Goal: Task Accomplishment & Management: Complete application form

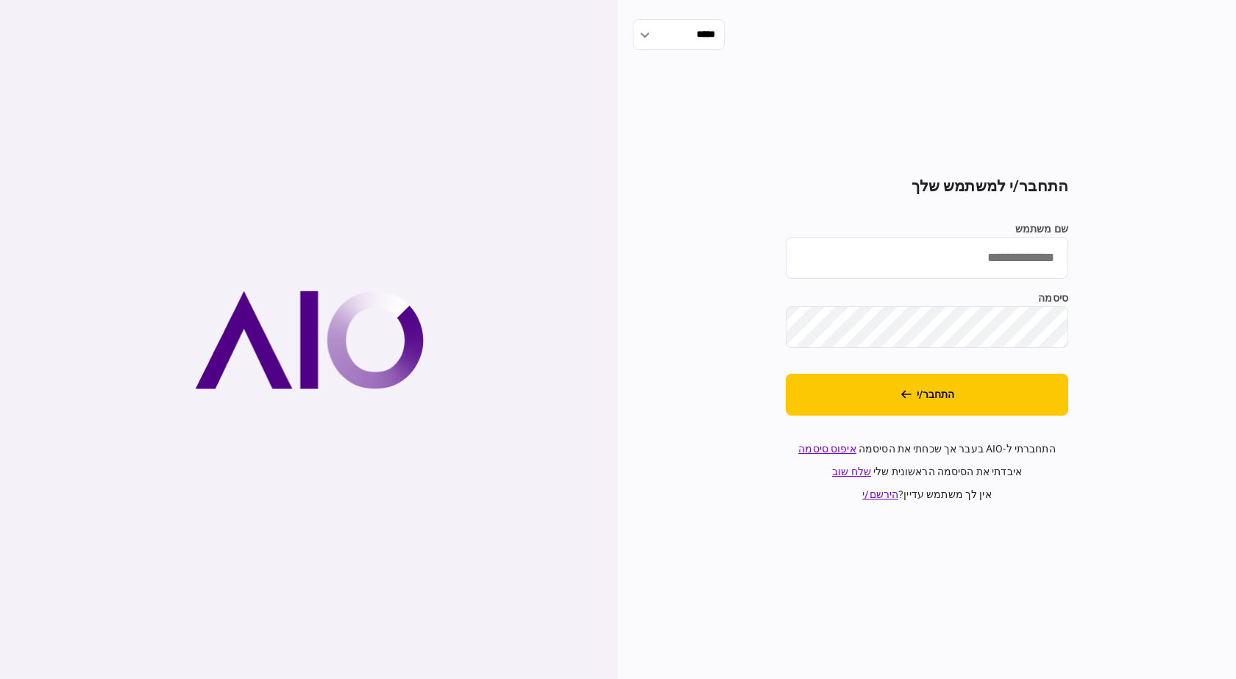
drag, startPoint x: 1020, startPoint y: 251, endPoint x: 1018, endPoint y: 258, distance: 7.5
click at [1020, 251] on input "שם משתמש" at bounding box center [927, 258] width 283 height 42
type input "**********"
click at [786, 374] on button "התחבר/י" at bounding box center [927, 395] width 283 height 42
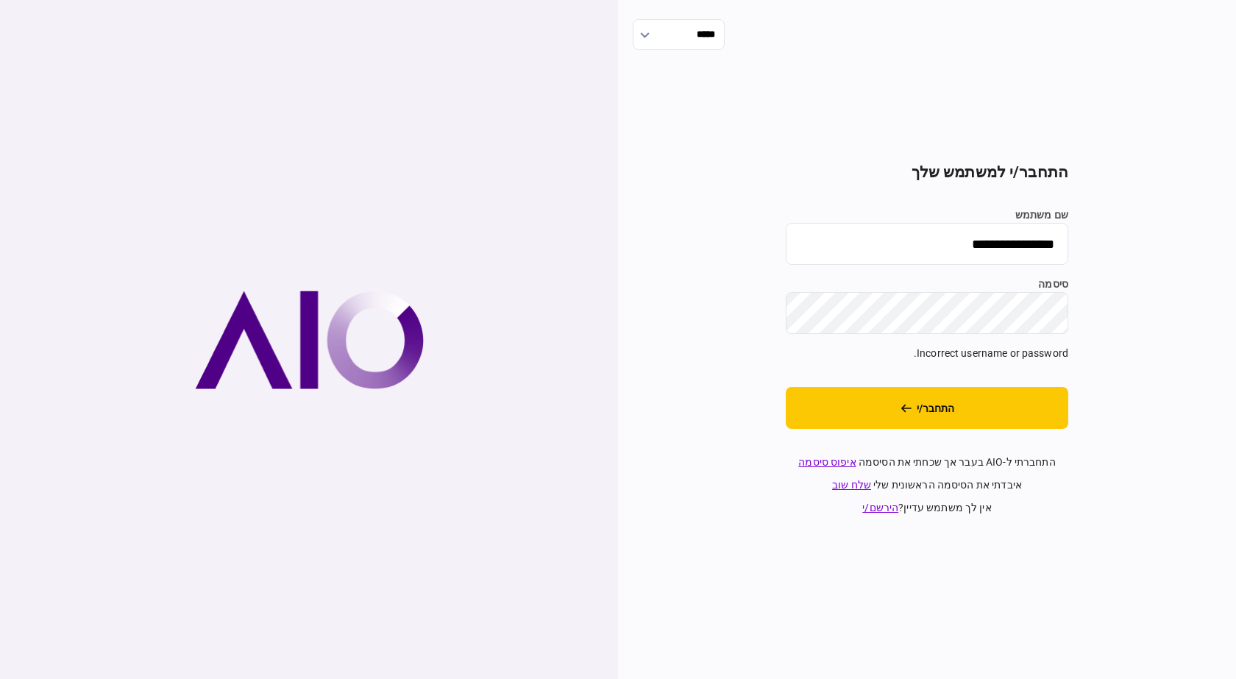
click at [786, 387] on button "התחבר/י" at bounding box center [927, 408] width 283 height 42
drag, startPoint x: 922, startPoint y: 234, endPoint x: 1157, endPoint y: 241, distance: 235.5
click at [1156, 240] on div "**********" at bounding box center [927, 339] width 618 height 679
click at [942, 248] on input "שם משתמש" at bounding box center [927, 244] width 283 height 42
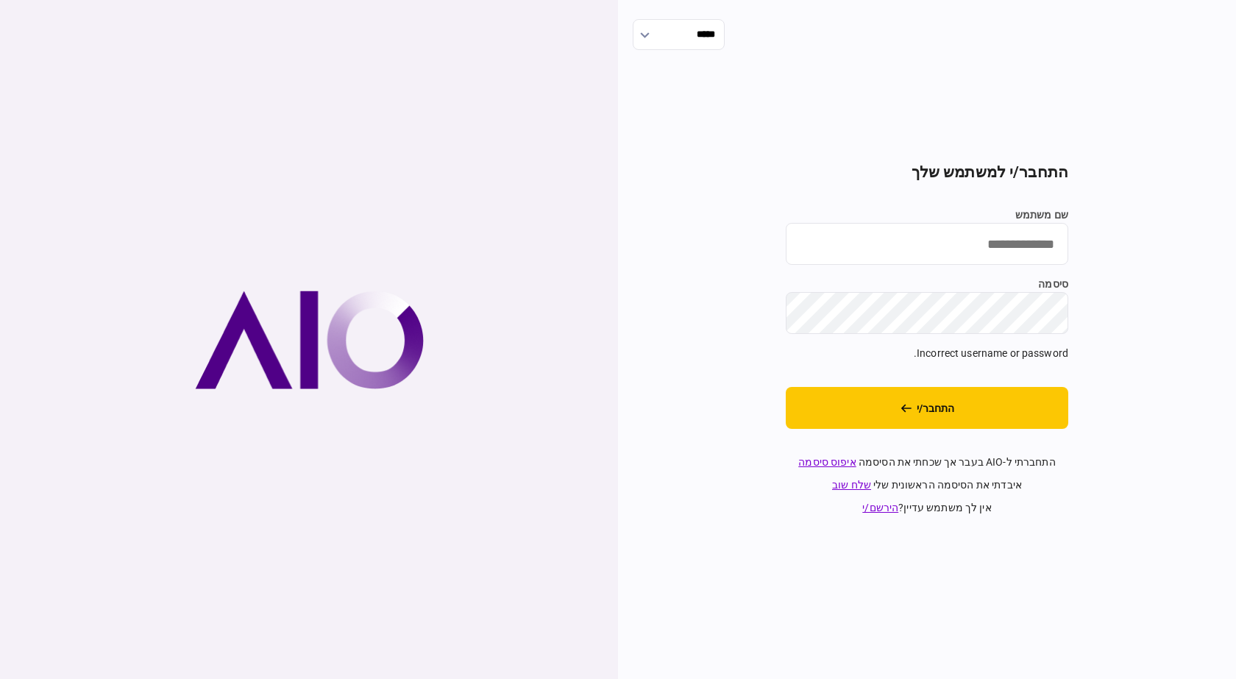
type input "*********"
click at [947, 416] on button "התחבר/י" at bounding box center [927, 408] width 283 height 42
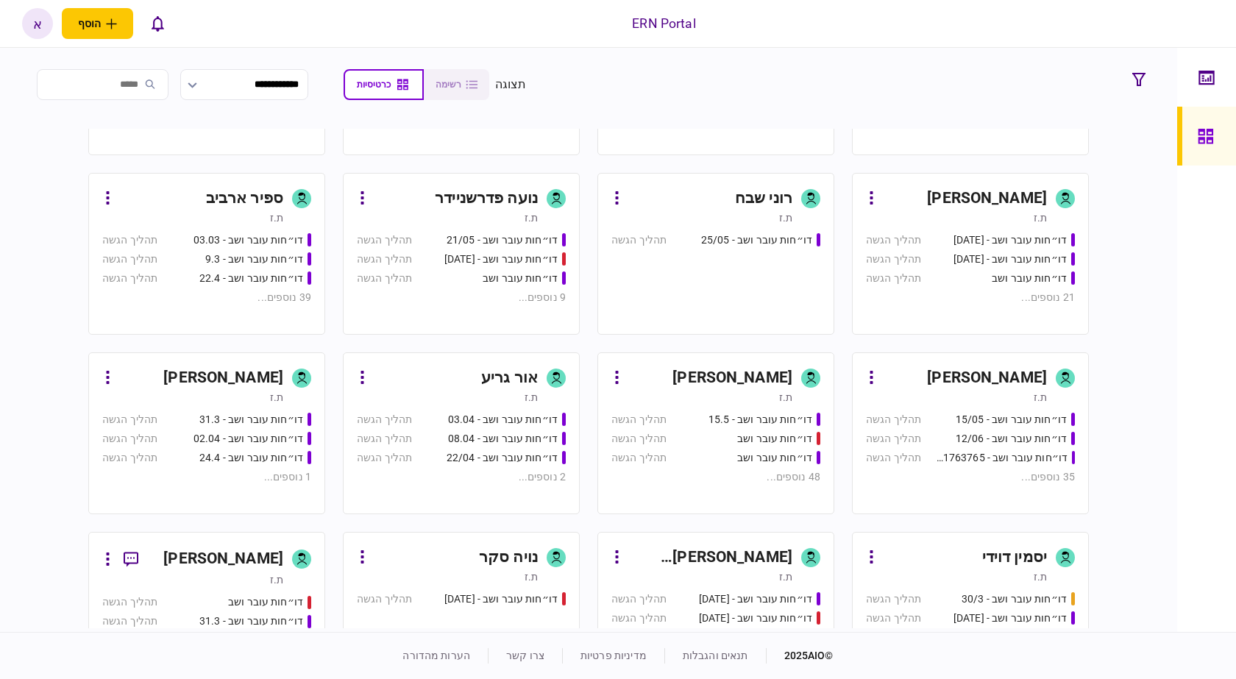
scroll to position [147, 0]
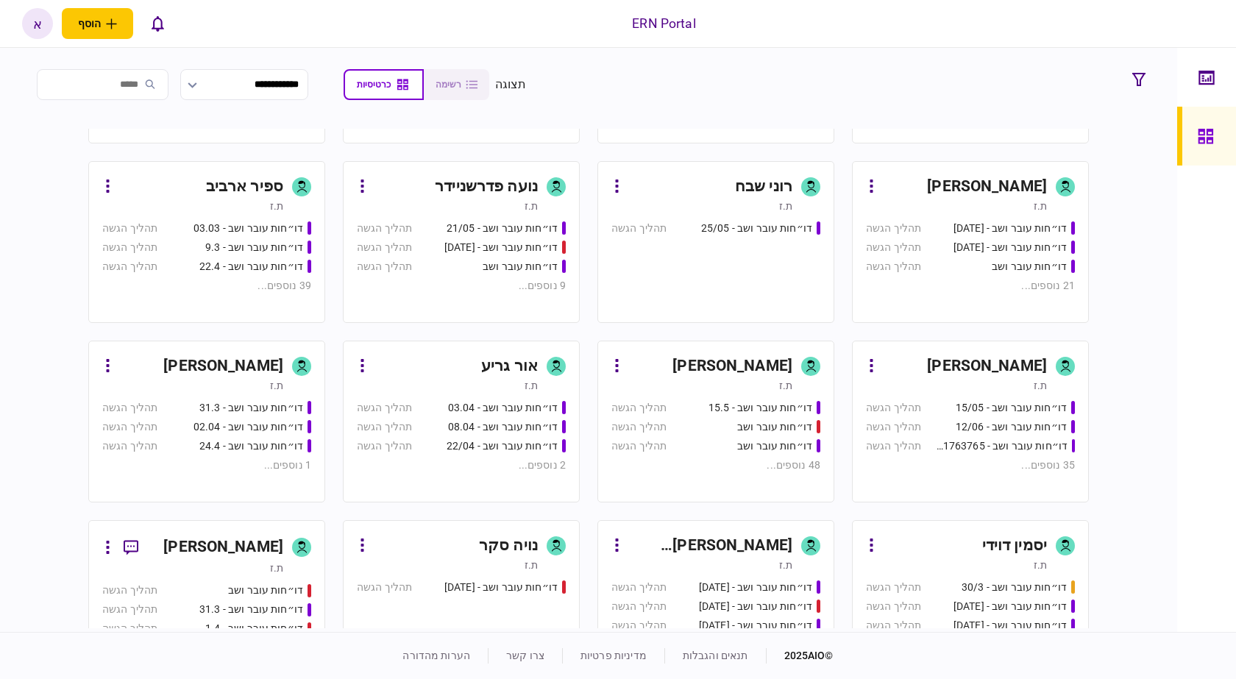
click at [774, 541] on div "[PERSON_NAME] [PERSON_NAME]" at bounding box center [710, 546] width 164 height 24
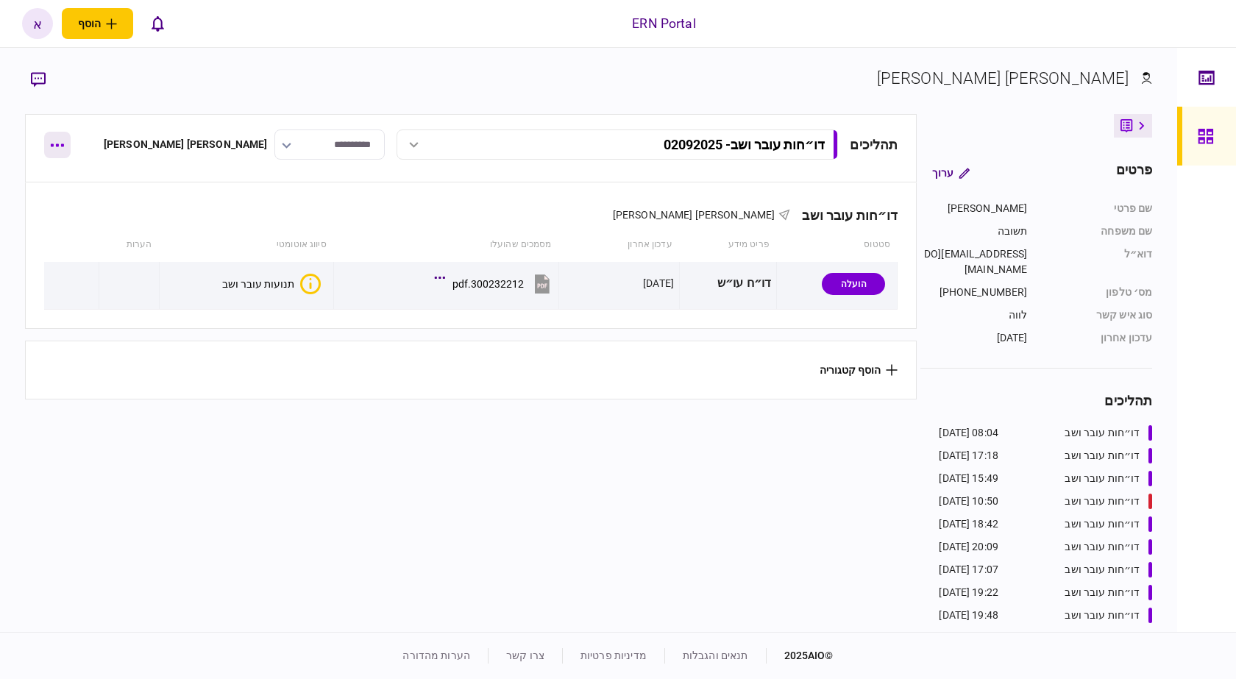
click at [57, 144] on icon "button" at bounding box center [57, 145] width 13 height 3
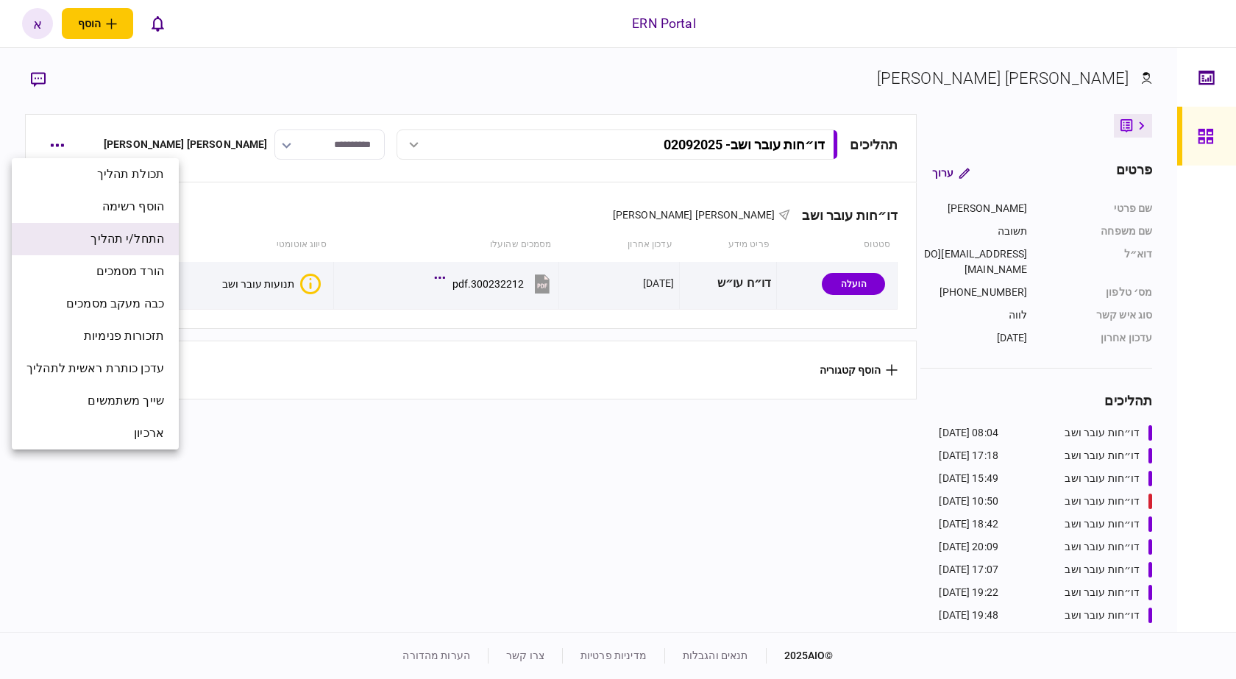
click at [112, 237] on span "התחל/י תהליך" at bounding box center [127, 239] width 74 height 18
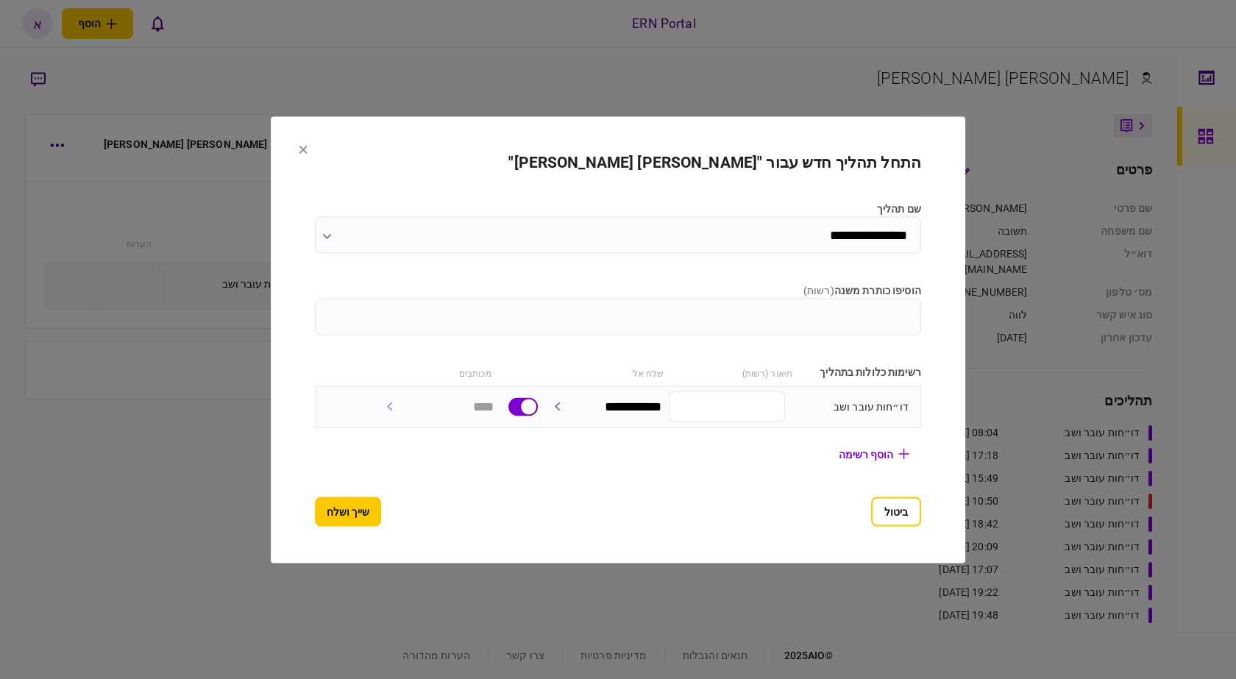
click at [750, 320] on input "הוסיפו כותרת משנה ( רשות )" at bounding box center [618, 316] width 606 height 37
type input "********"
click at [315, 516] on button "שייך ושלח" at bounding box center [348, 511] width 66 height 29
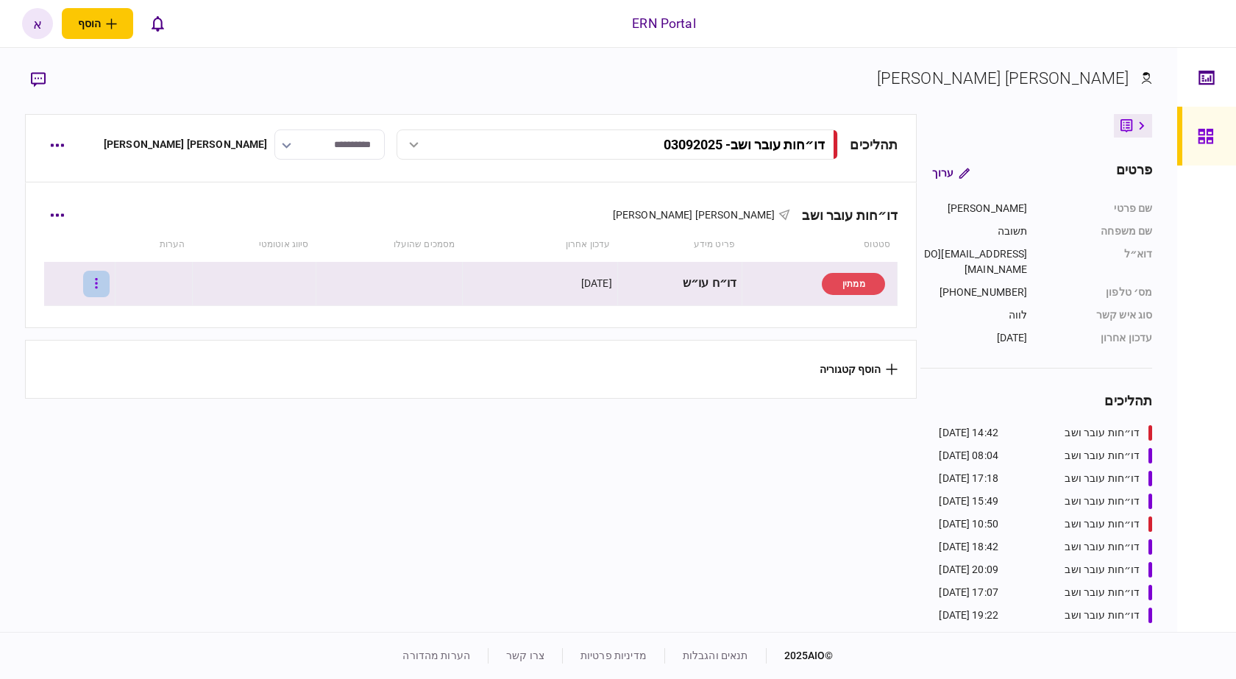
click at [103, 283] on button "button" at bounding box center [96, 284] width 26 height 26
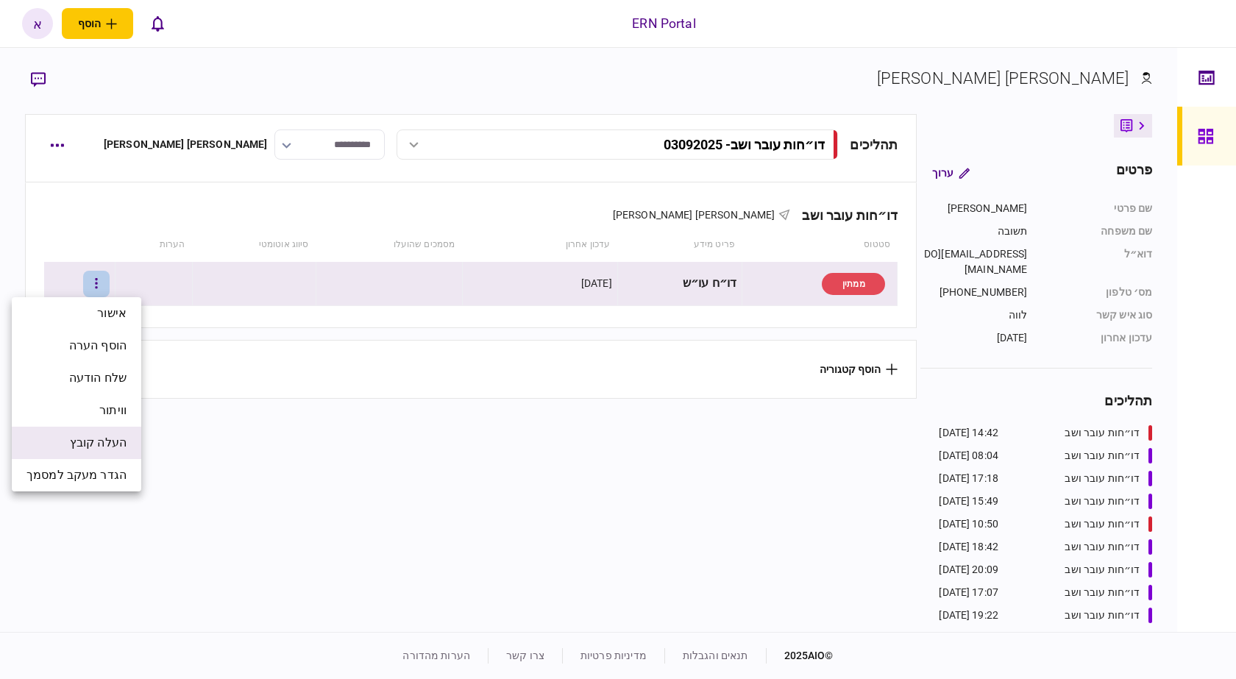
click at [121, 453] on li "העלה קובץ" at bounding box center [76, 443] width 129 height 32
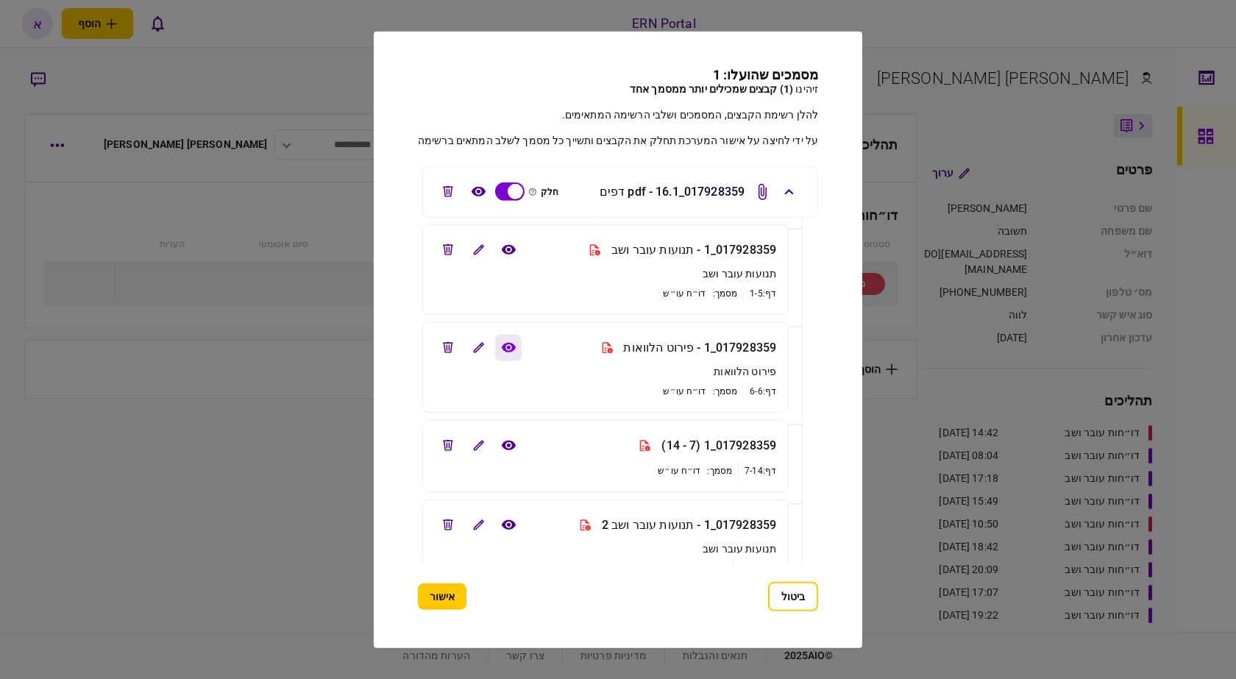
click at [500, 347] on icon "view file" at bounding box center [507, 347] width 15 height 11
click at [447, 354] on button "edit file" at bounding box center [448, 347] width 26 height 26
click at [508, 441] on icon "view file" at bounding box center [508, 446] width 14 height 10
click at [449, 450] on icon "edit file" at bounding box center [448, 445] width 10 height 11
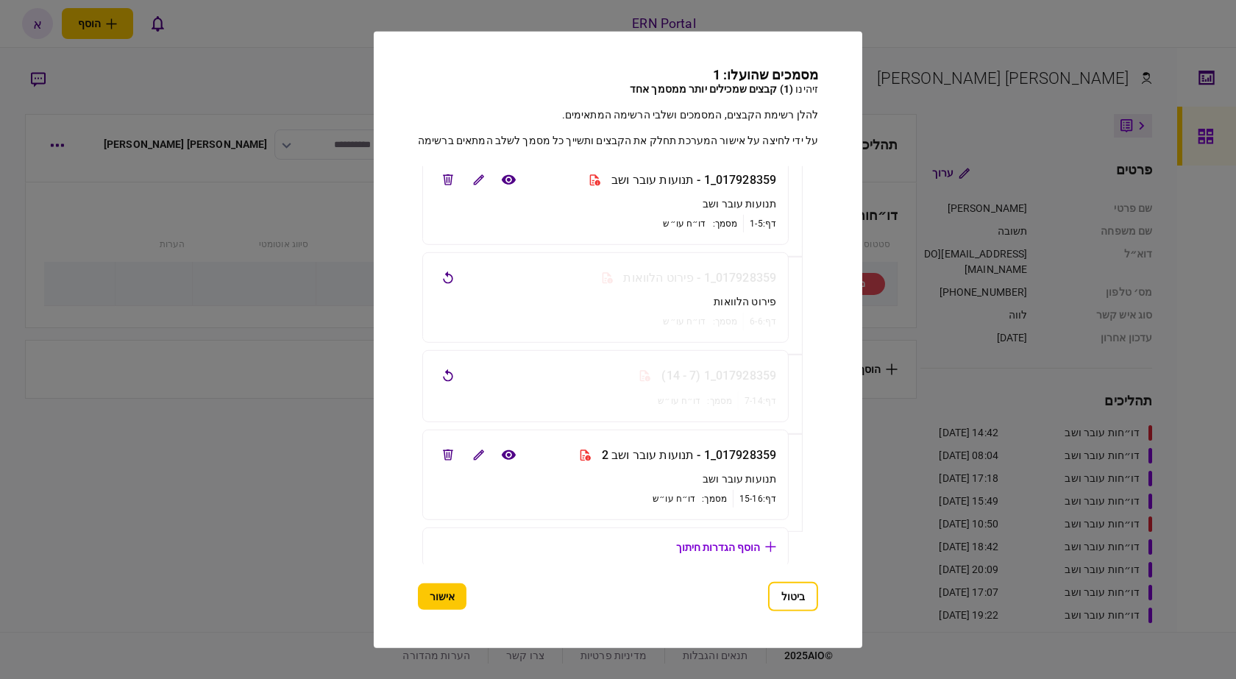
scroll to position [77, 0]
click at [498, 446] on button "view file" at bounding box center [508, 451] width 26 height 26
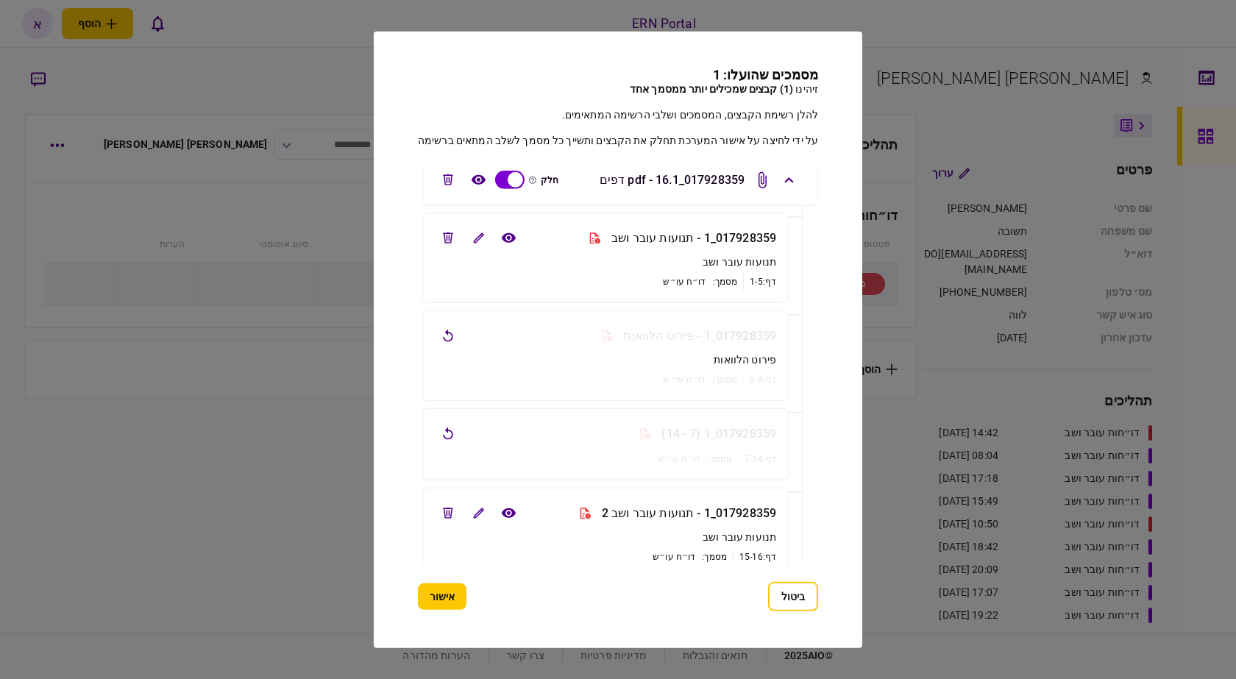
scroll to position [0, 0]
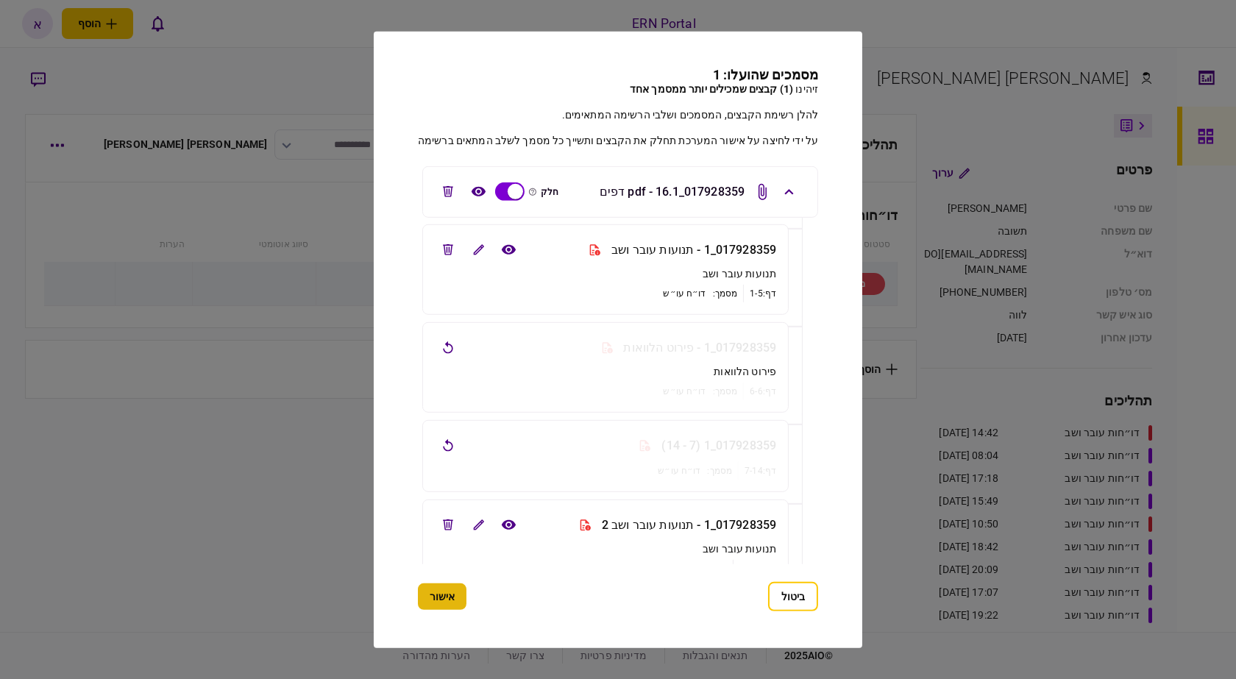
click at [443, 601] on button "אישור" at bounding box center [442, 596] width 49 height 26
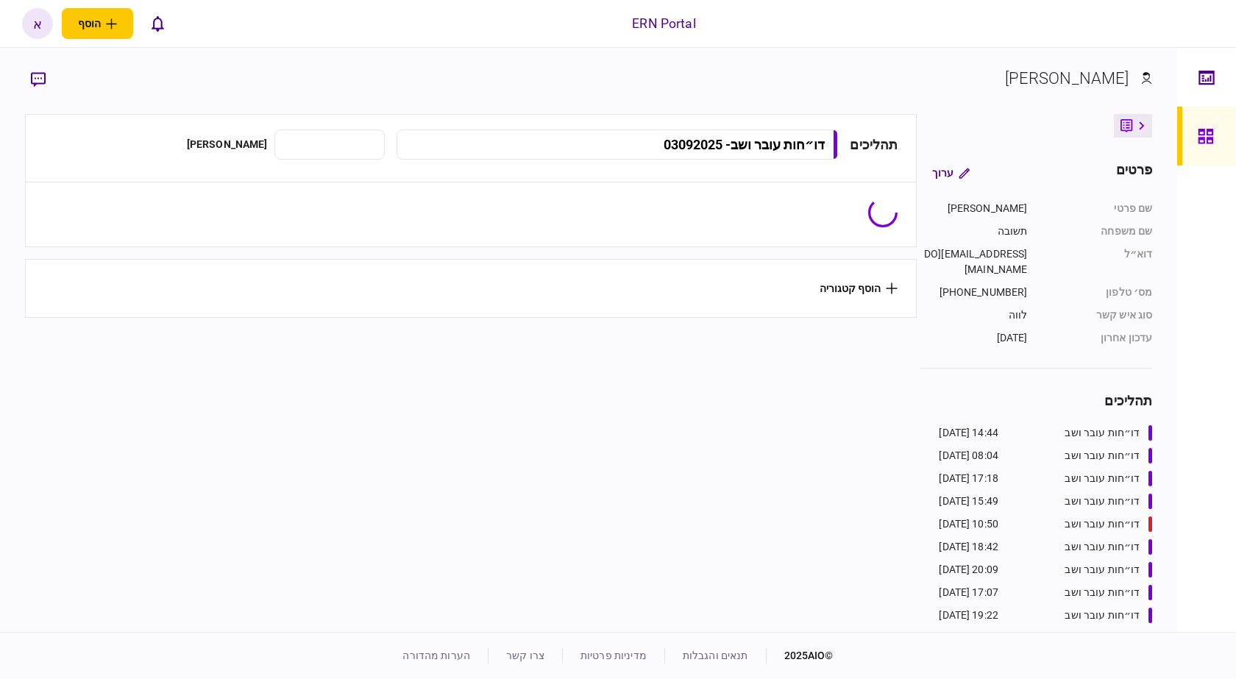
type input "**********"
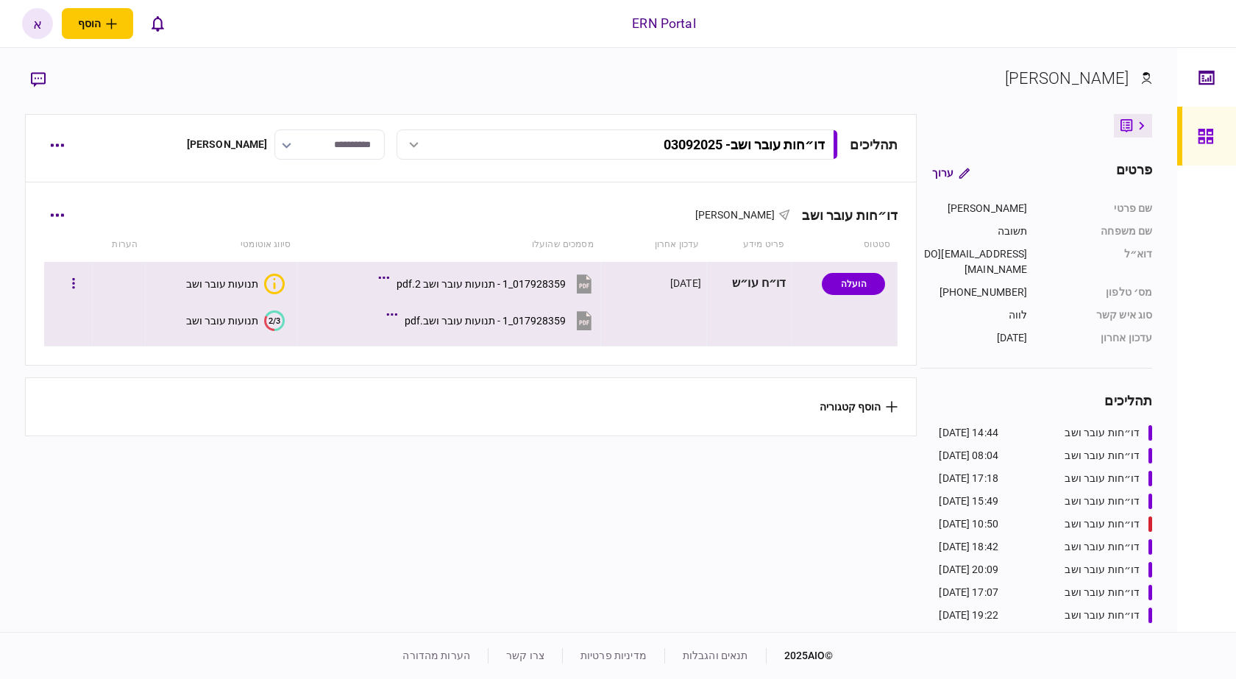
click at [237, 291] on button "תנועות עובר ושב" at bounding box center [235, 284] width 99 height 21
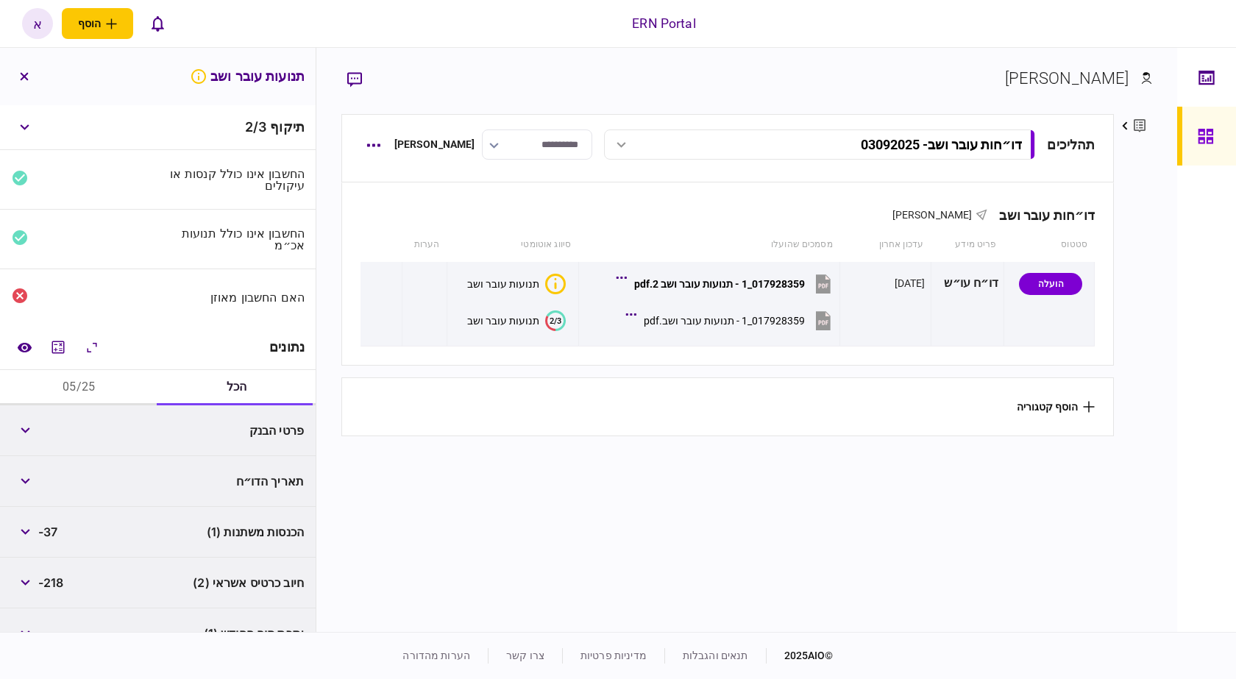
click at [128, 381] on button "05/25" at bounding box center [79, 387] width 158 height 35
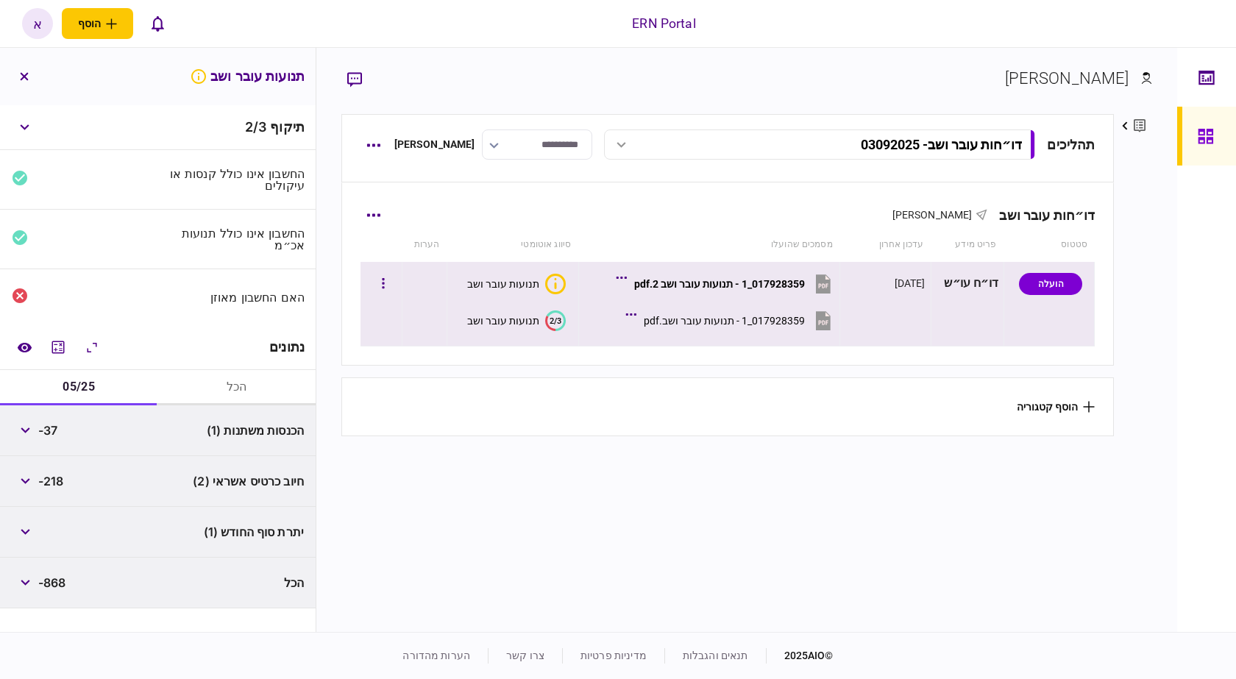
click at [502, 329] on button "2/3 תנועות עובר ושב" at bounding box center [516, 320] width 99 height 21
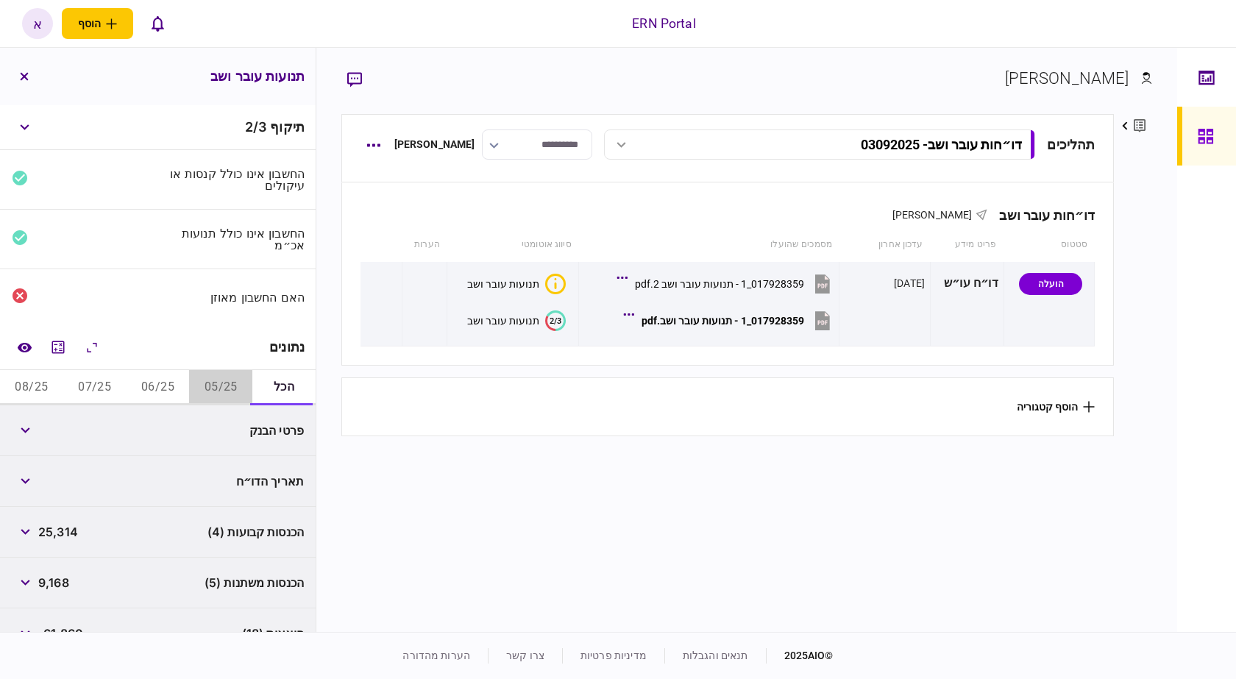
click at [213, 384] on button "05/25" at bounding box center [220, 387] width 63 height 35
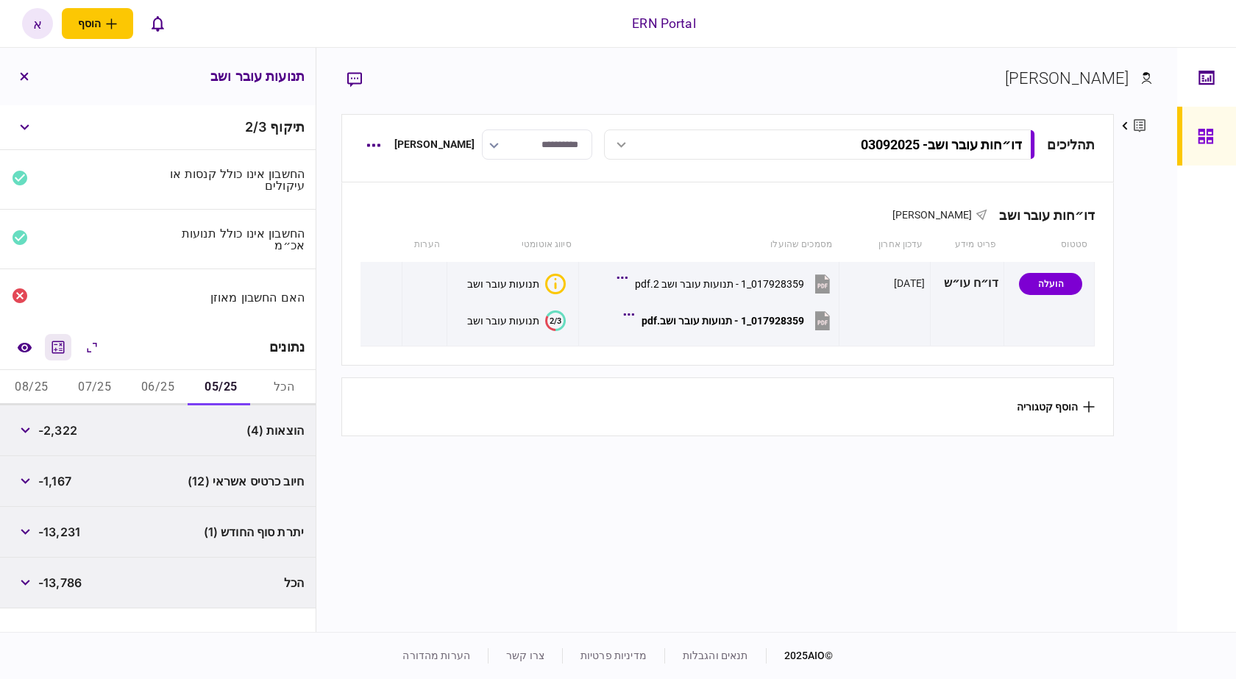
click at [63, 349] on icon "מחשבון" at bounding box center [58, 347] width 18 height 18
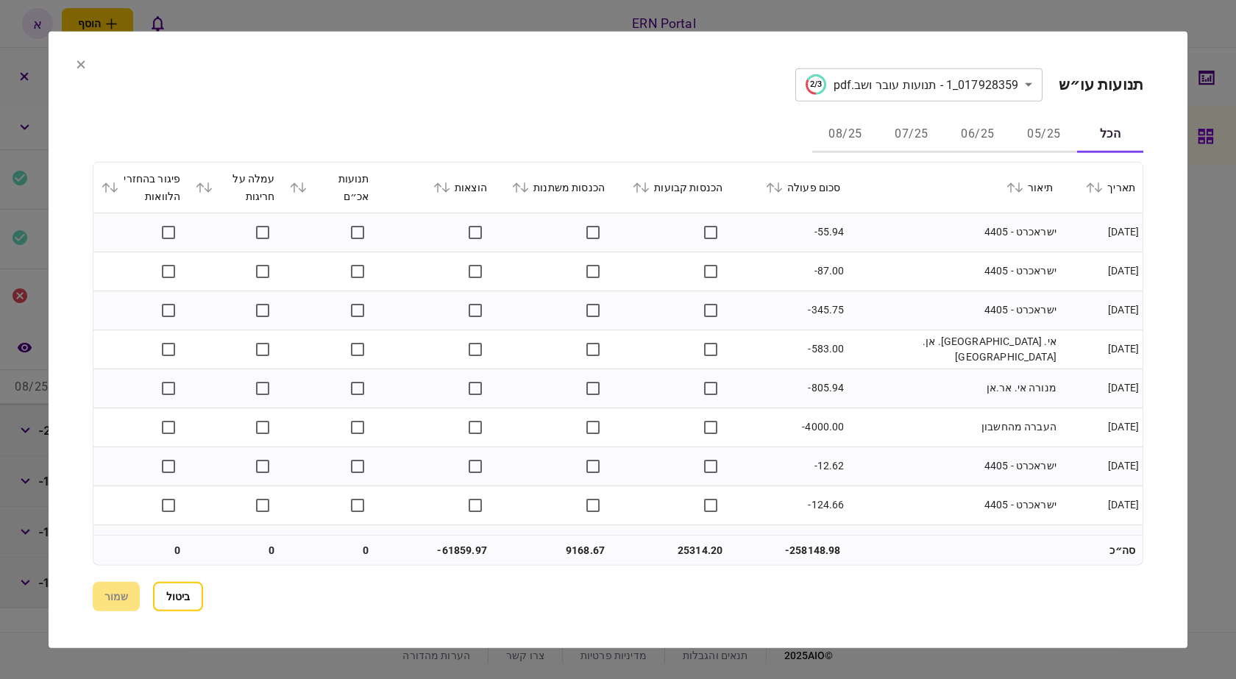
click at [1028, 138] on button "05/25" at bounding box center [1044, 134] width 66 height 35
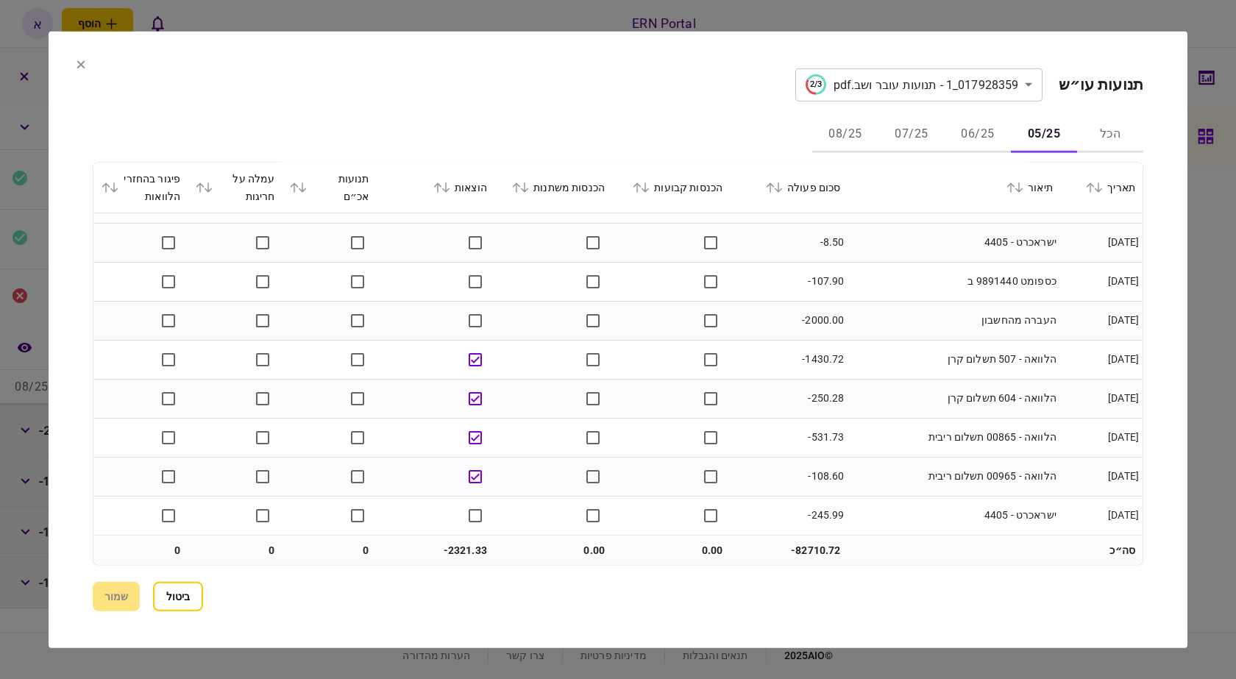
scroll to position [538, 0]
click at [973, 138] on button "06/25" at bounding box center [978, 134] width 66 height 35
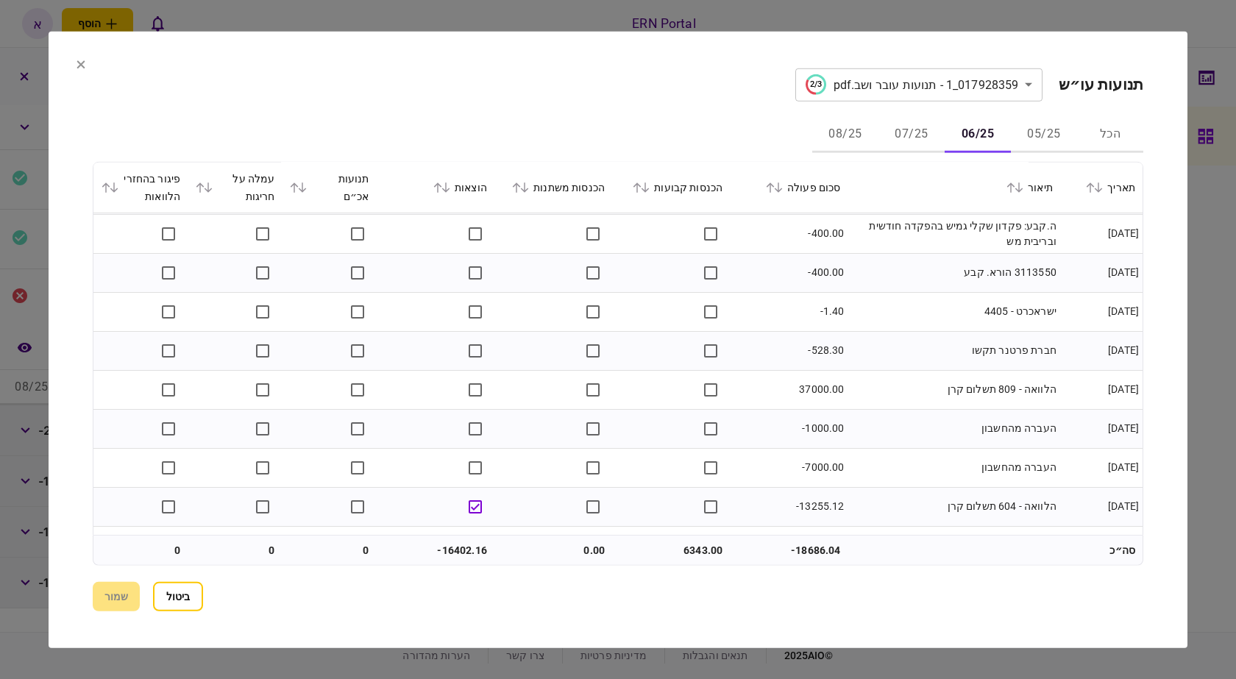
scroll to position [662, 0]
click at [806, 385] on td "37000.00" at bounding box center [789, 388] width 118 height 39
copy td "37000.00"
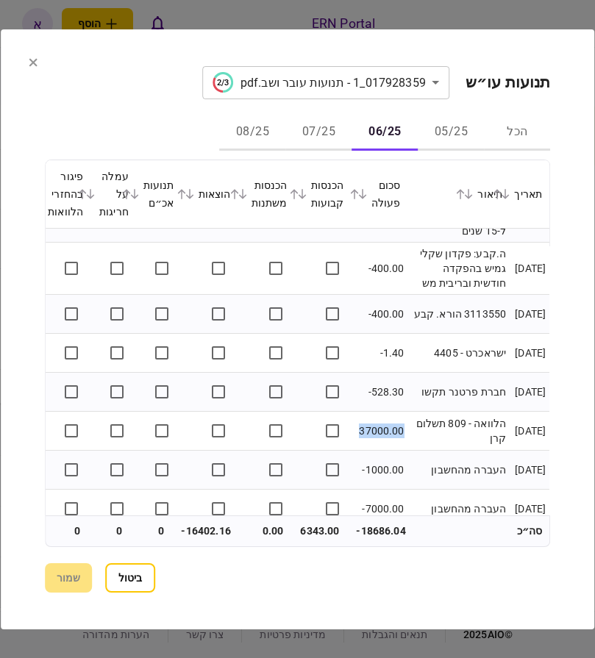
click at [442, 339] on td "ישראכרט - 4405" at bounding box center [459, 353] width 102 height 39
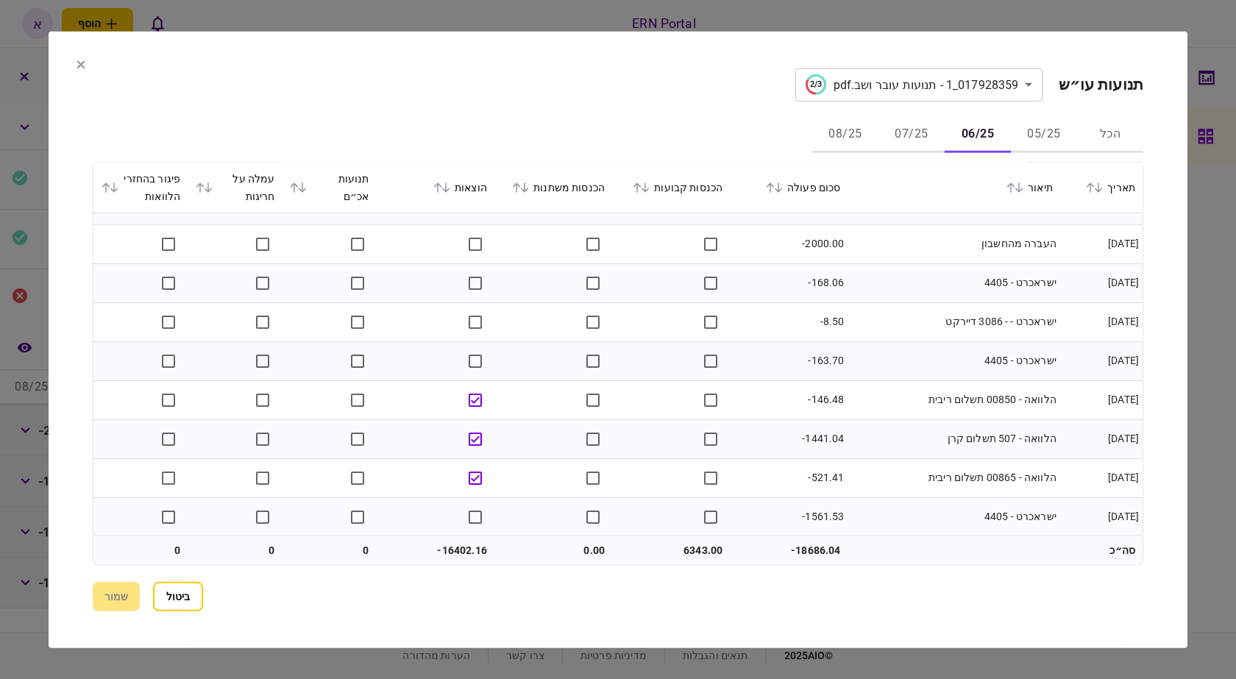
scroll to position [1747, 0]
click at [919, 138] on button "07/25" at bounding box center [911, 134] width 66 height 35
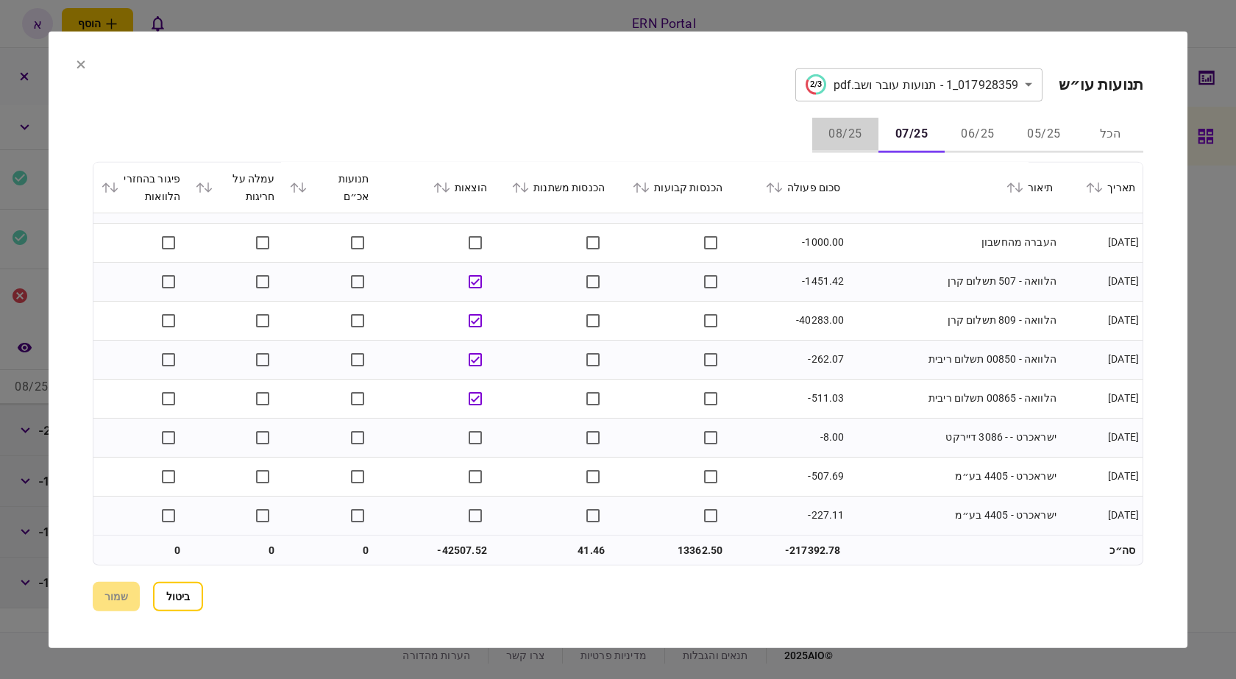
click at [852, 130] on button "08/25" at bounding box center [845, 134] width 66 height 35
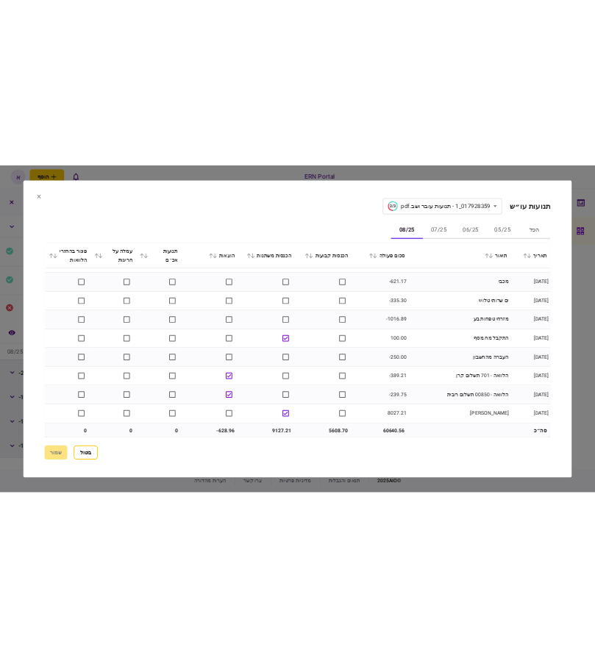
scroll to position [460, 0]
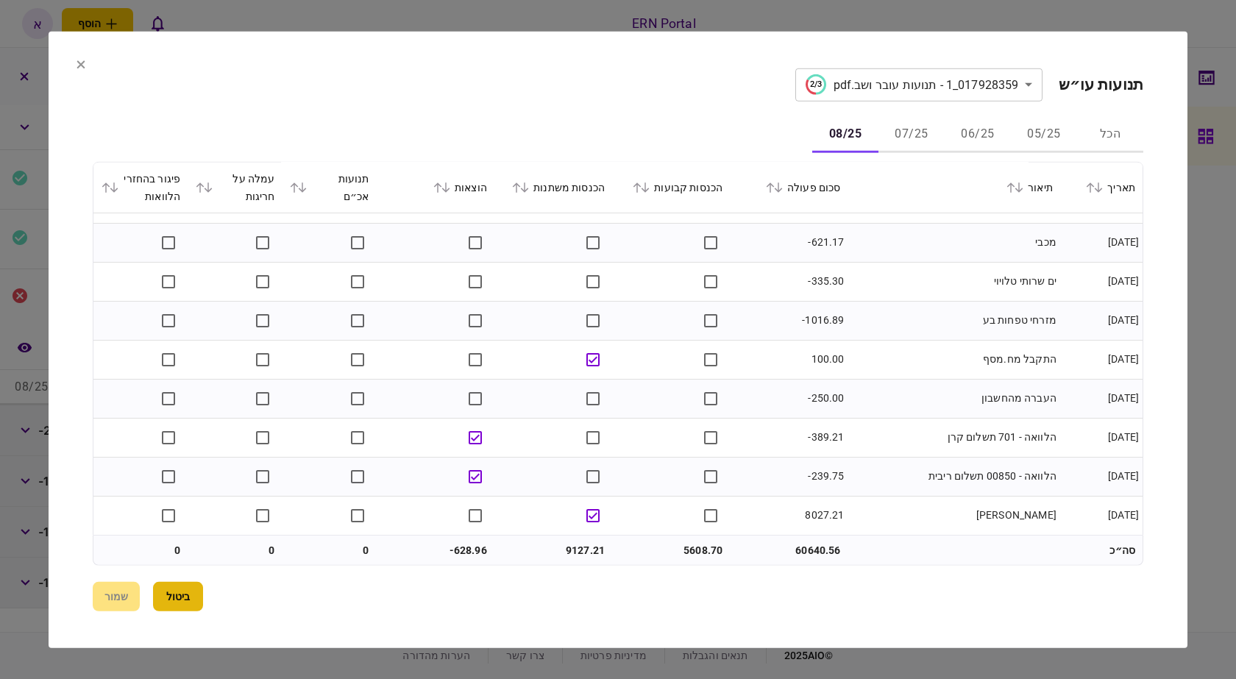
click at [165, 600] on button "ביטול" at bounding box center [178, 596] width 50 height 29
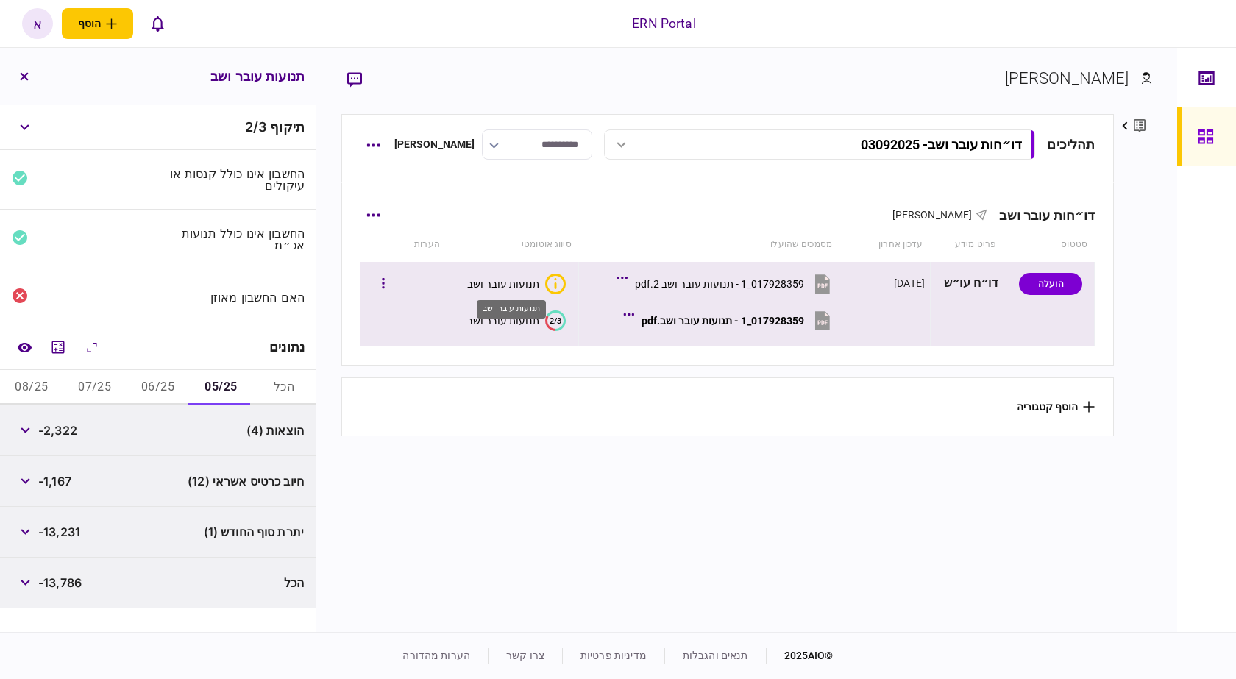
click at [521, 278] on div "תנועות עובר ושב" at bounding box center [503, 284] width 72 height 12
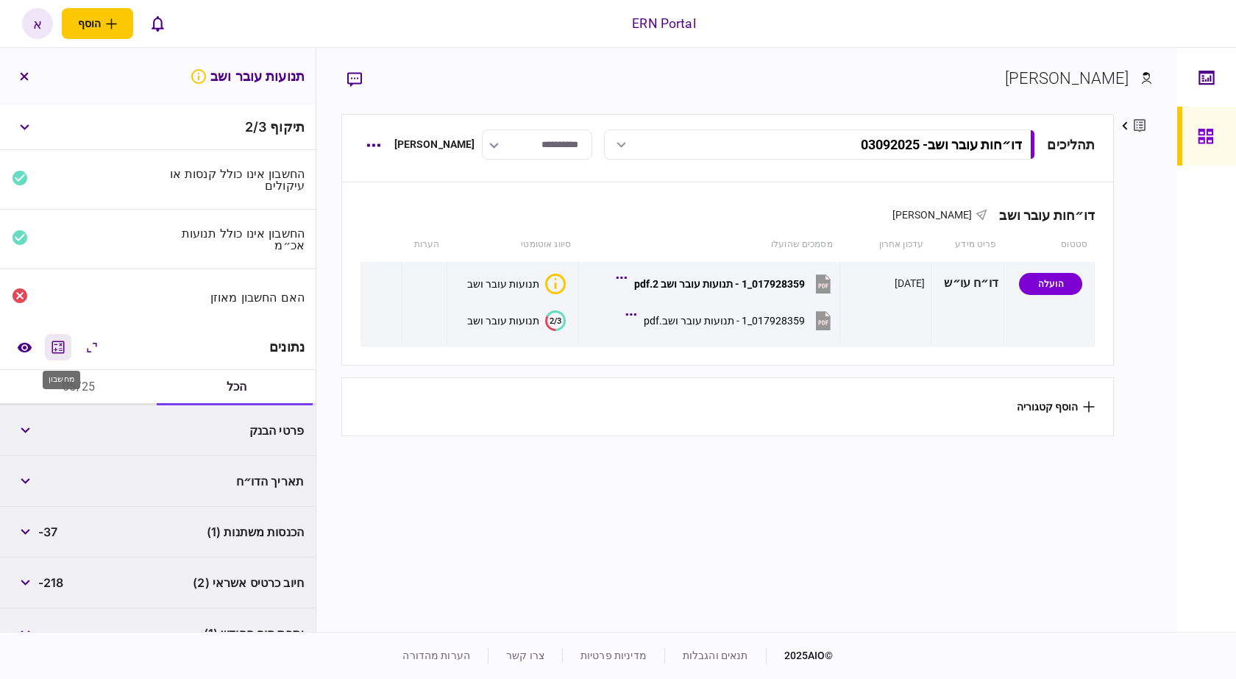
click at [54, 343] on icon "מחשבון" at bounding box center [58, 347] width 18 height 18
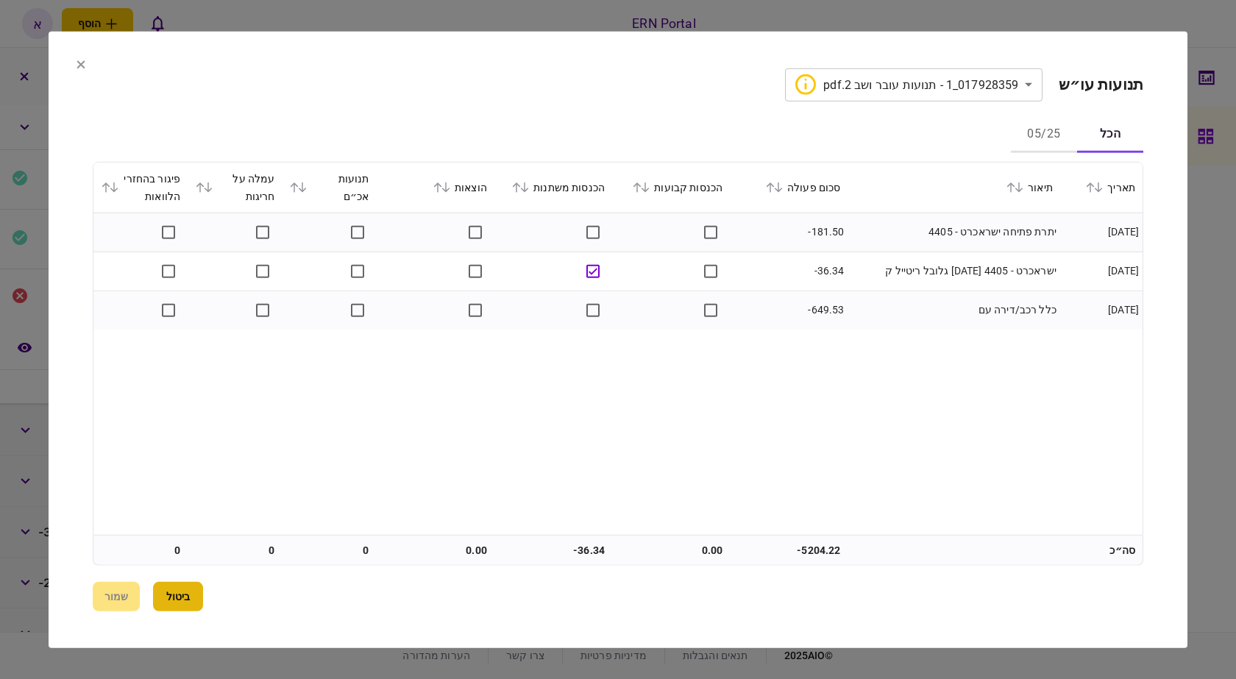
click at [189, 592] on button "ביטול" at bounding box center [178, 596] width 50 height 29
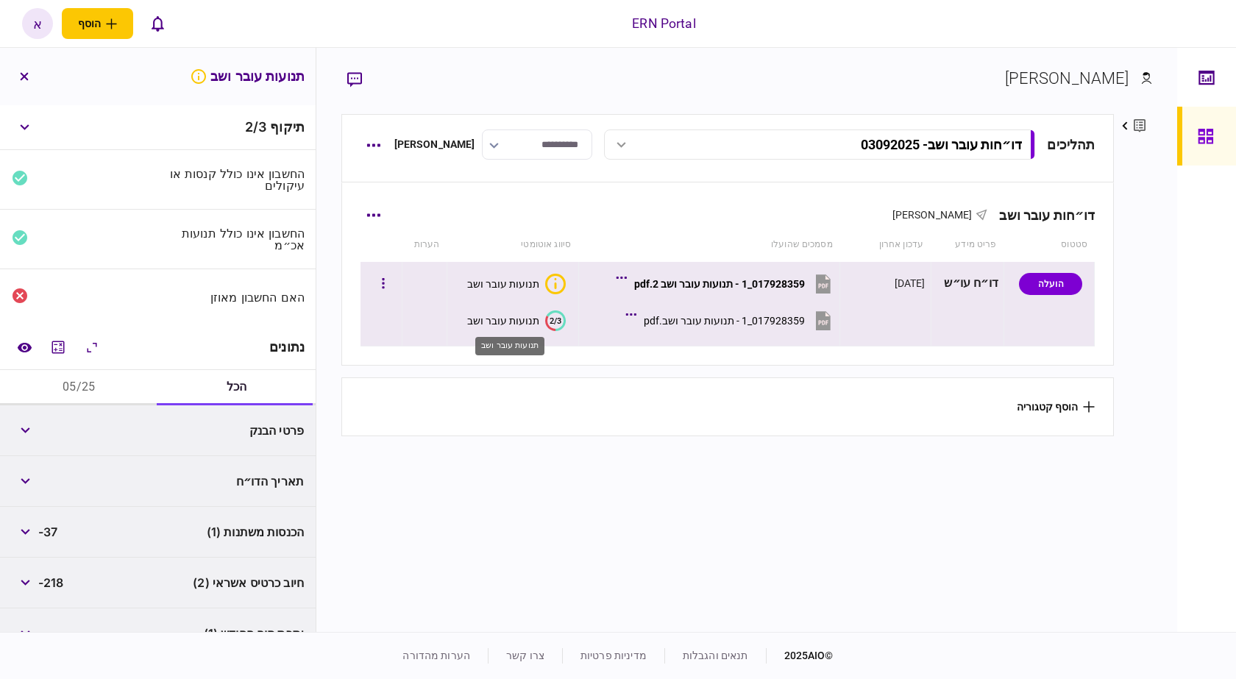
click at [517, 316] on div "תנועות עובר ושב" at bounding box center [503, 321] width 72 height 12
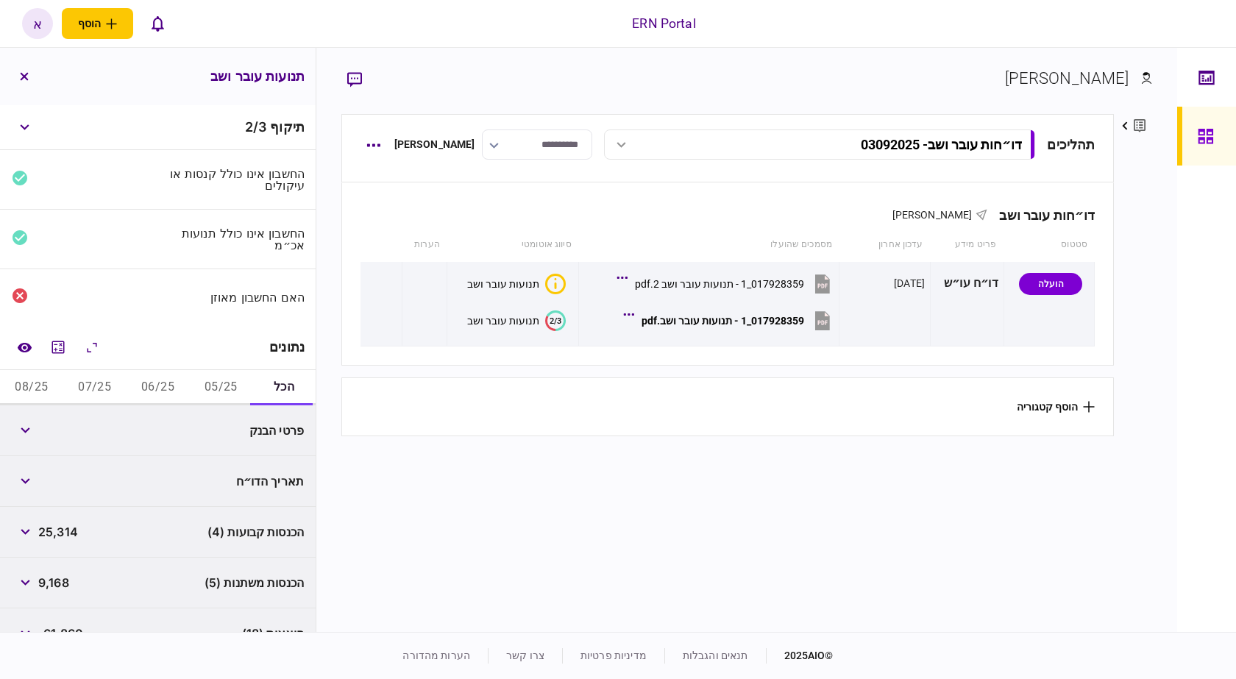
click at [30, 388] on button "08/25" at bounding box center [31, 387] width 63 height 35
click at [62, 351] on icon "מחשבון" at bounding box center [58, 347] width 18 height 18
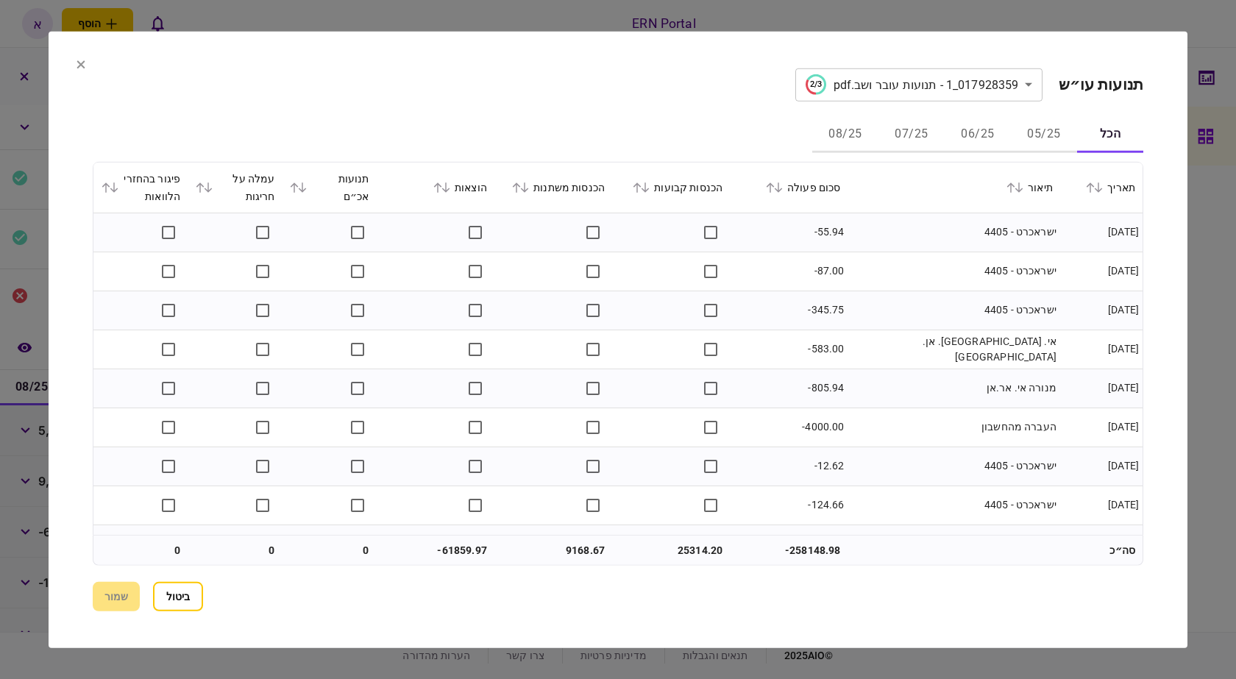
click at [1027, 132] on button "05/25" at bounding box center [1044, 134] width 66 height 35
click at [190, 590] on button "ביטול" at bounding box center [178, 596] width 50 height 29
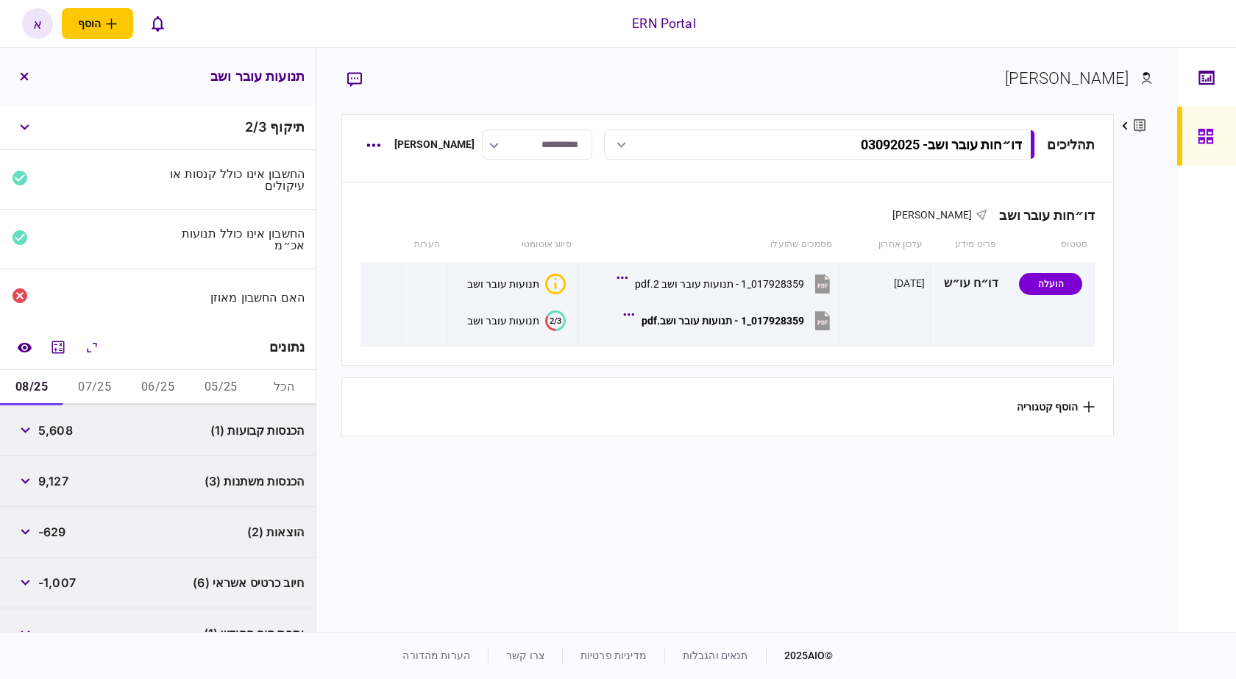
drag, startPoint x: 226, startPoint y: 390, endPoint x: 272, endPoint y: 385, distance: 46.6
click at [227, 390] on button "05/25" at bounding box center [220, 387] width 63 height 35
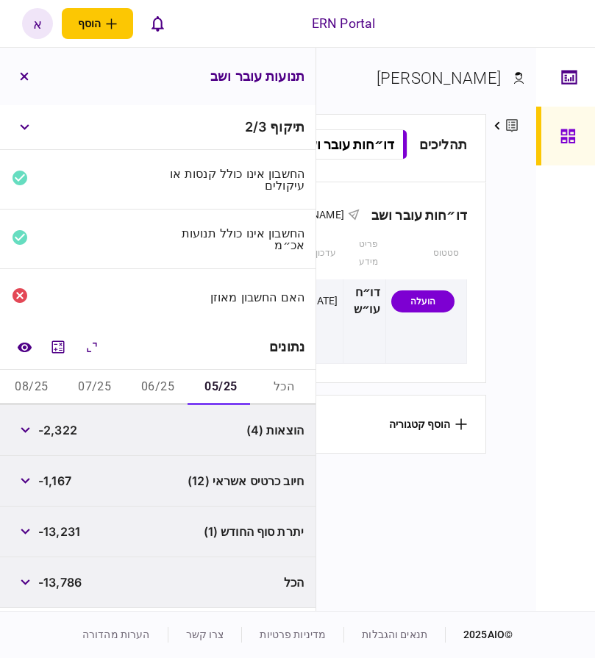
click at [71, 430] on span "-2,322" at bounding box center [57, 431] width 39 height 18
click at [76, 430] on span "-2,322" at bounding box center [57, 431] width 39 height 18
click at [57, 428] on span "-2,322" at bounding box center [57, 431] width 39 height 18
click at [59, 428] on span "-2,322" at bounding box center [57, 431] width 39 height 18
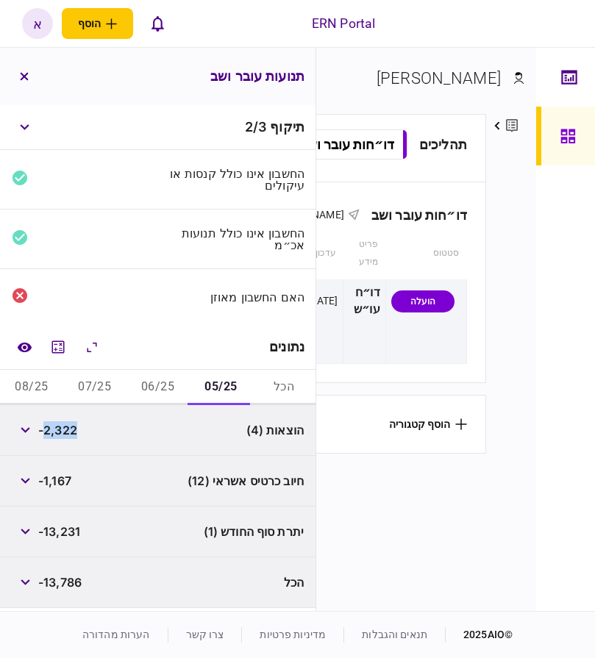
copy span "2,322"
click at [66, 535] on span "-13,231" at bounding box center [59, 532] width 42 height 18
copy span "13,231"
click at [157, 386] on button "06/25" at bounding box center [158, 387] width 63 height 35
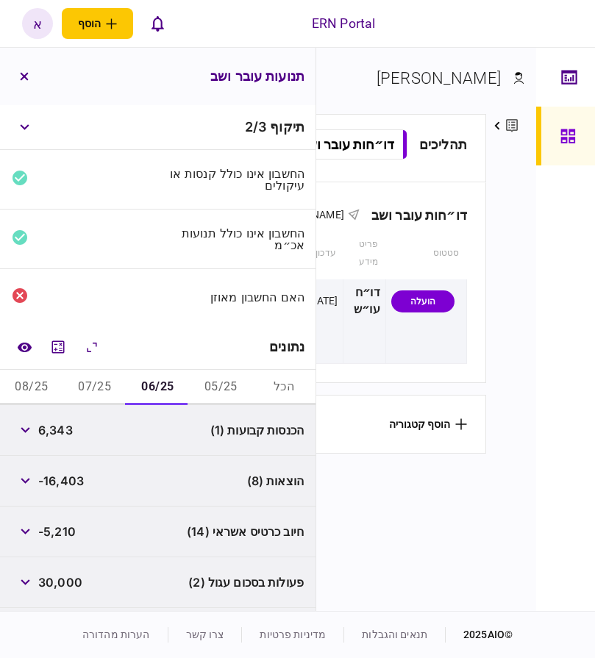
click at [51, 434] on span "6,343" at bounding box center [55, 431] width 35 height 18
drag, startPoint x: 51, startPoint y: 434, endPoint x: 135, endPoint y: 411, distance: 86.9
click at [51, 433] on span "6,343" at bounding box center [55, 431] width 35 height 18
copy span "6,343"
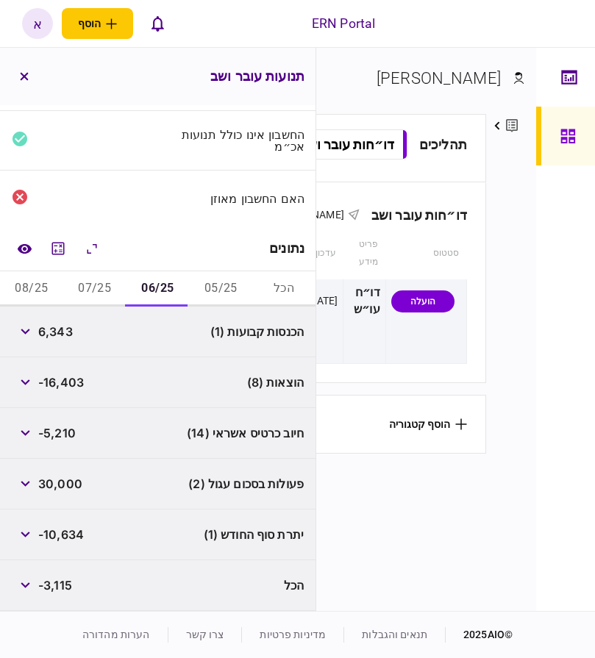
click at [67, 538] on span "-10,634" at bounding box center [61, 535] width 46 height 18
copy span "10,634"
click at [110, 295] on button "07/25" at bounding box center [94, 288] width 63 height 35
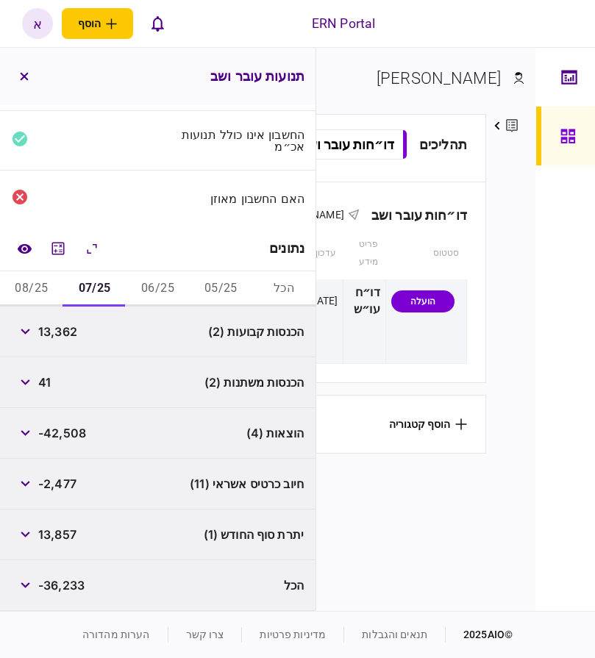
click at [68, 332] on span "13,362" at bounding box center [57, 332] width 39 height 18
click at [82, 338] on div "הכנסות קבועות (2) 13,362" at bounding box center [158, 332] width 316 height 51
click at [68, 332] on span "13,362" at bounding box center [57, 332] width 39 height 18
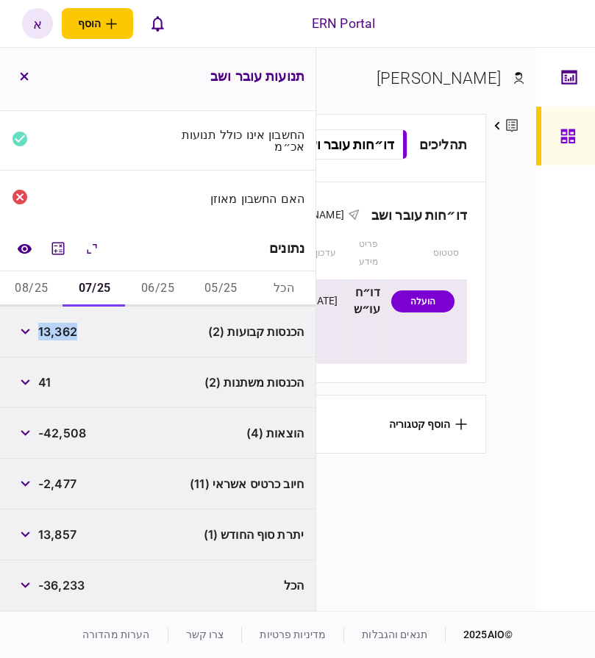
copy span "13,362"
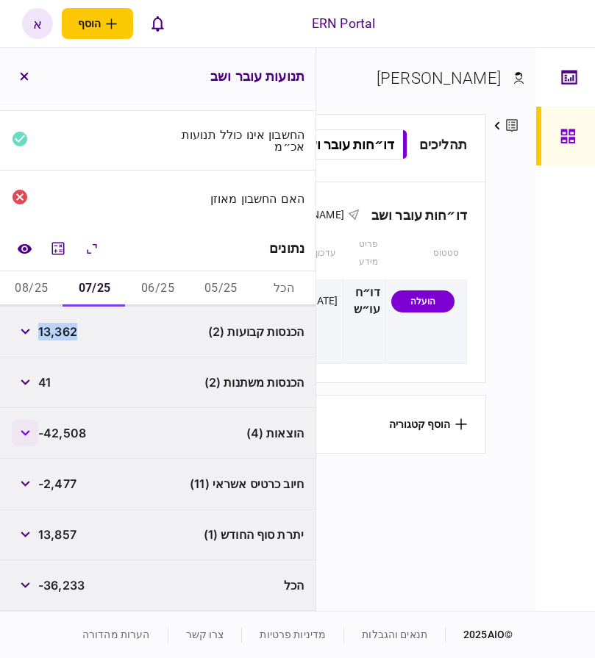
click at [24, 430] on button "button" at bounding box center [25, 433] width 26 height 26
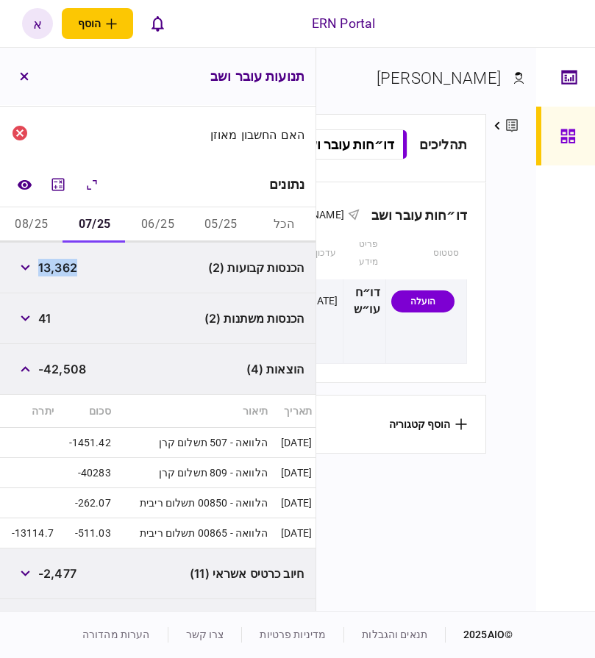
scroll to position [172, 0]
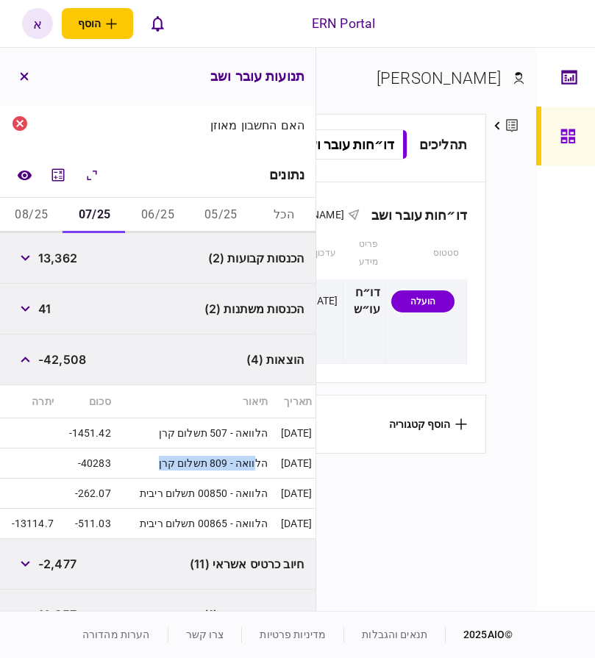
drag, startPoint x: 244, startPoint y: 458, endPoint x: 109, endPoint y: 440, distance: 135.8
click at [115, 457] on td "הלוואה - 809 תשלום קרן" at bounding box center [193, 464] width 157 height 30
click at [26, 356] on button "button" at bounding box center [25, 360] width 26 height 26
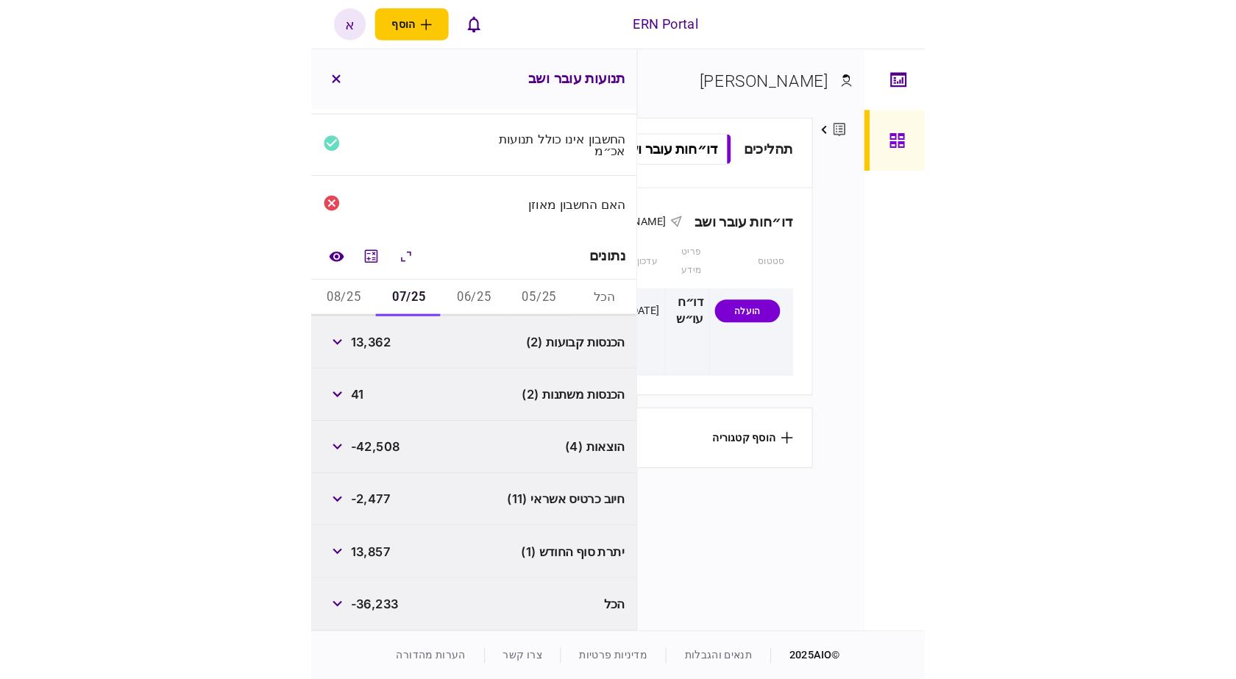
scroll to position [99, 0]
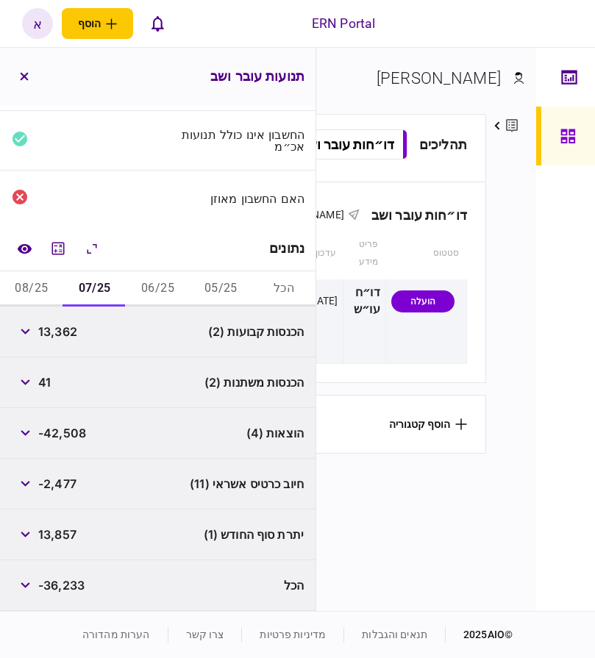
click at [37, 296] on button "08/25" at bounding box center [31, 288] width 63 height 35
click at [110, 283] on button "07/25" at bounding box center [94, 288] width 63 height 35
click at [60, 529] on span "13,857" at bounding box center [57, 535] width 38 height 18
drag, startPoint x: 60, startPoint y: 529, endPoint x: 121, endPoint y: 470, distance: 85.3
click at [61, 527] on span "13,857" at bounding box center [57, 535] width 38 height 18
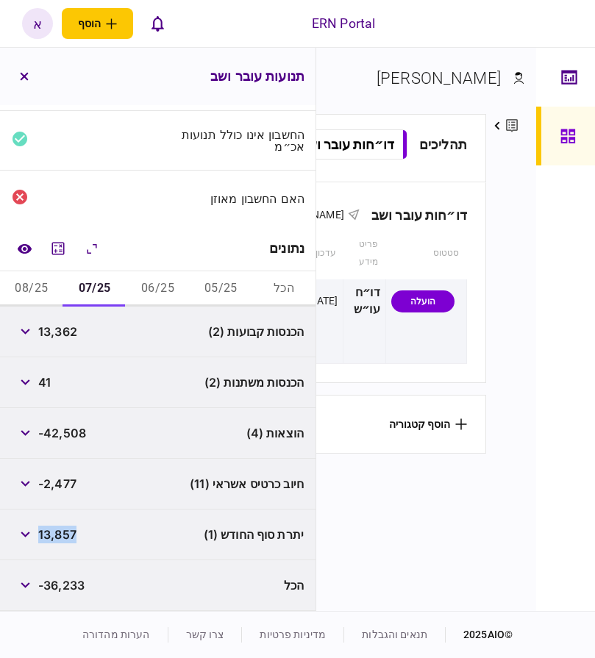
copy span "13,857"
click at [43, 290] on button "08/25" at bounding box center [31, 288] width 63 height 35
click at [71, 344] on div "5,608" at bounding box center [42, 332] width 61 height 26
click at [59, 333] on span "5,608" at bounding box center [55, 332] width 35 height 18
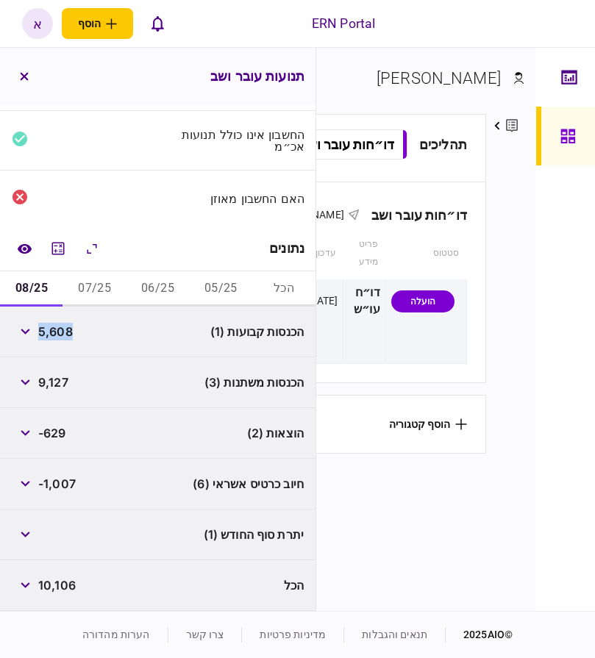
copy span "5,608"
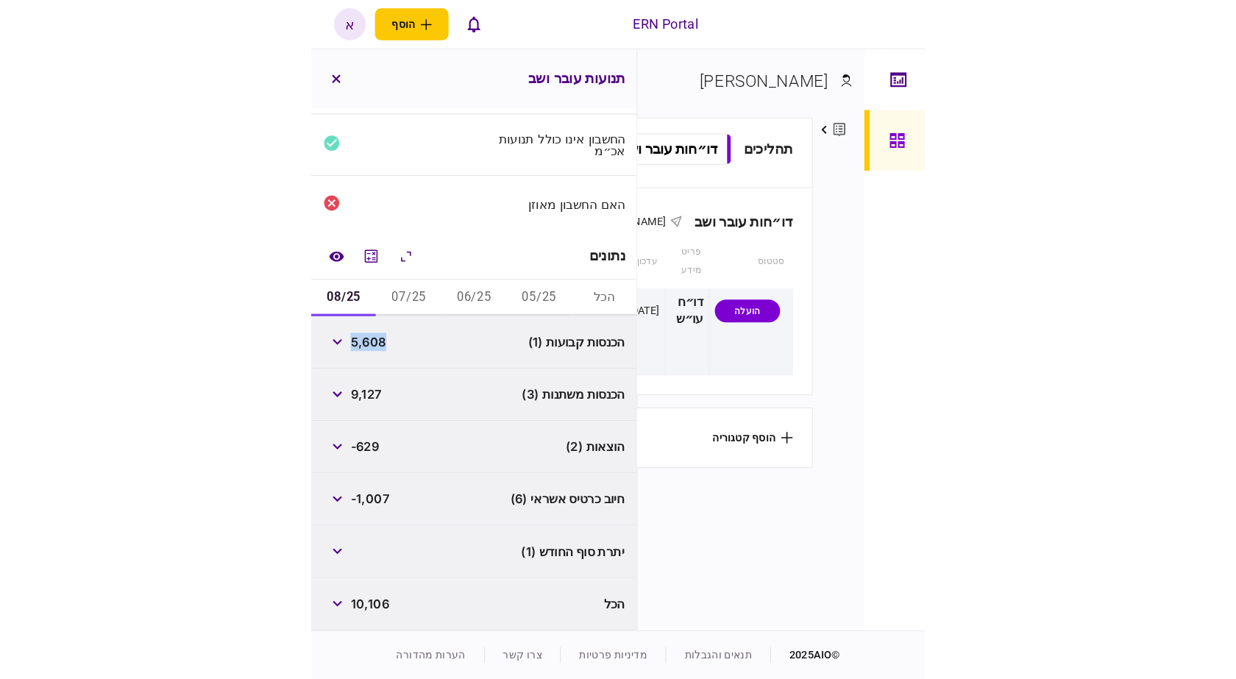
scroll to position [78, 0]
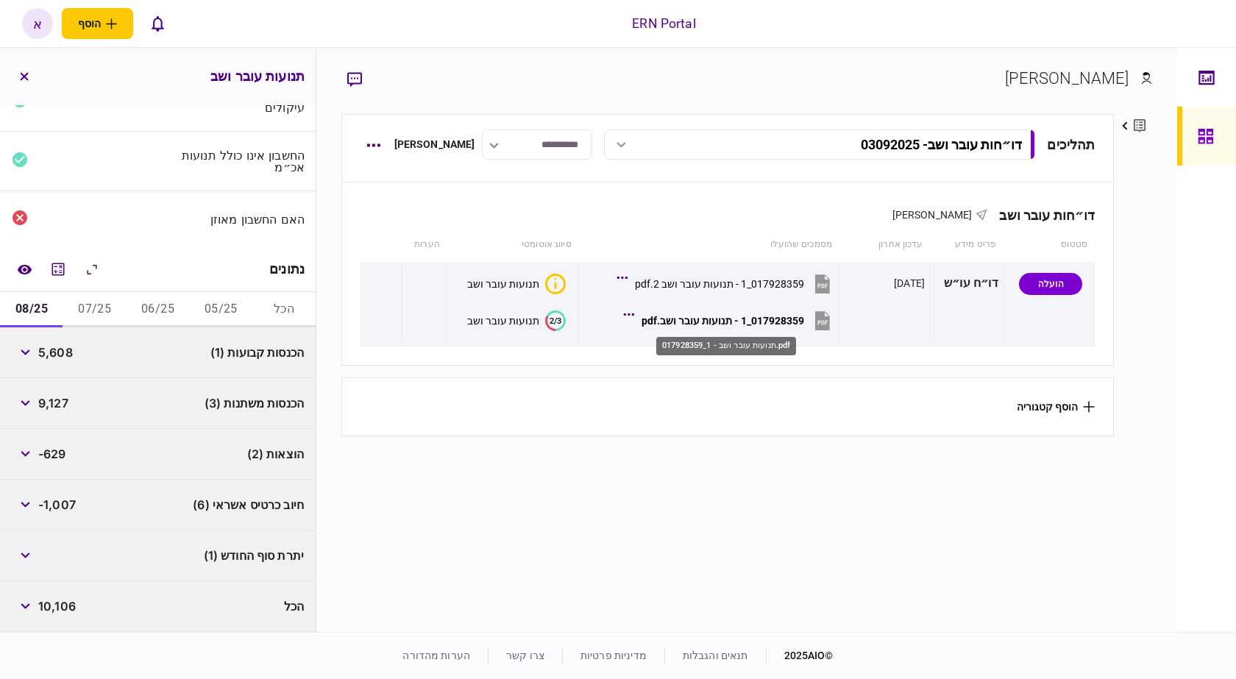
click at [743, 327] on div "017928359_1 - תנועות עובר ושב.pdf" at bounding box center [726, 342] width 143 height 30
click at [65, 271] on icon "מחשבון" at bounding box center [58, 269] width 18 height 18
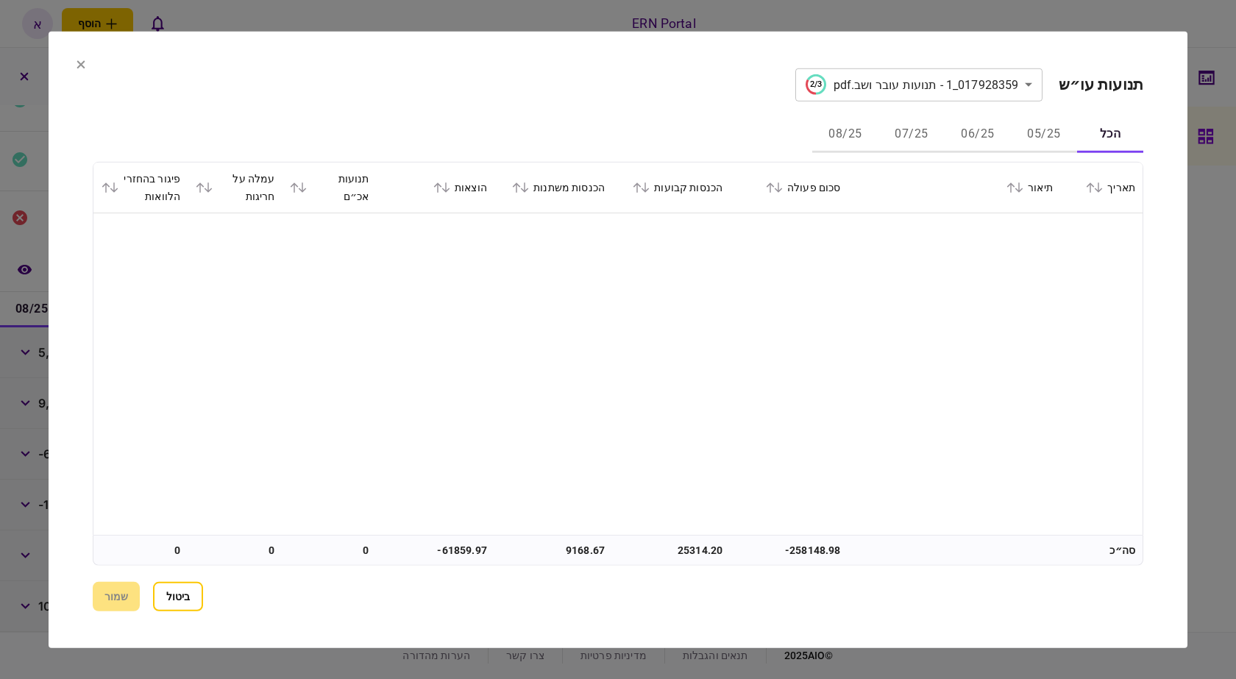
scroll to position [662, 0]
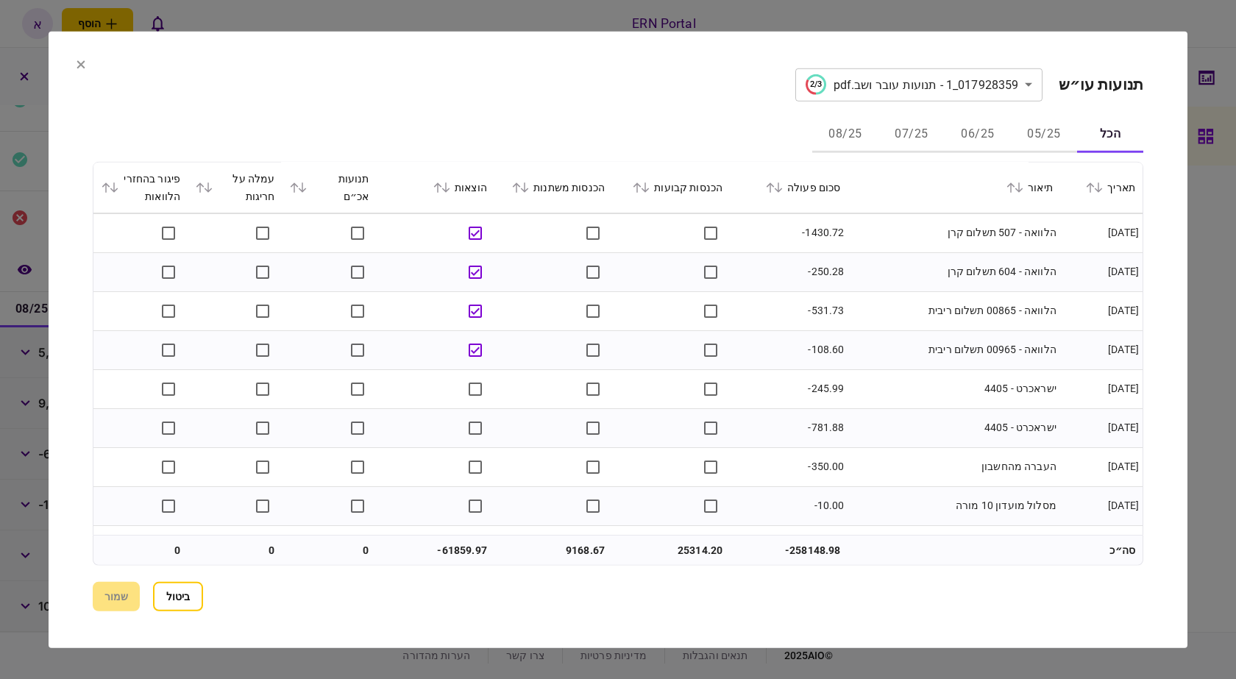
click at [853, 133] on button "08/25" at bounding box center [845, 134] width 66 height 35
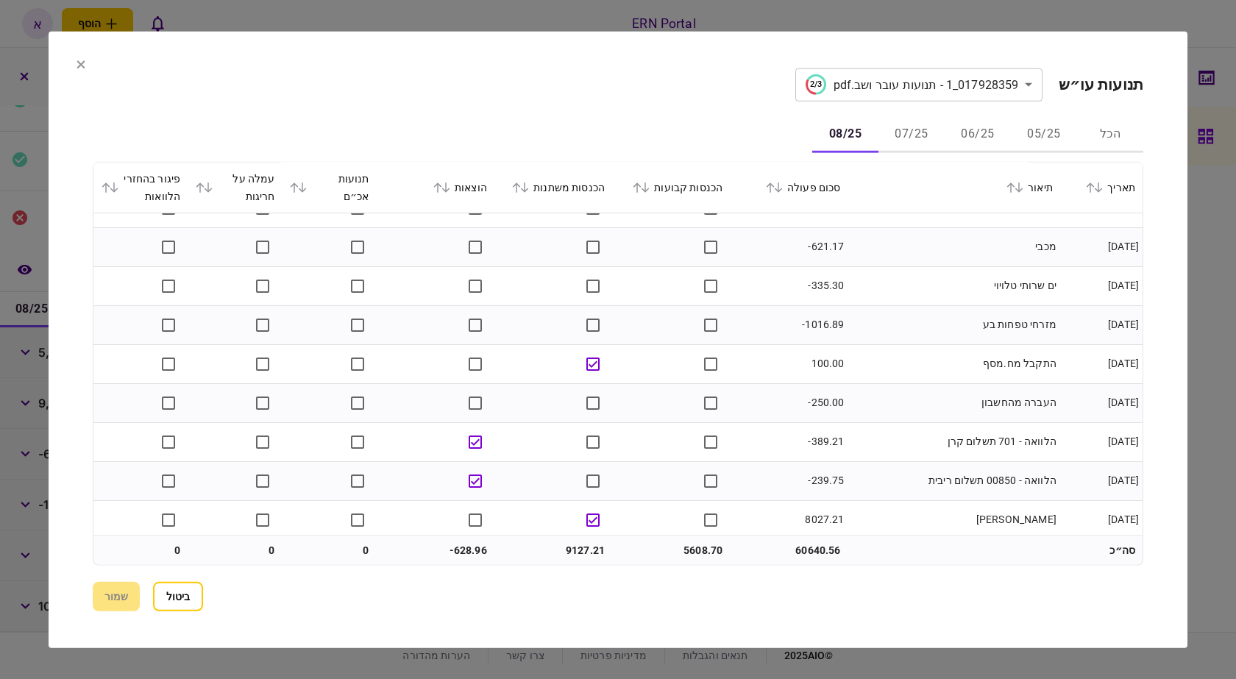
scroll to position [460, 0]
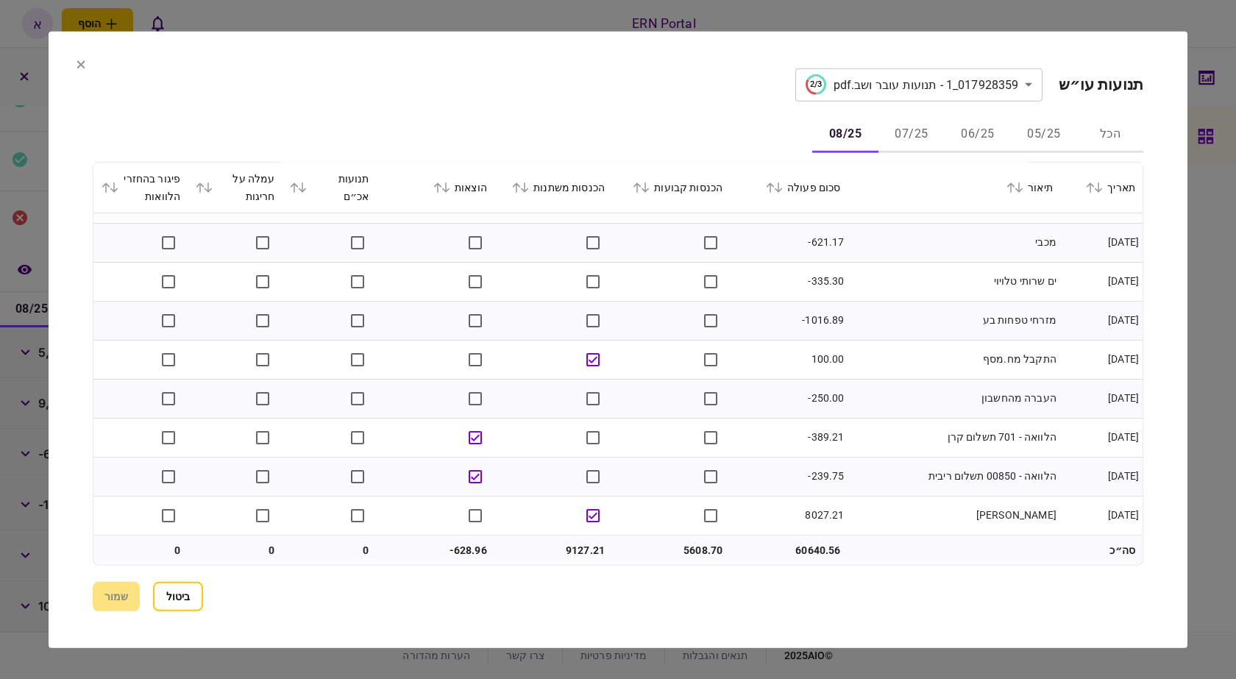
click at [1220, 49] on div at bounding box center [618, 339] width 1236 height 679
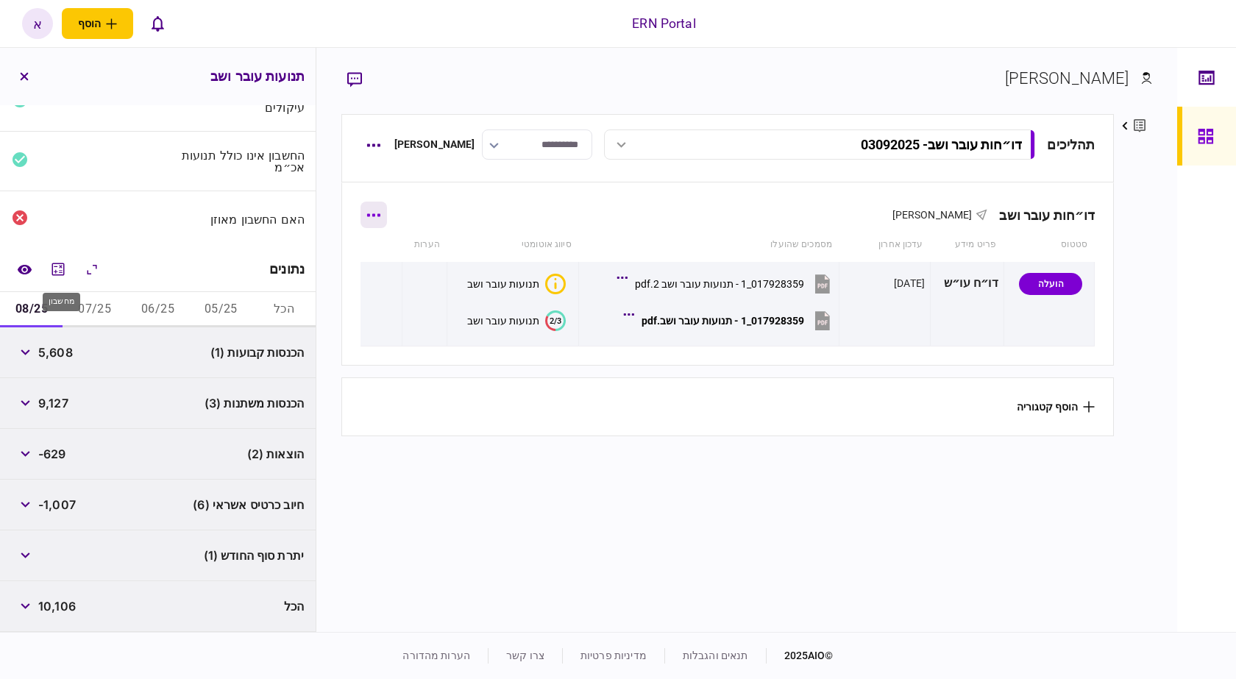
click at [387, 212] on button "button" at bounding box center [373, 215] width 26 height 26
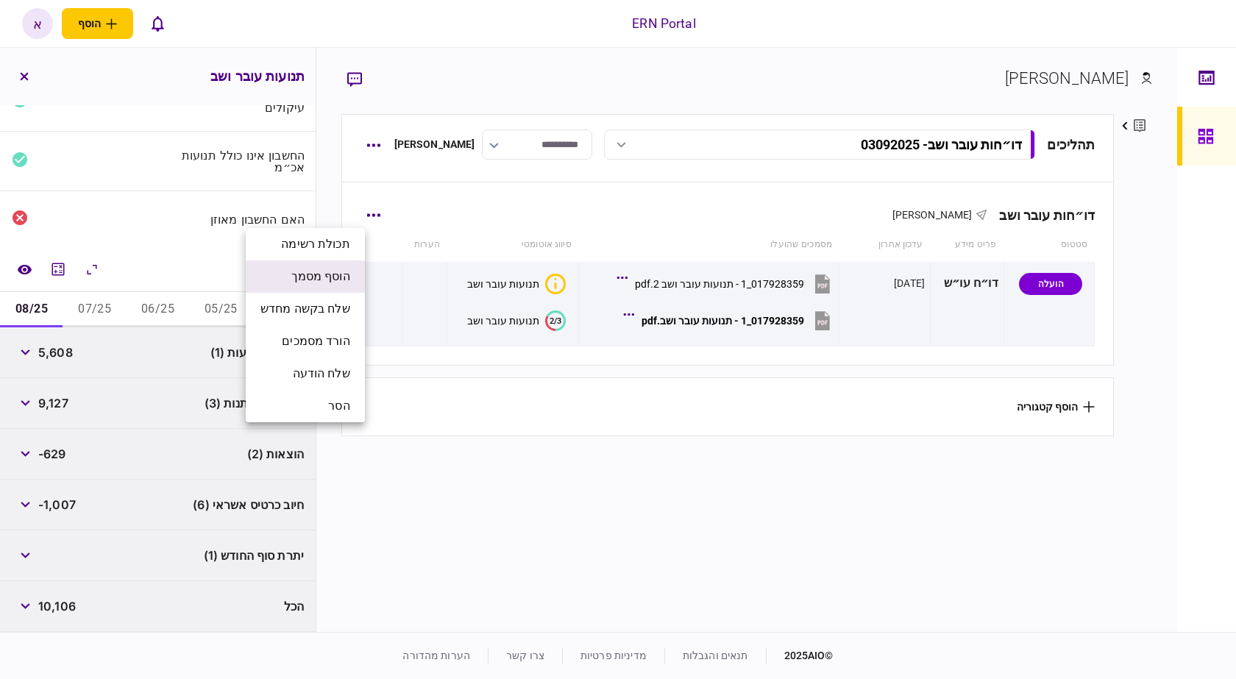
click at [341, 279] on span "הוסף מסמך" at bounding box center [320, 277] width 59 height 18
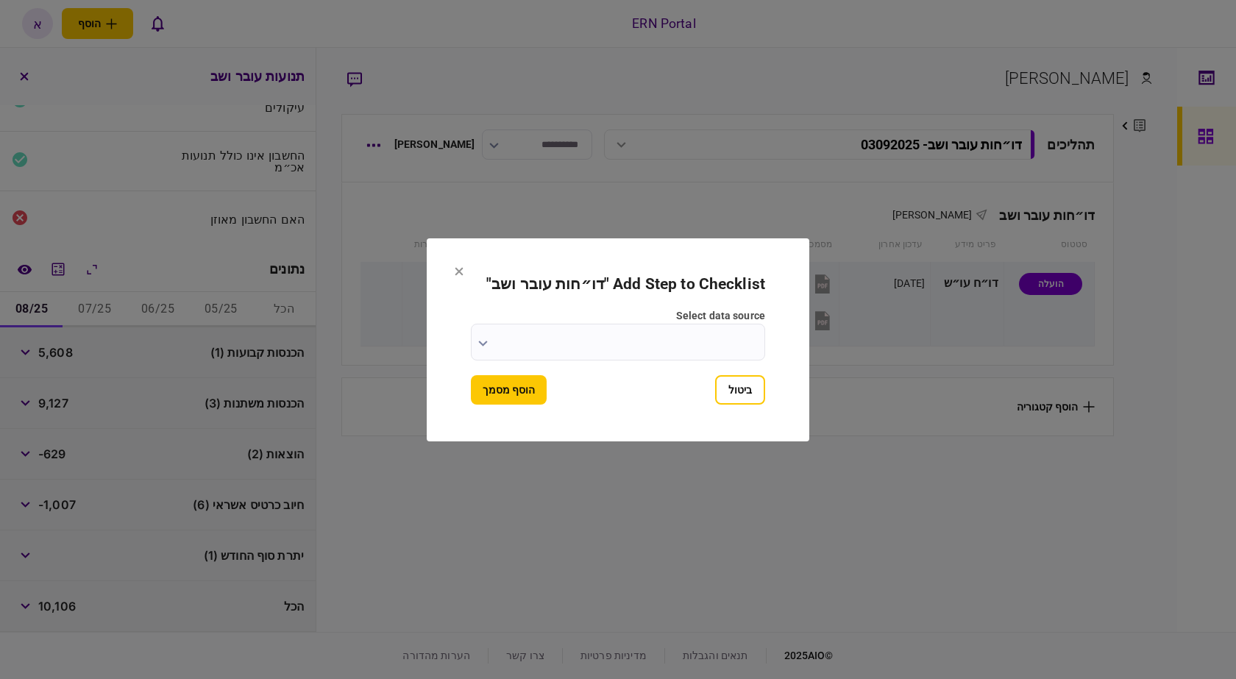
click at [602, 338] on input "select data source" at bounding box center [618, 342] width 294 height 37
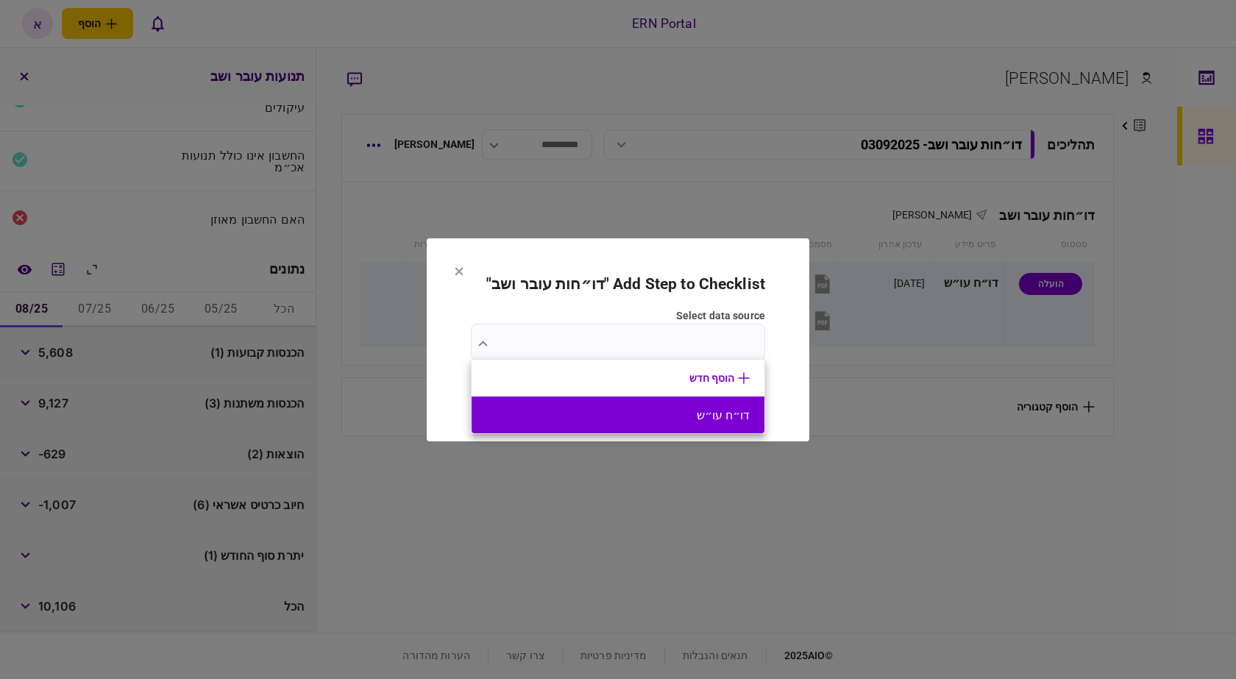
click at [643, 402] on li "דו״ח עו״ש" at bounding box center [618, 415] width 293 height 37
type input "*********"
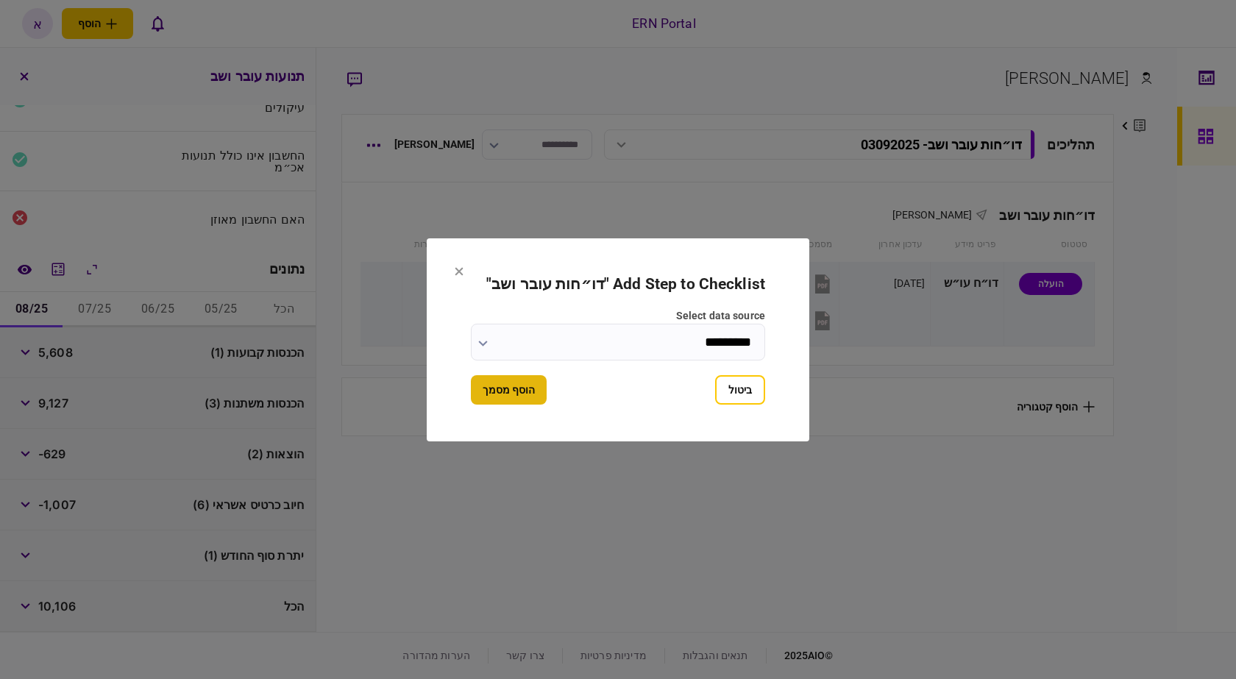
click at [530, 397] on button "הוסף מסמך" at bounding box center [509, 389] width 76 height 29
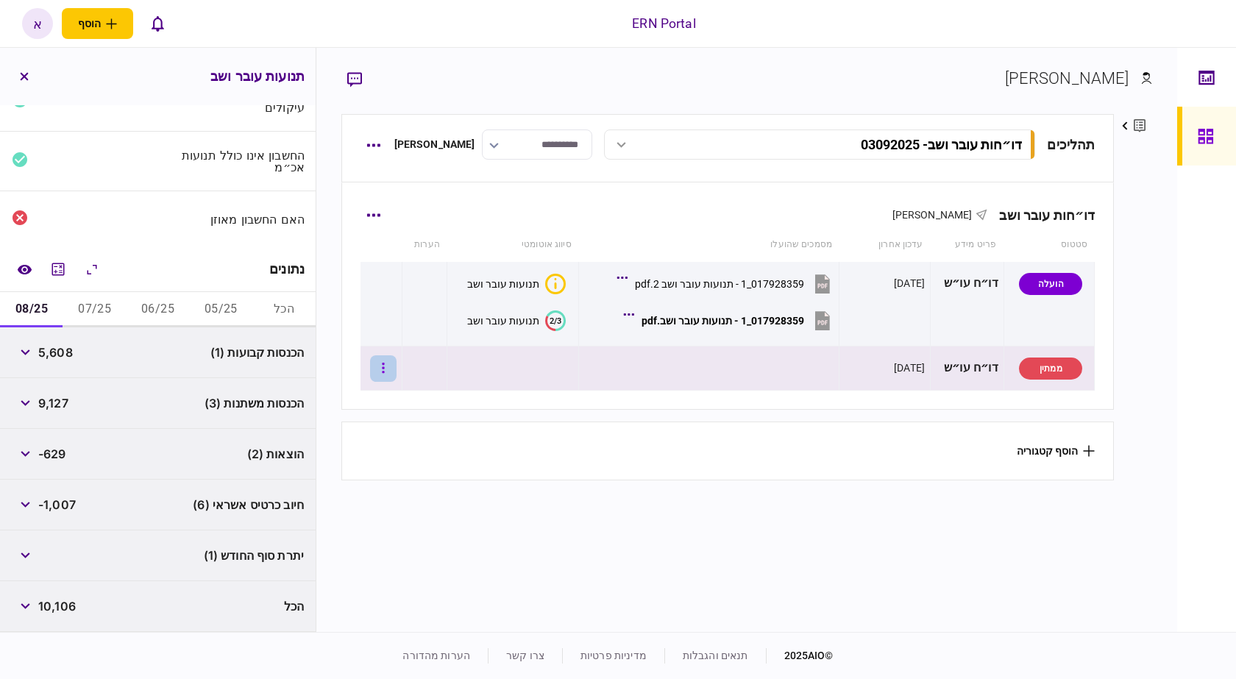
click at [391, 368] on button "button" at bounding box center [383, 368] width 26 height 26
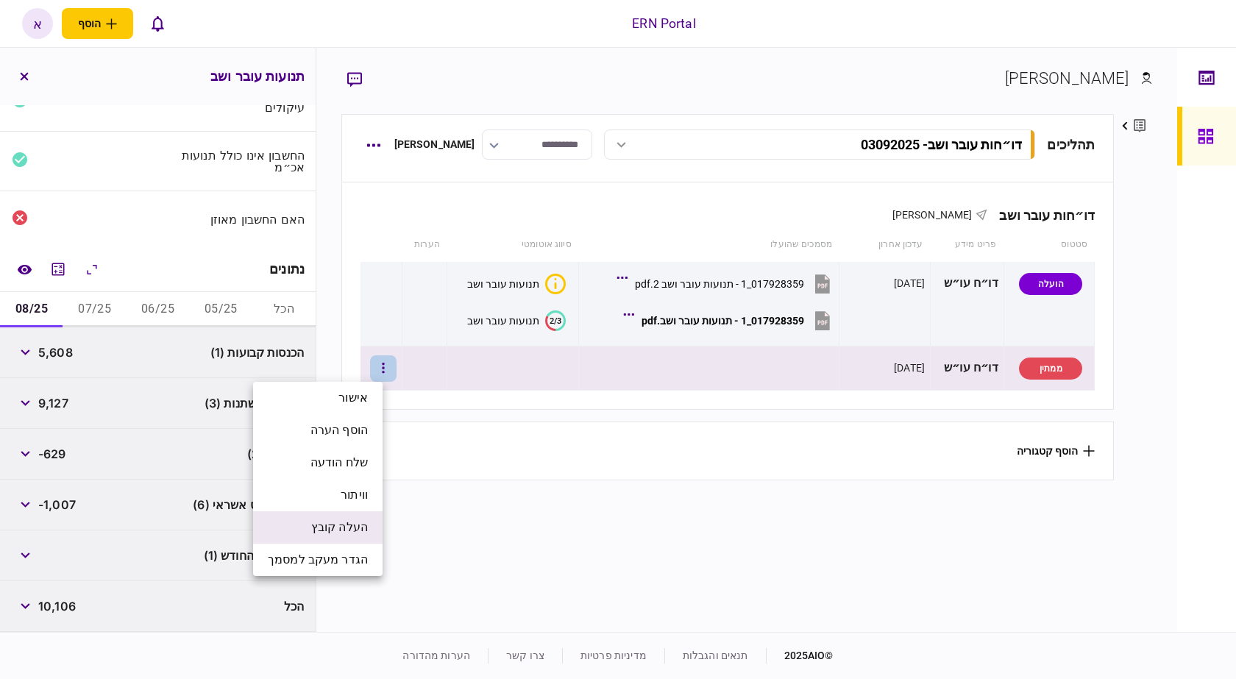
click at [338, 525] on span "העלה קובץ" at bounding box center [339, 528] width 57 height 18
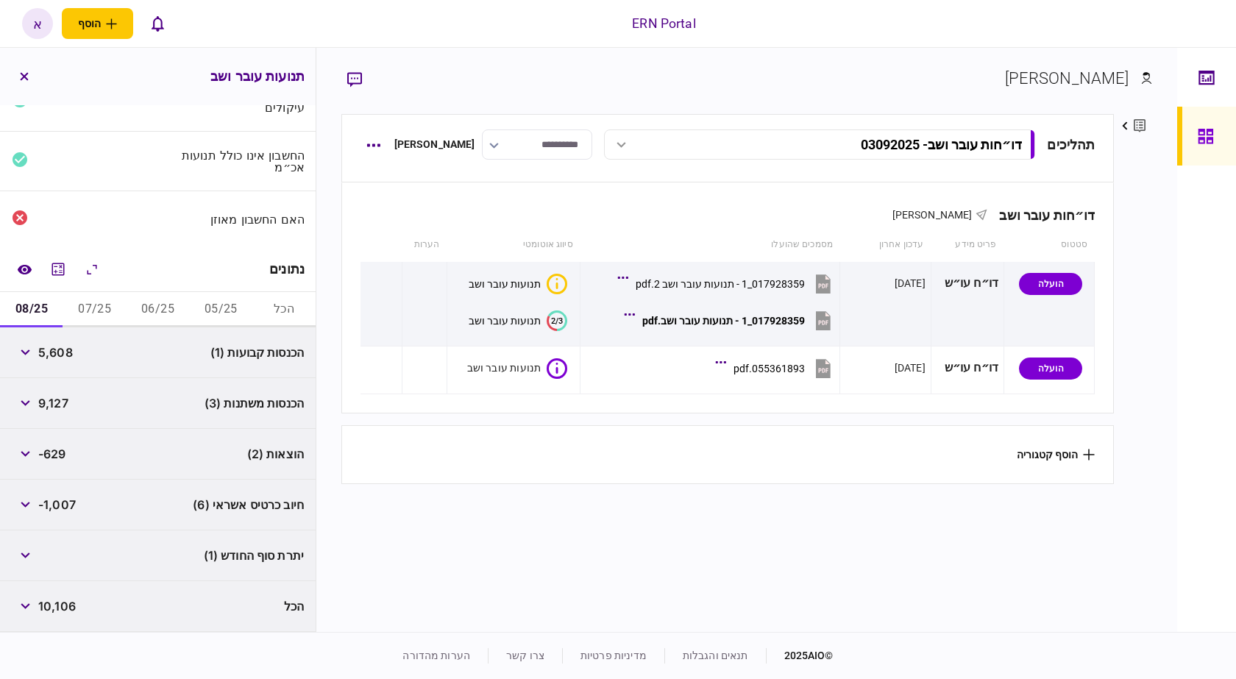
click at [490, 461] on section "הוסף קטגוריה" at bounding box center [727, 454] width 773 height 59
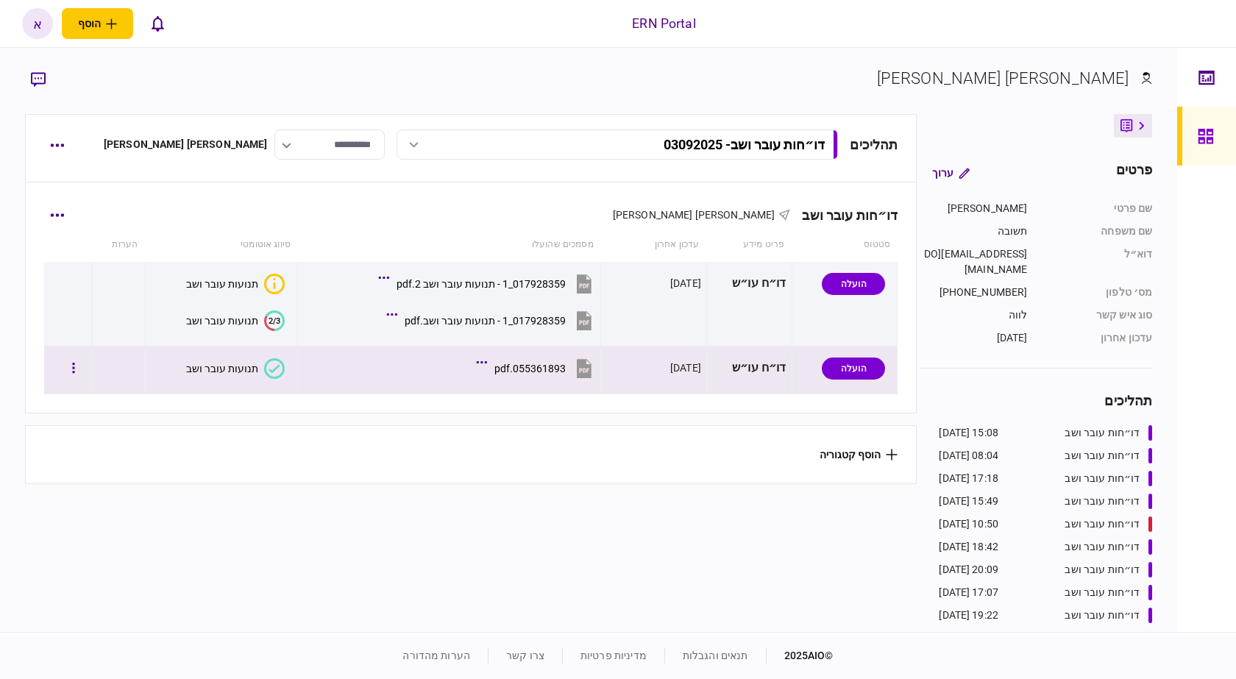
click at [228, 372] on div "תנועות עובר ושב" at bounding box center [222, 369] width 72 height 12
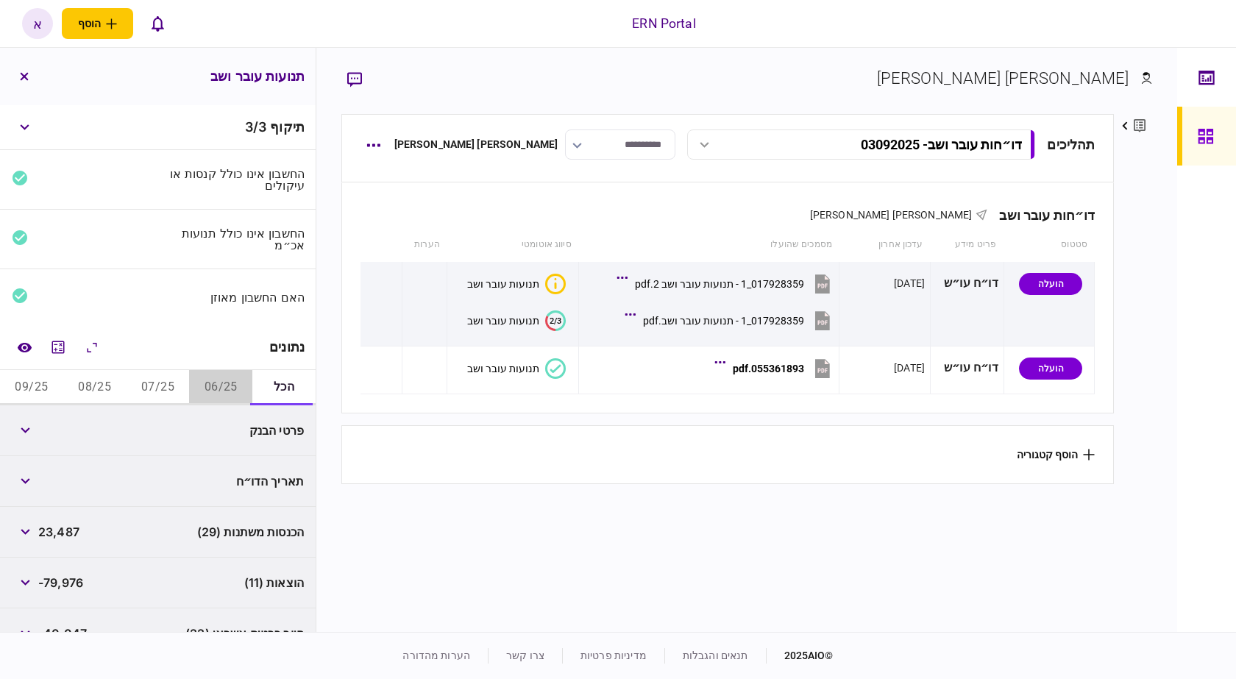
click at [218, 384] on button "06/25" at bounding box center [220, 387] width 63 height 35
click at [64, 352] on icon "מחשבון" at bounding box center [58, 347] width 18 height 18
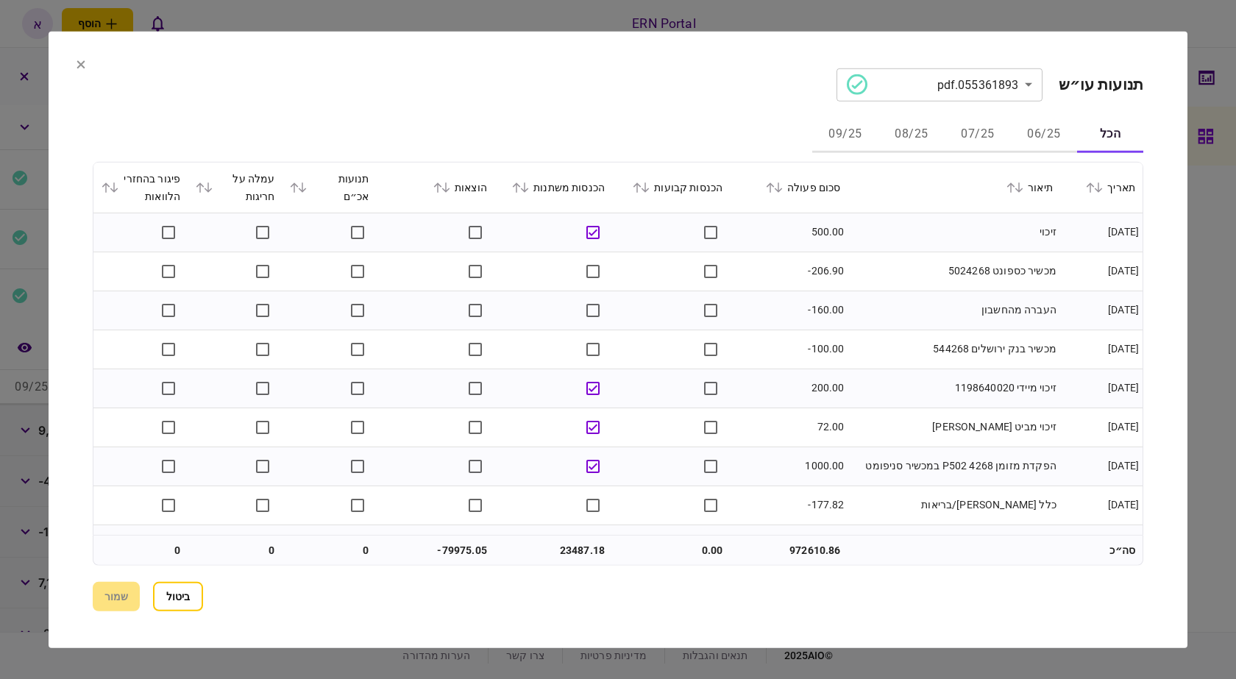
click at [1066, 138] on button "06/25" at bounding box center [1044, 134] width 66 height 35
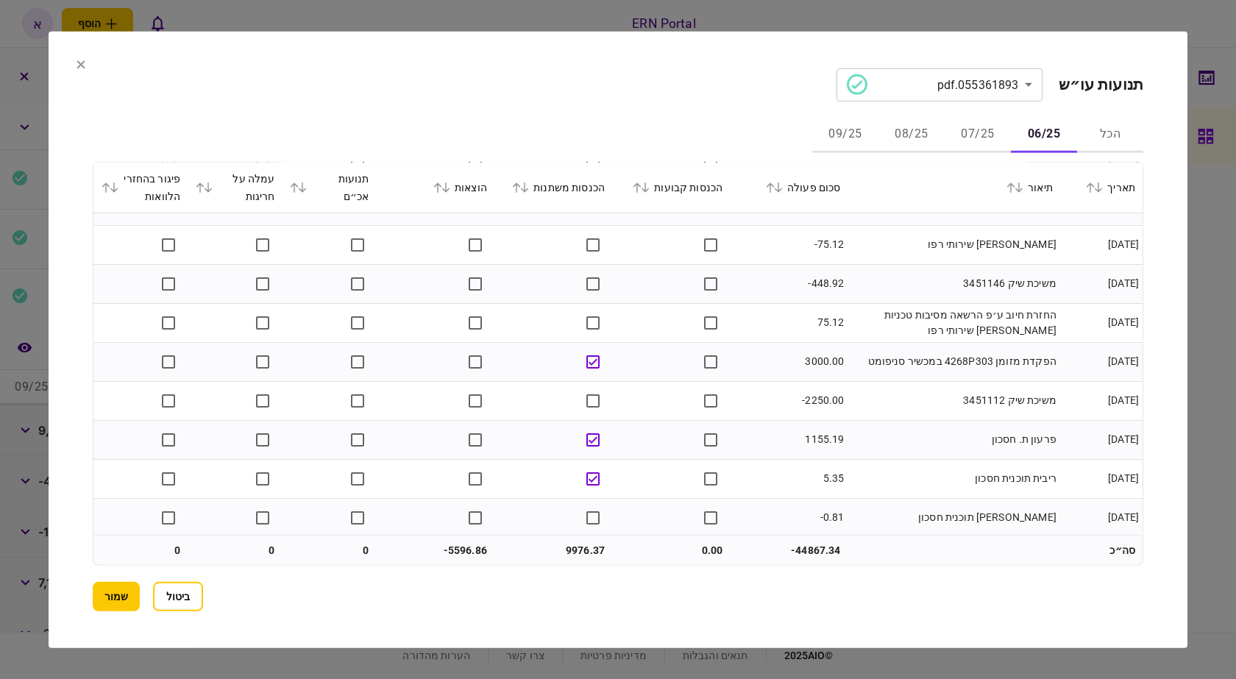
scroll to position [1980, 0]
click at [965, 135] on button "07/25" at bounding box center [978, 134] width 66 height 35
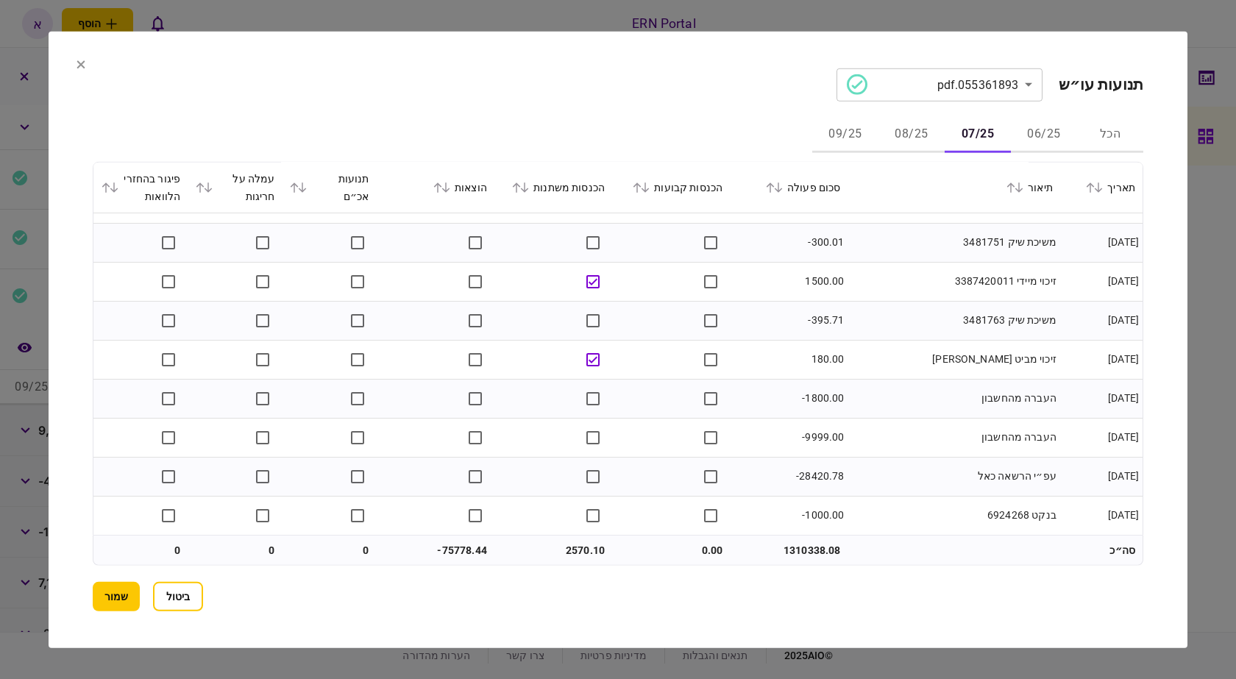
scroll to position [4281, 0]
click at [900, 147] on button "08/25" at bounding box center [911, 134] width 66 height 35
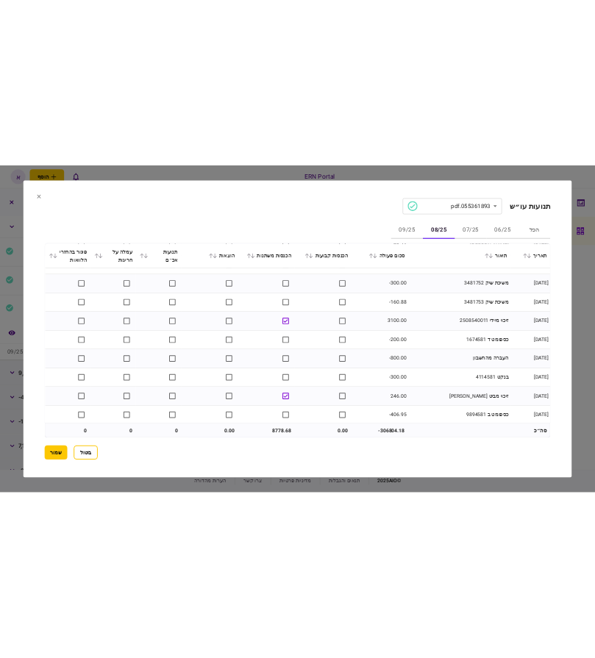
scroll to position [2175, 0]
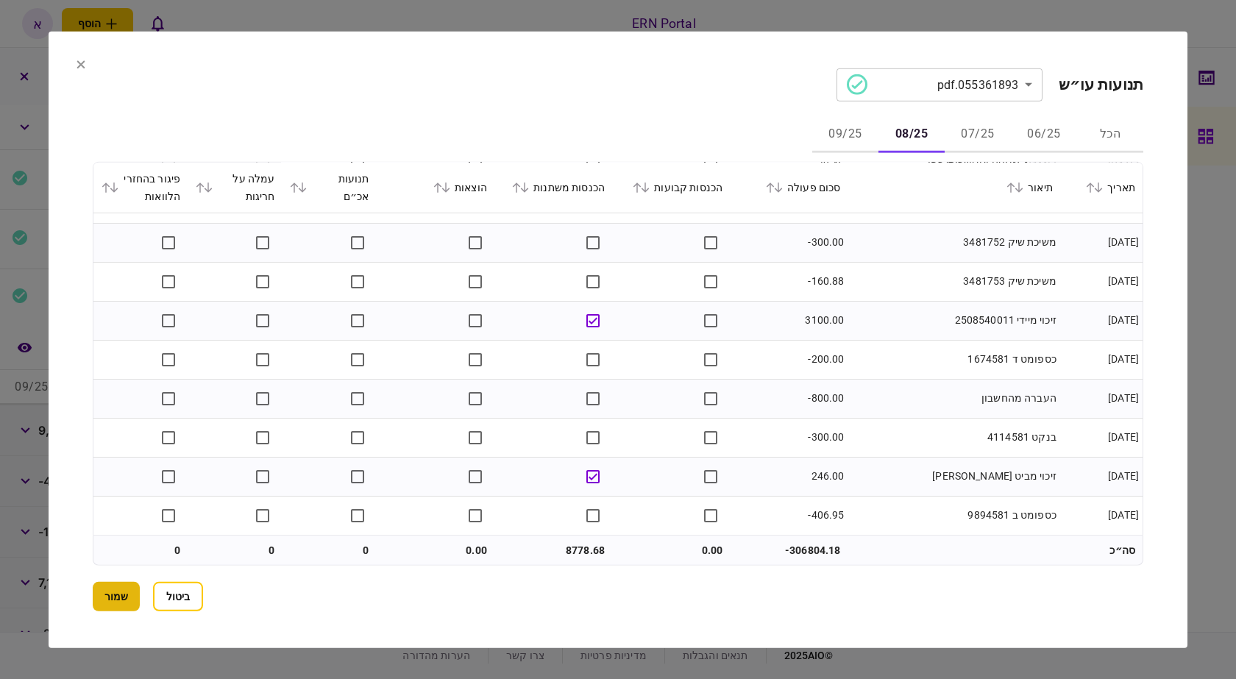
click at [113, 591] on button "שמור" at bounding box center [116, 596] width 47 height 29
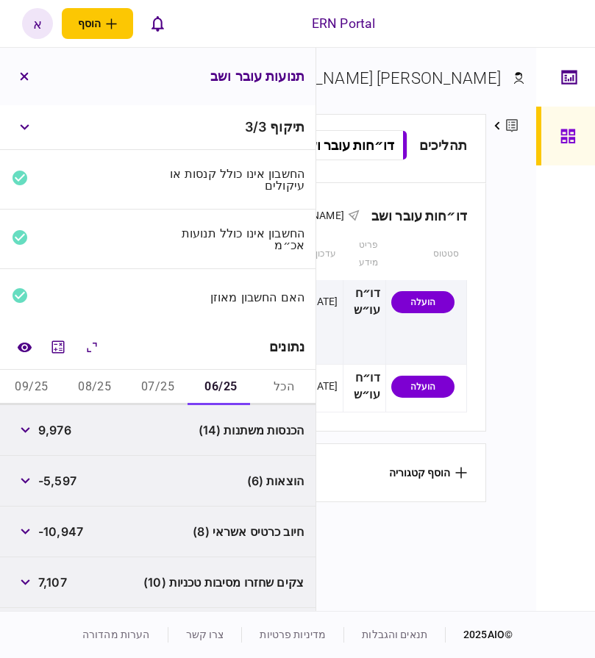
click at [54, 436] on span "9,976" at bounding box center [54, 431] width 33 height 18
drag, startPoint x: 54, startPoint y: 436, endPoint x: 124, endPoint y: 419, distance: 71.4
click at [54, 436] on span "9,976" at bounding box center [54, 431] width 33 height 18
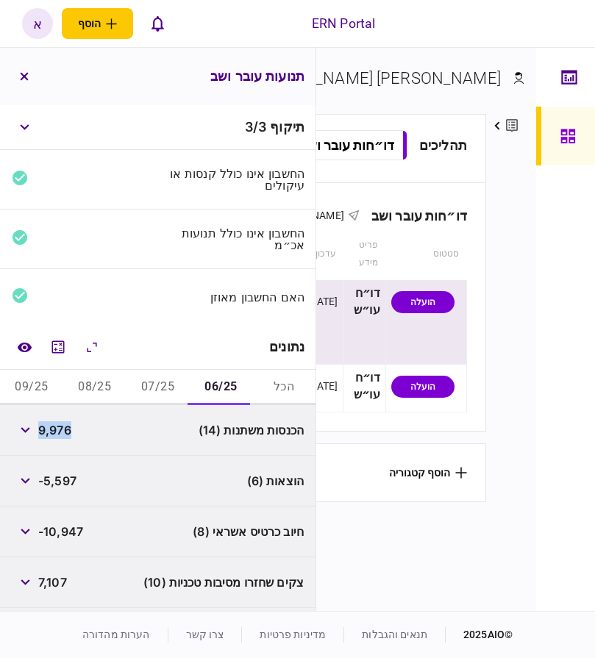
copy span "9,976"
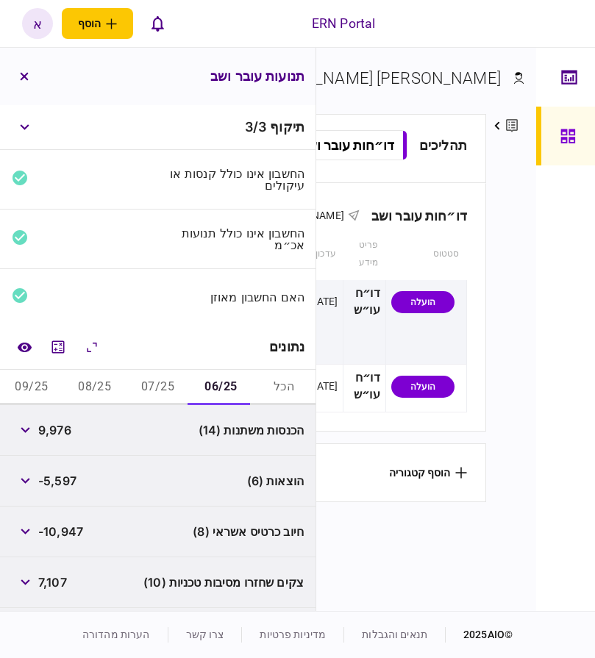
click at [68, 487] on span "-5,597" at bounding box center [57, 481] width 38 height 18
copy span "5,597"
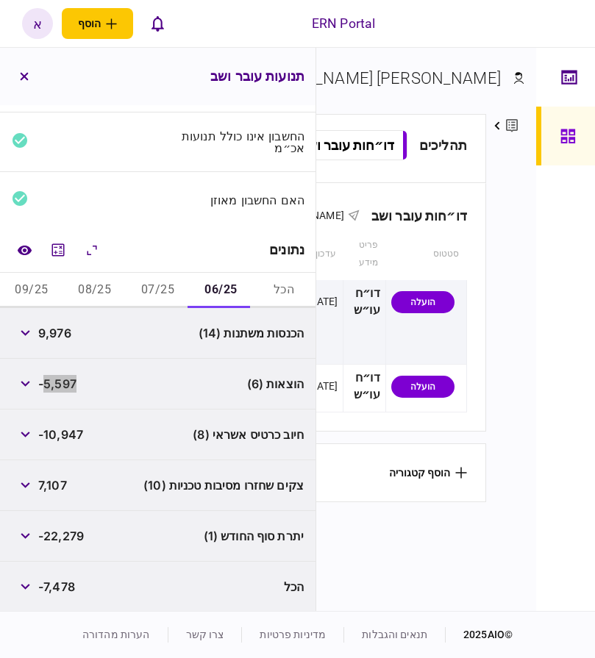
scroll to position [99, 0]
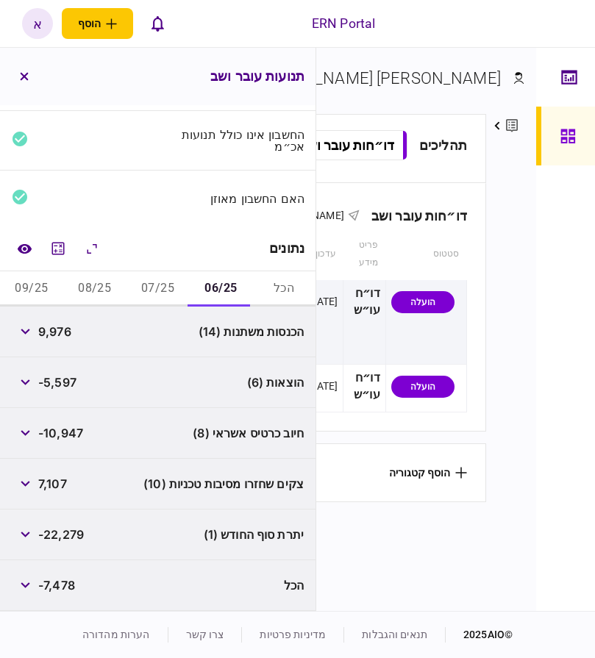
click at [79, 528] on span "-22,279" at bounding box center [61, 535] width 46 height 18
copy span "22,279"
click at [162, 292] on button "07/25" at bounding box center [158, 288] width 63 height 35
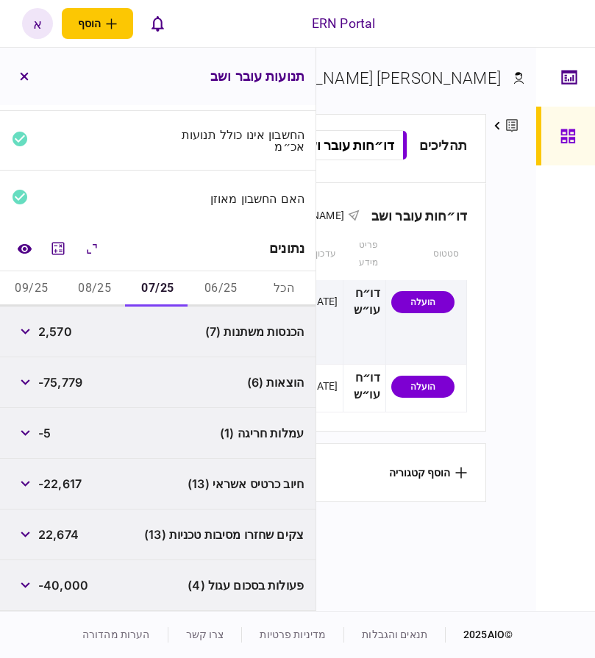
click at [57, 333] on span "2,570" at bounding box center [55, 332] width 34 height 18
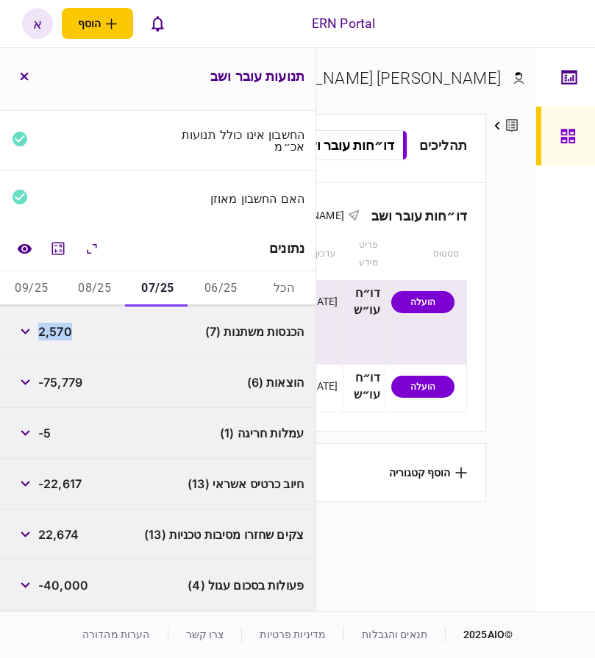
copy span "2,570"
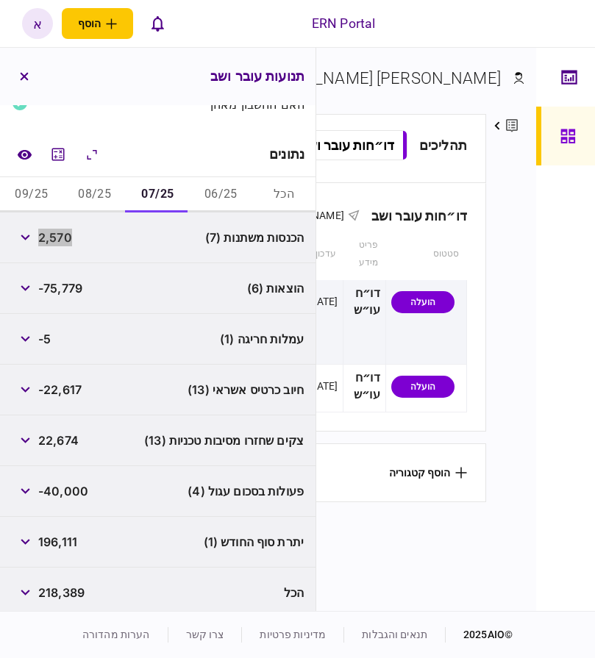
scroll to position [200, 0]
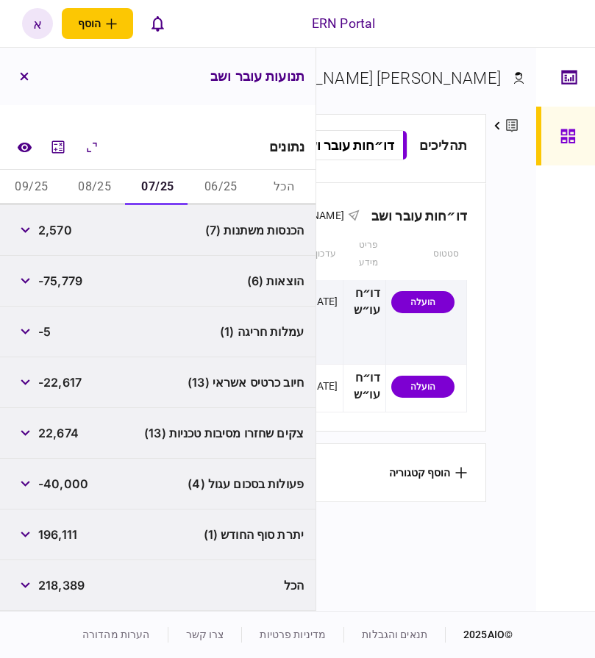
click at [66, 530] on span "196,111" at bounding box center [57, 535] width 39 height 18
copy span "196,111"
click at [84, 186] on button "08/25" at bounding box center [94, 187] width 63 height 35
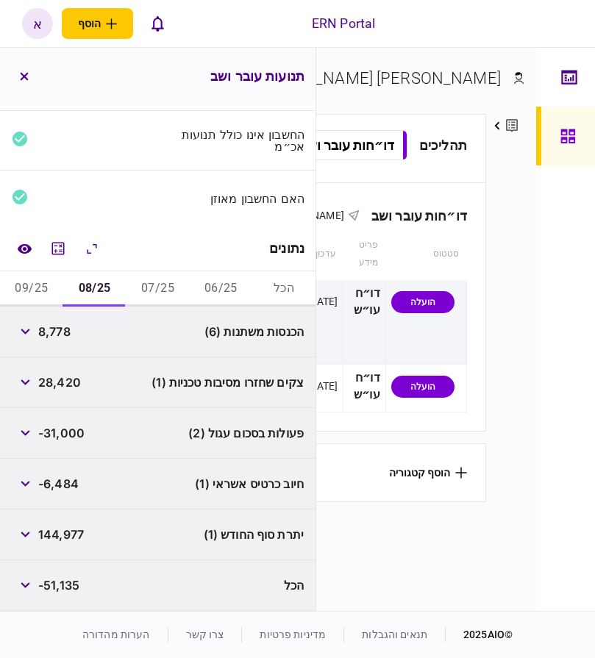
scroll to position [99, 0]
click at [53, 334] on span "8,778" at bounding box center [54, 332] width 32 height 18
click at [54, 333] on span "8,778" at bounding box center [54, 332] width 32 height 18
copy span "8,778"
click at [55, 530] on span "144,977" at bounding box center [61, 535] width 46 height 18
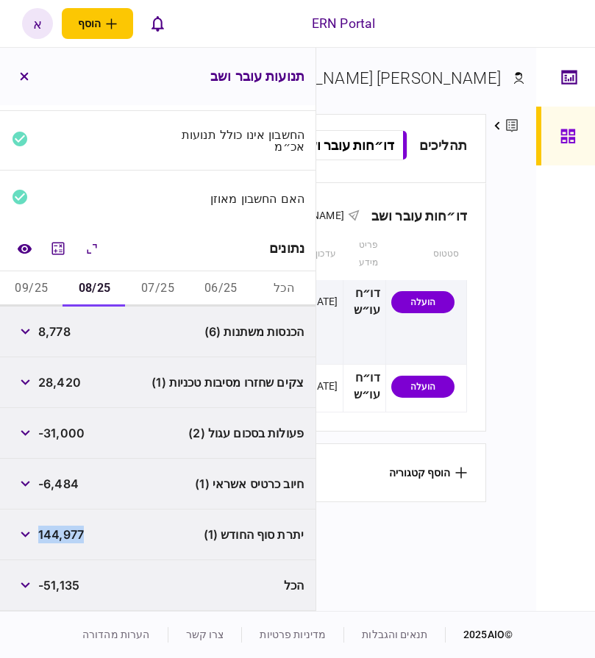
click at [55, 530] on span "144,977" at bounding box center [61, 535] width 46 height 18
copy span "144,977"
click at [35, 288] on button "09/25" at bounding box center [31, 288] width 63 height 35
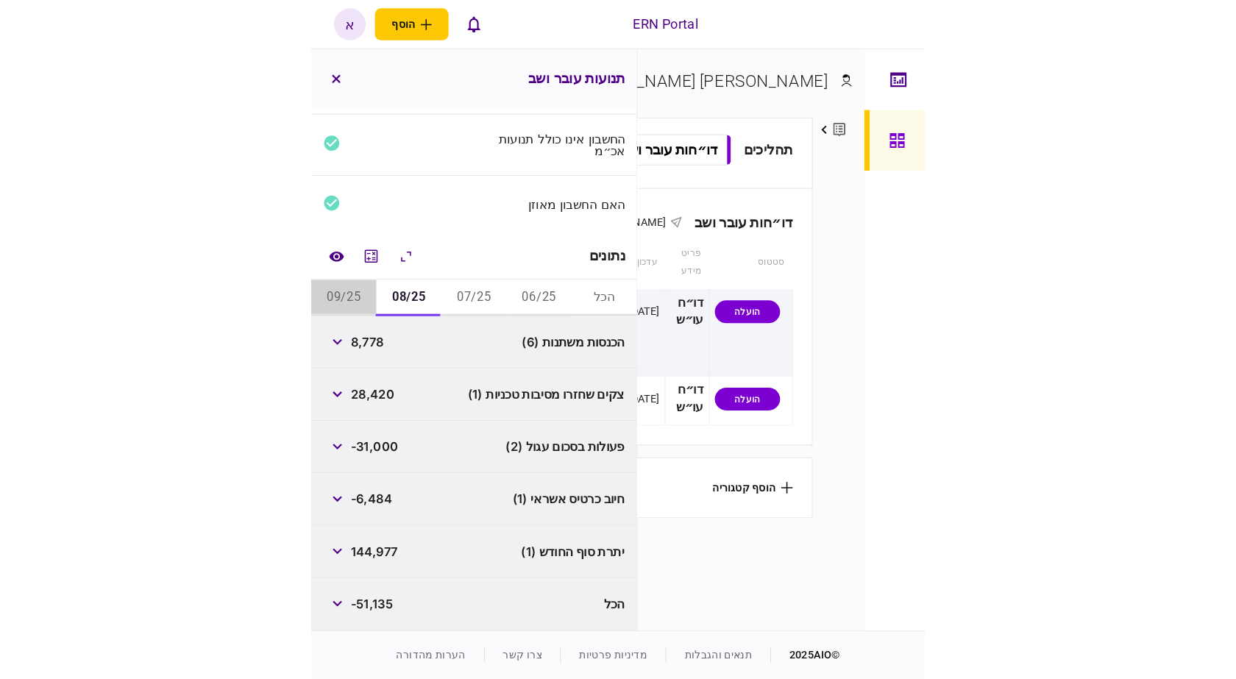
scroll to position [0, 0]
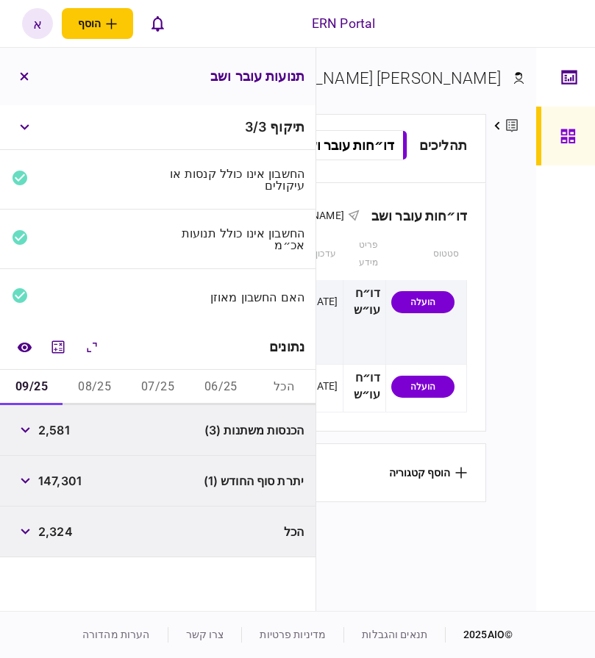
click at [56, 429] on span "2,581" at bounding box center [54, 431] width 32 height 18
copy span "2,581"
click at [75, 476] on span "147,301" at bounding box center [59, 481] width 43 height 18
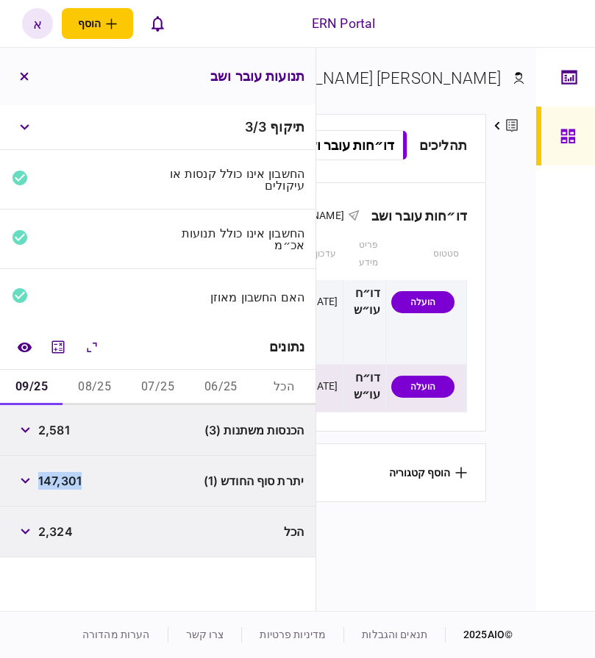
copy span "147,301"
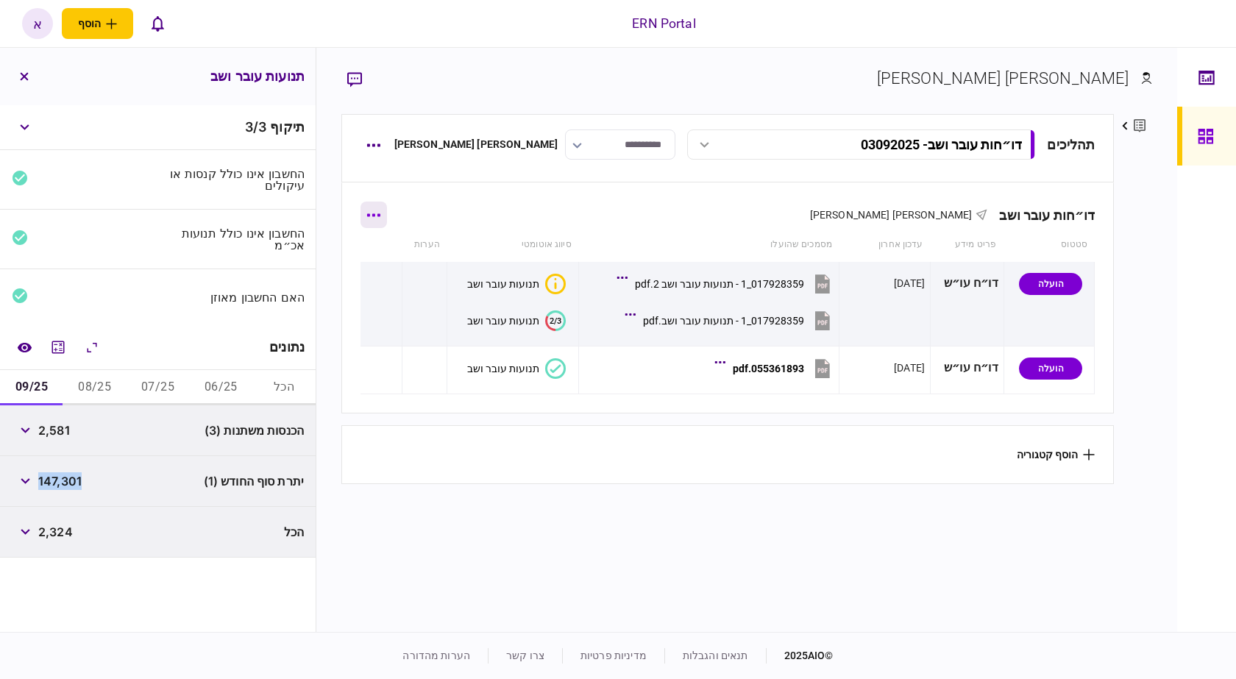
click at [385, 211] on button "button" at bounding box center [373, 215] width 26 height 26
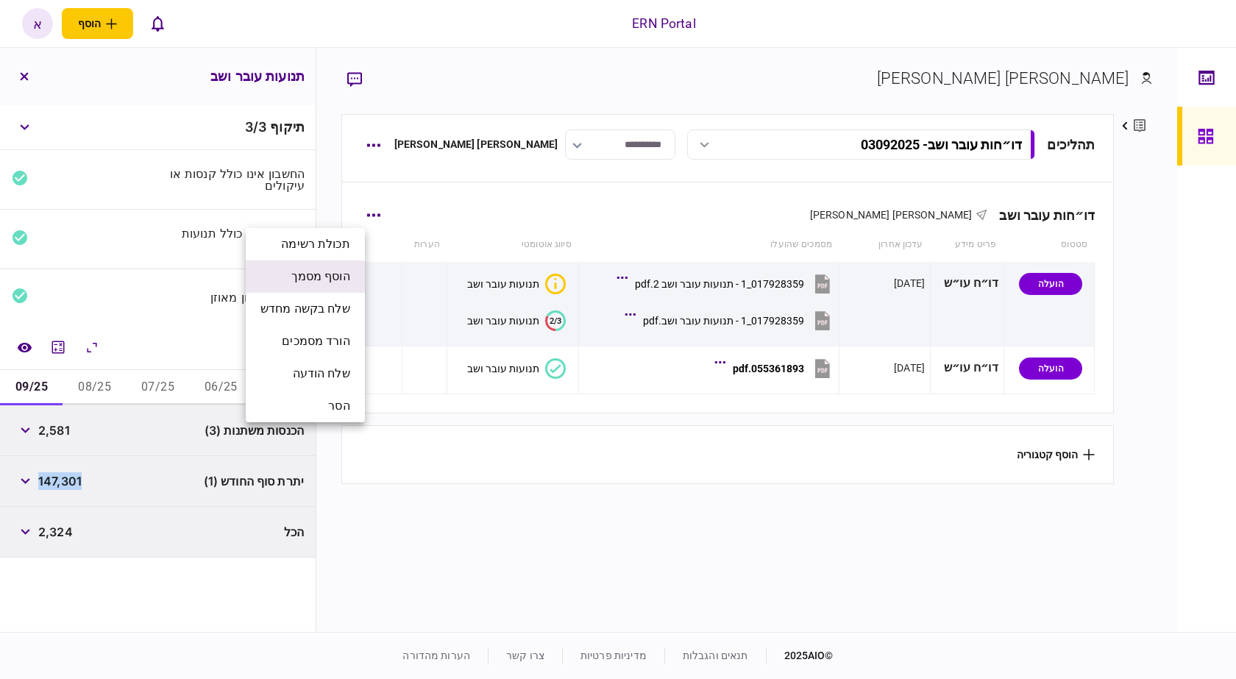
click at [333, 272] on span "הוסף מסמך" at bounding box center [320, 277] width 59 height 18
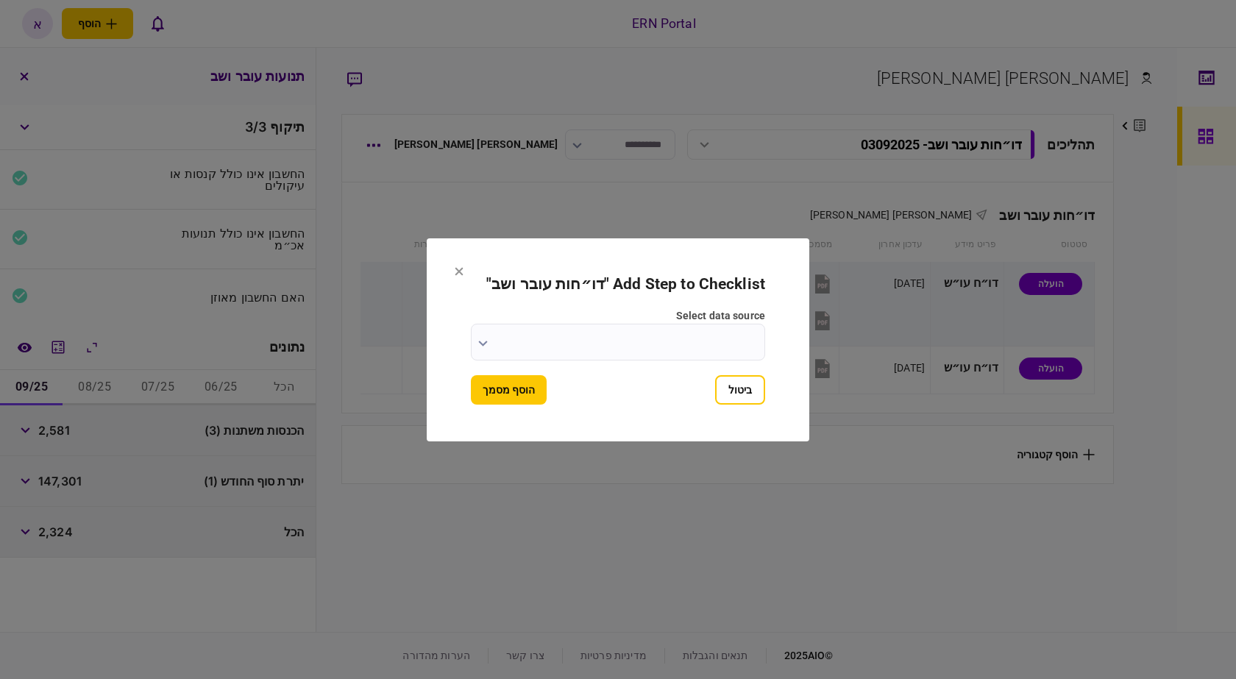
click at [668, 349] on input "select data source" at bounding box center [618, 342] width 294 height 37
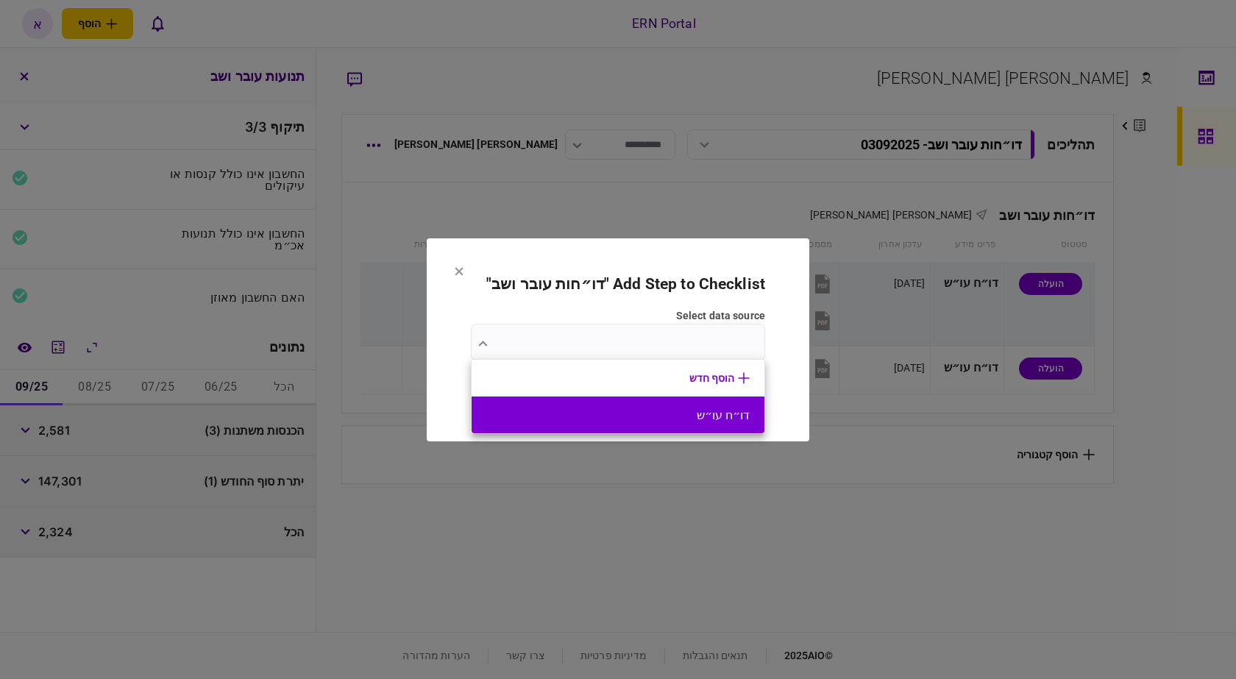
click at [683, 405] on li "דו״ח עו״ש" at bounding box center [618, 415] width 293 height 37
type input "*********"
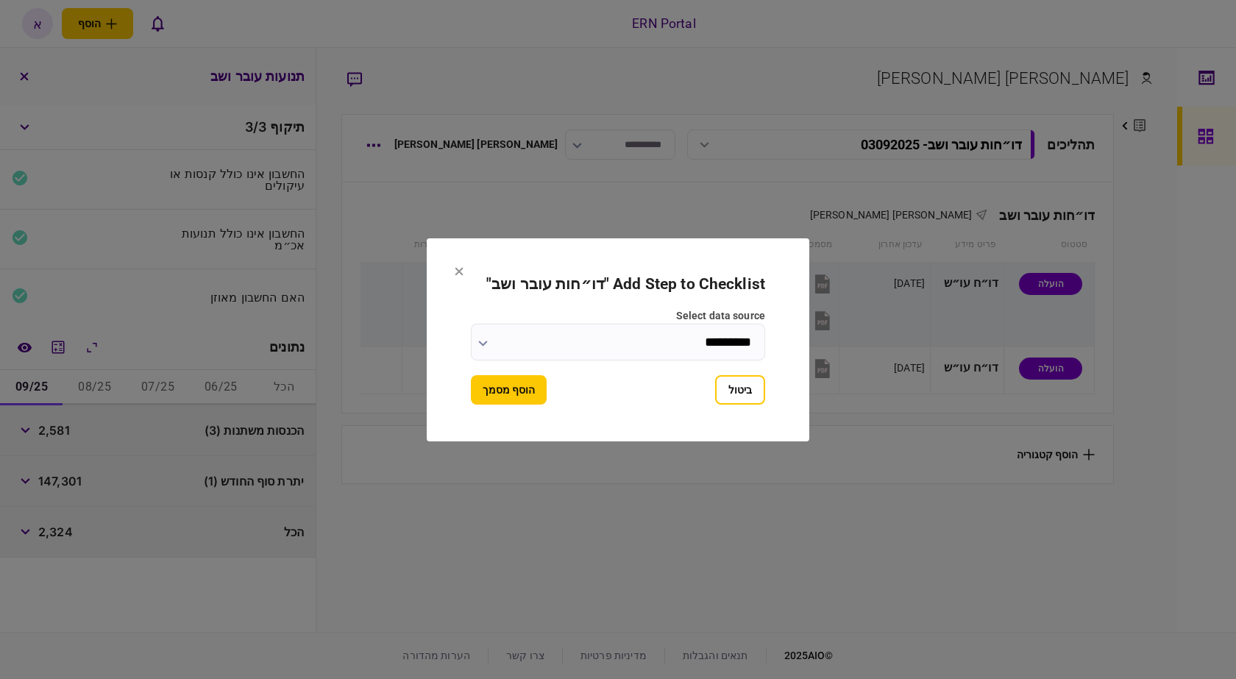
click at [508, 393] on button "הוסף מסמך" at bounding box center [509, 389] width 76 height 29
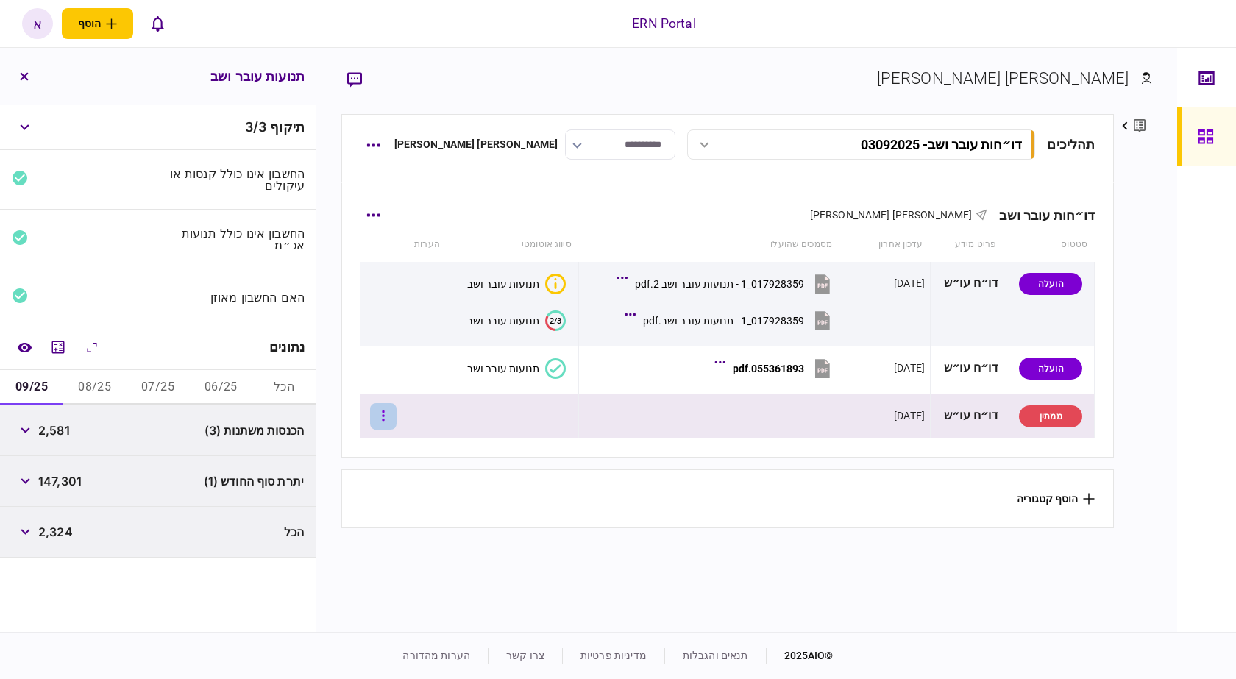
click at [397, 416] on button "button" at bounding box center [383, 416] width 26 height 26
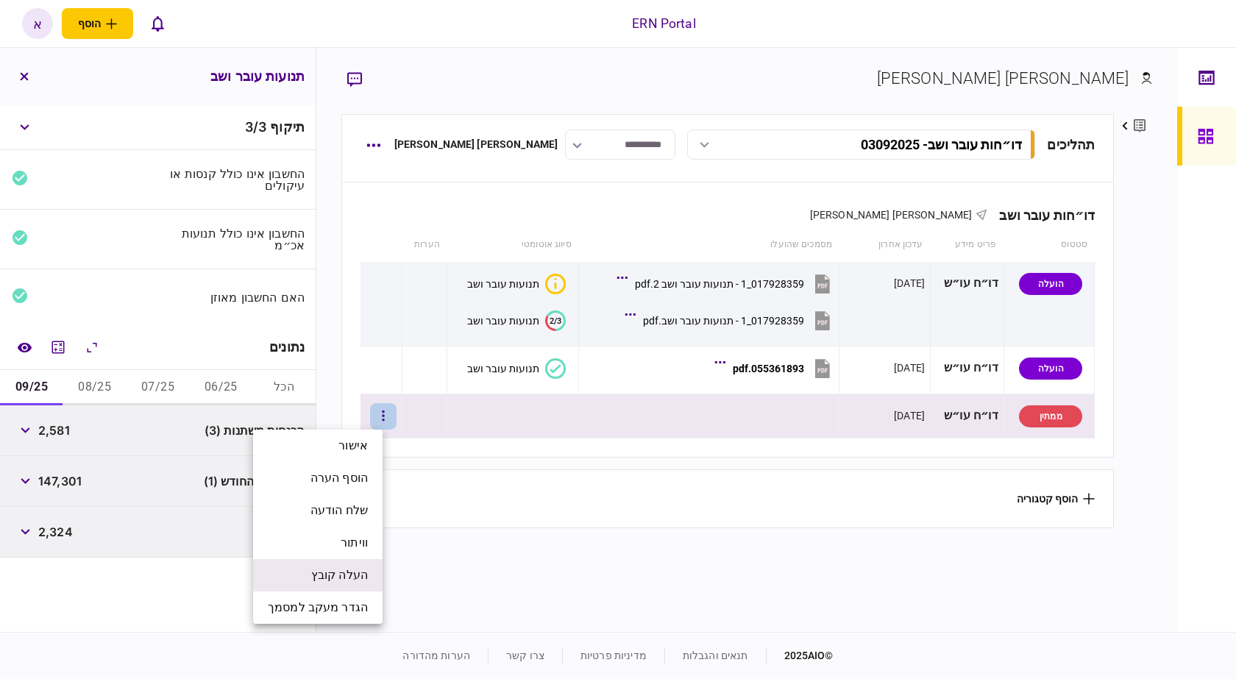
click at [353, 566] on span "העלה קובץ" at bounding box center [339, 575] width 57 height 18
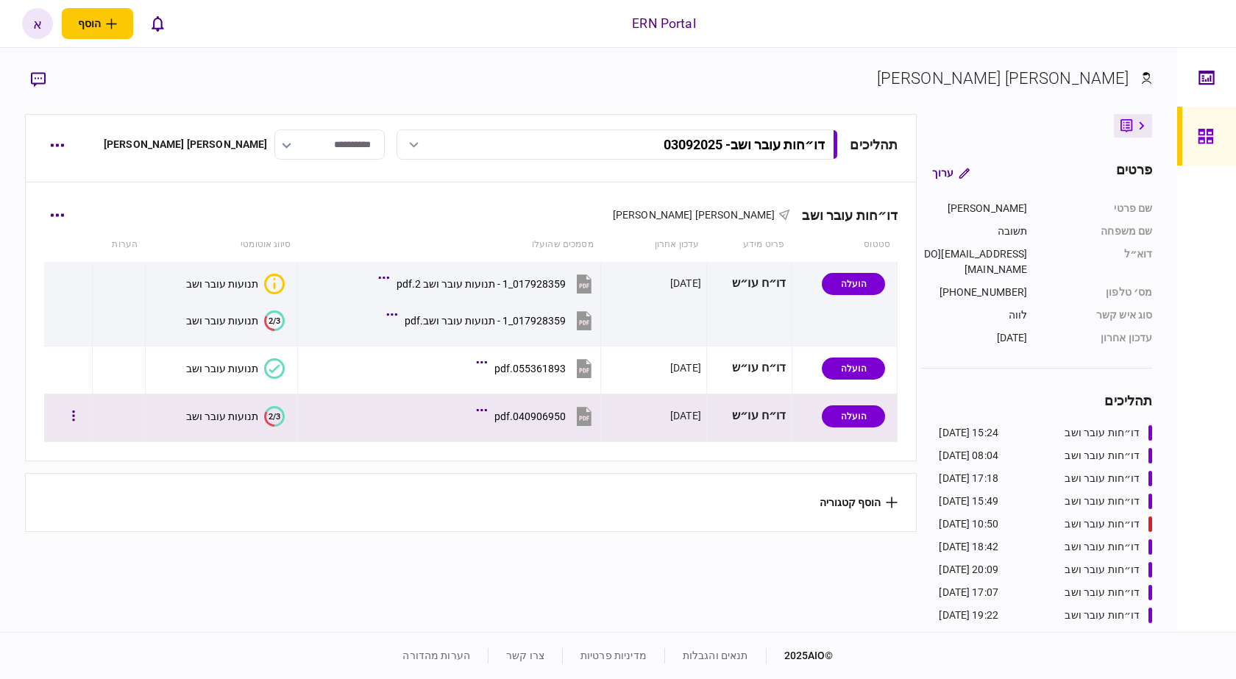
click at [239, 423] on button "2/3 תנועות עובר ושב" at bounding box center [235, 416] width 99 height 21
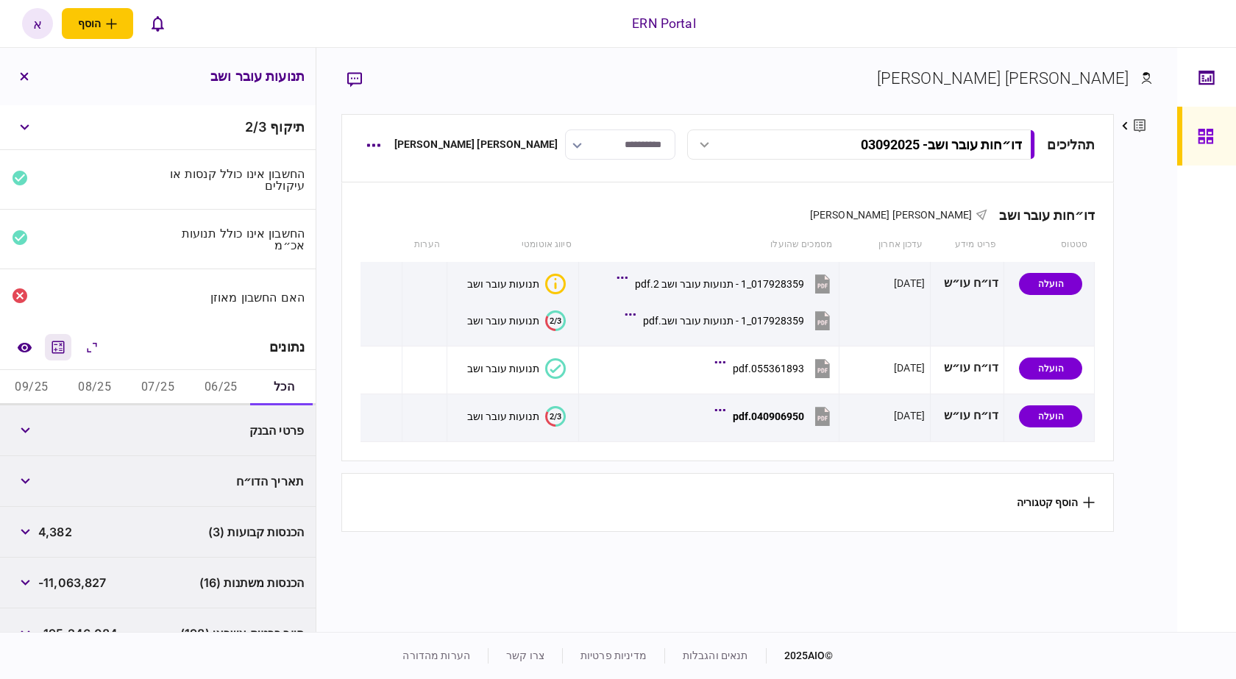
click at [56, 342] on icon "מחשבון" at bounding box center [58, 347] width 13 height 13
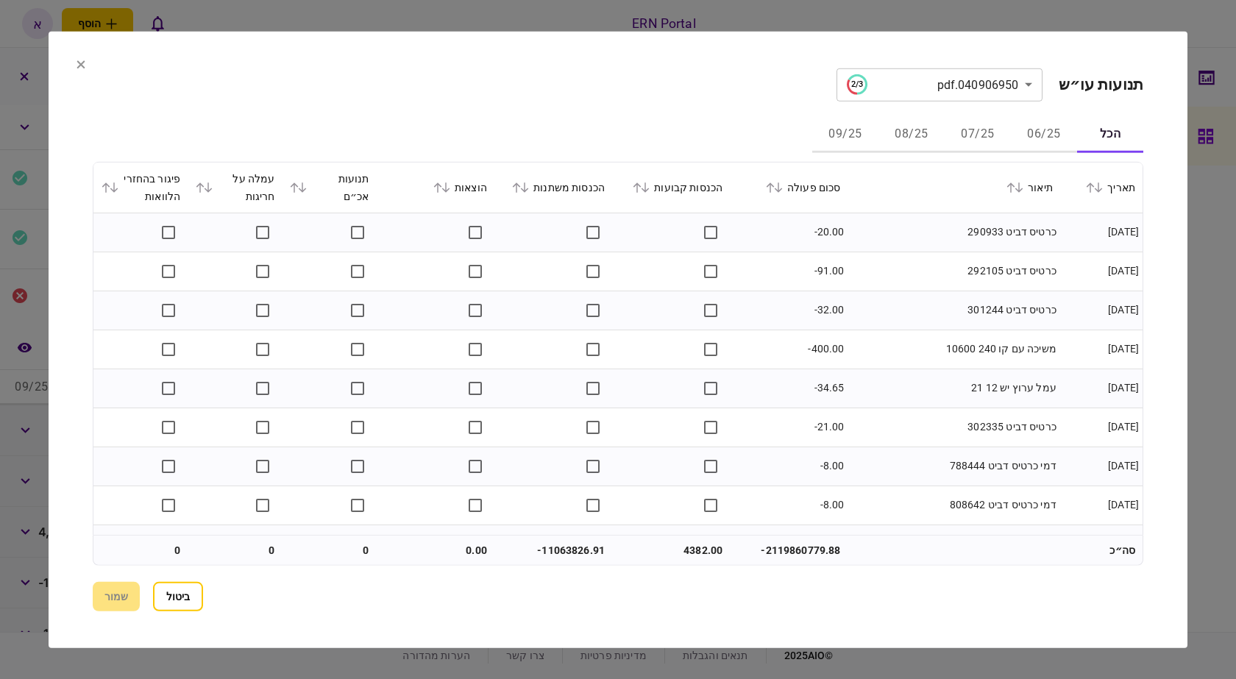
click at [1024, 146] on button "06/25" at bounding box center [1044, 134] width 66 height 35
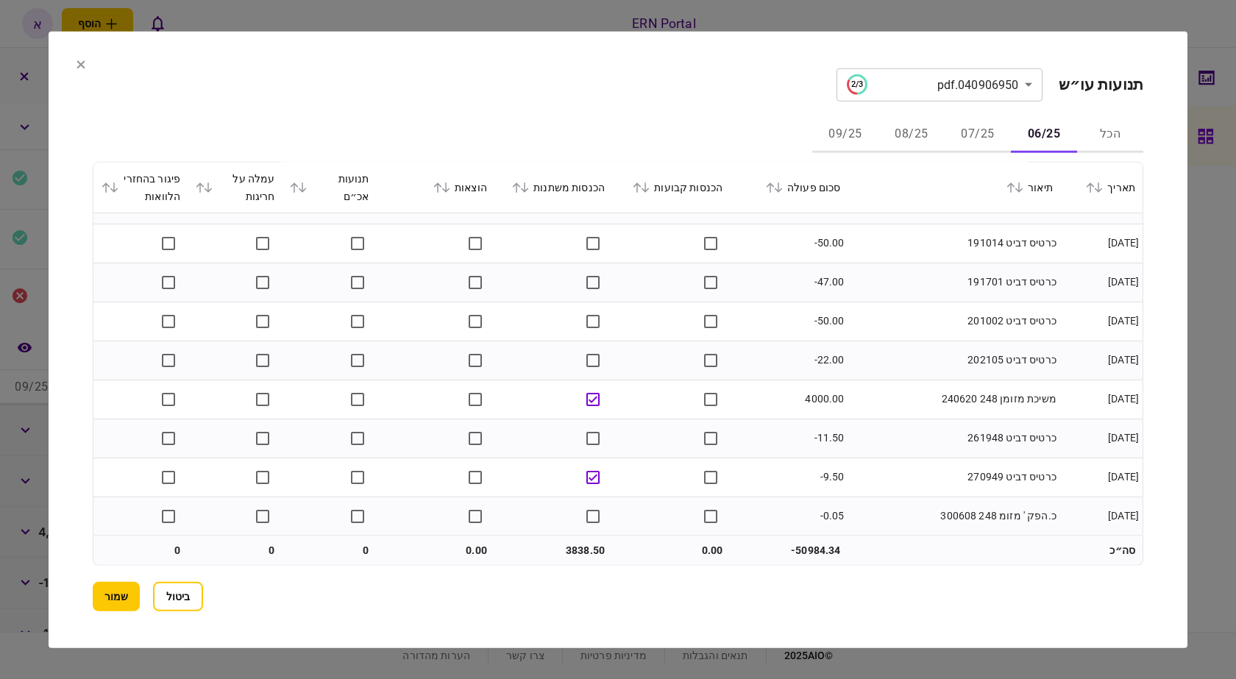
scroll to position [2526, 0]
click at [964, 138] on button "07/25" at bounding box center [978, 134] width 66 height 35
click at [903, 121] on button "08/25" at bounding box center [911, 134] width 66 height 35
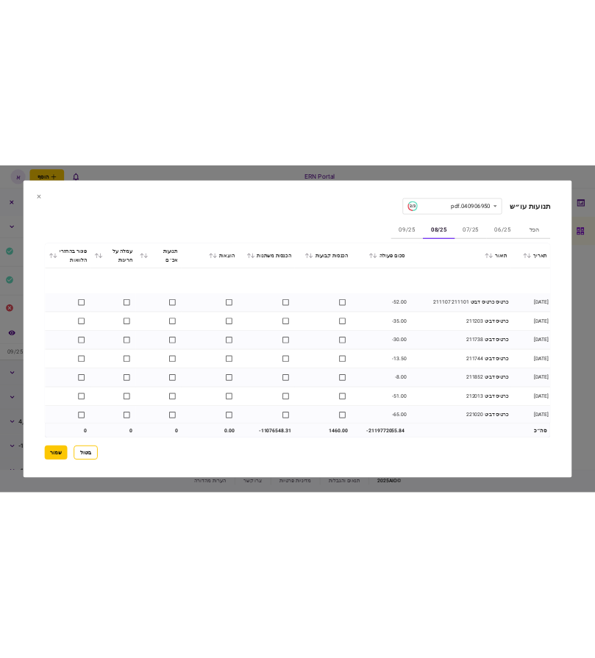
scroll to position [3540, 0]
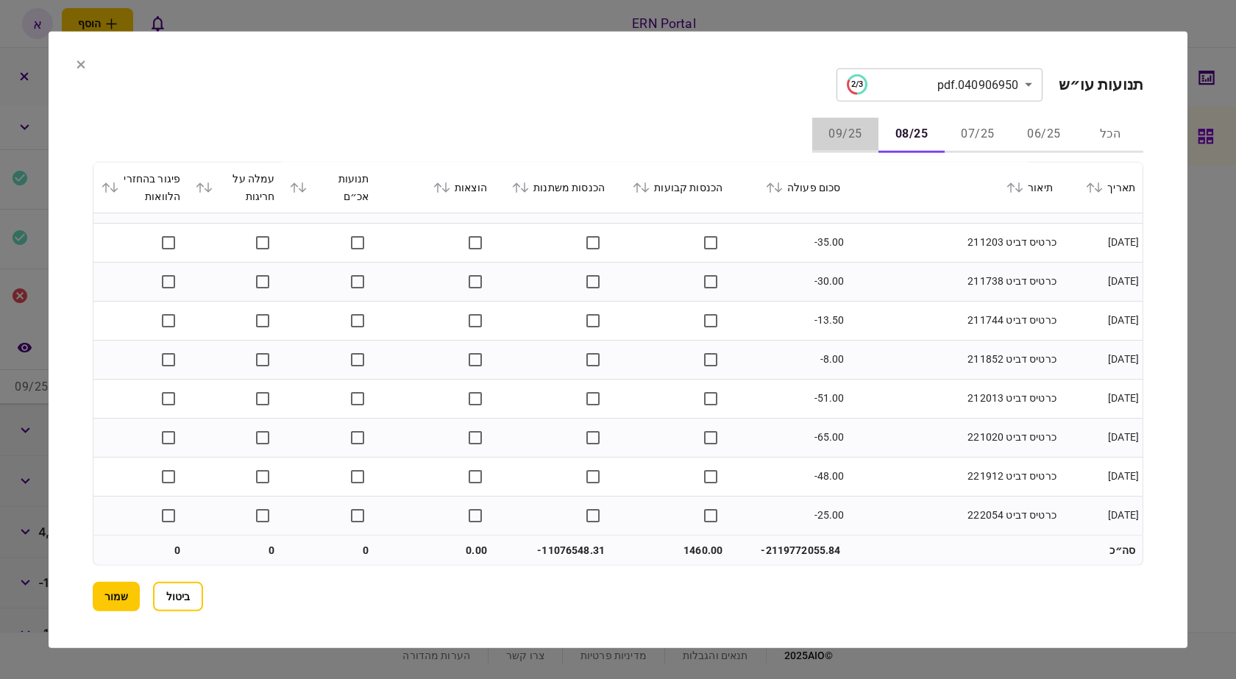
click at [836, 124] on button "09/25" at bounding box center [845, 134] width 66 height 35
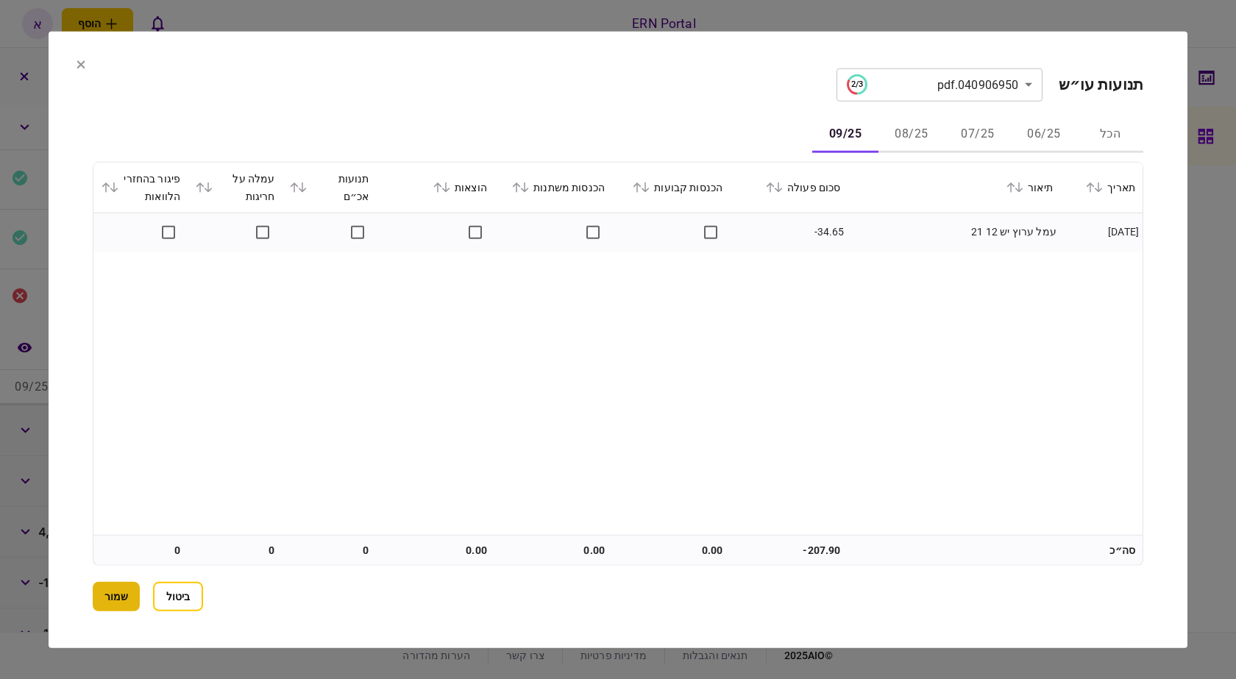
click at [135, 597] on button "שמור" at bounding box center [116, 596] width 47 height 29
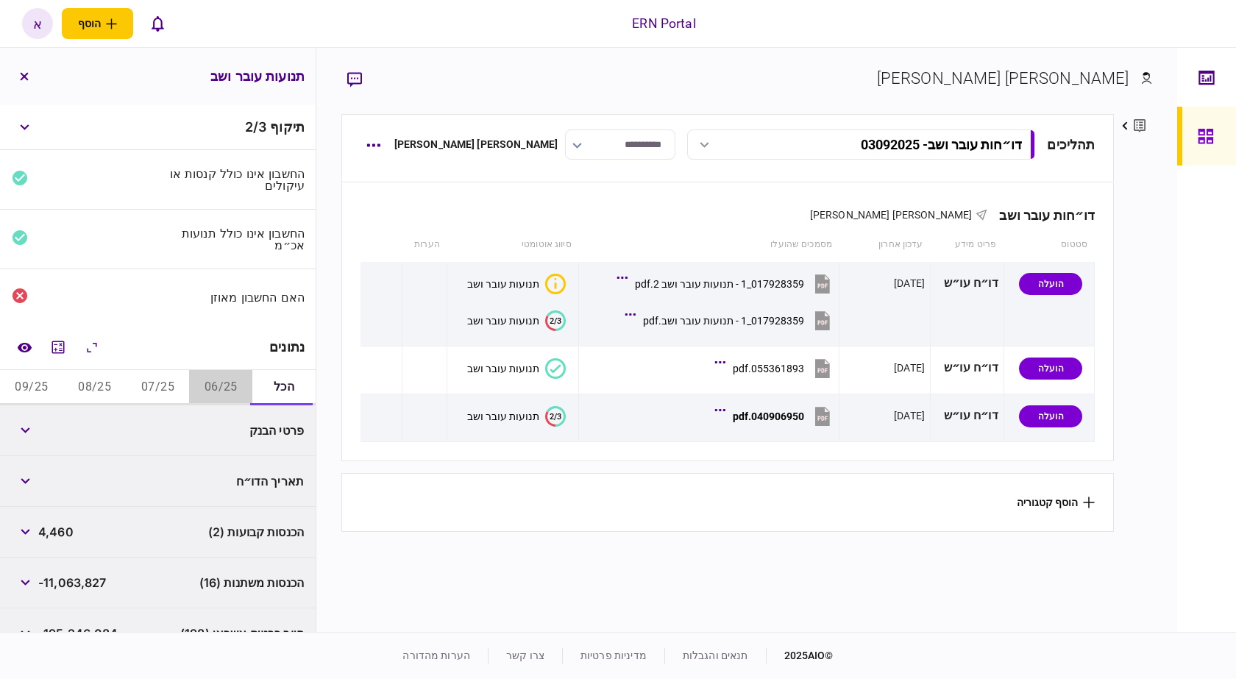
click at [237, 397] on button "06/25" at bounding box center [220, 387] width 63 height 35
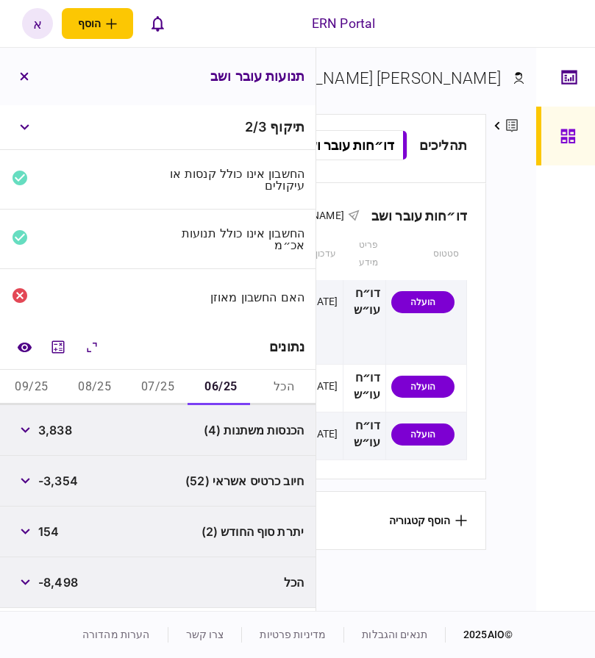
click at [46, 442] on div "3,838" at bounding box center [42, 430] width 60 height 26
click at [51, 422] on span "3,838" at bounding box center [55, 431] width 34 height 18
copy span "3,838"
click at [64, 430] on span "3,838" at bounding box center [55, 431] width 34 height 18
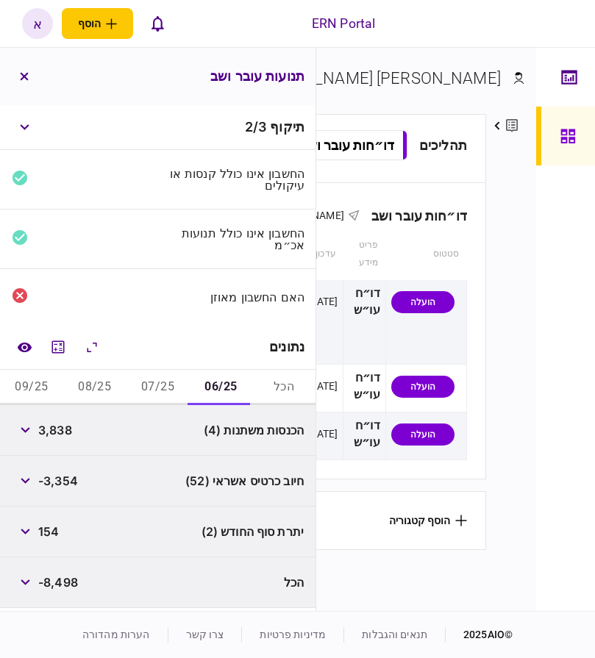
click at [64, 430] on span "3,838" at bounding box center [55, 431] width 34 height 18
click at [68, 586] on span "-8,498" at bounding box center [58, 583] width 40 height 18
click at [48, 532] on span "154" at bounding box center [48, 532] width 21 height 18
drag, startPoint x: 48, startPoint y: 532, endPoint x: 164, endPoint y: 502, distance: 119.9
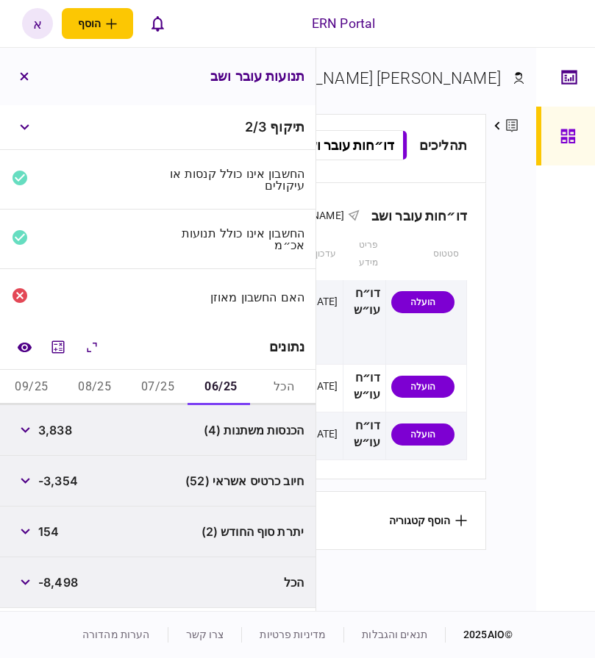
click at [48, 530] on span "154" at bounding box center [48, 532] width 21 height 18
copy span "154"
click at [162, 389] on button "07/25" at bounding box center [158, 387] width 63 height 35
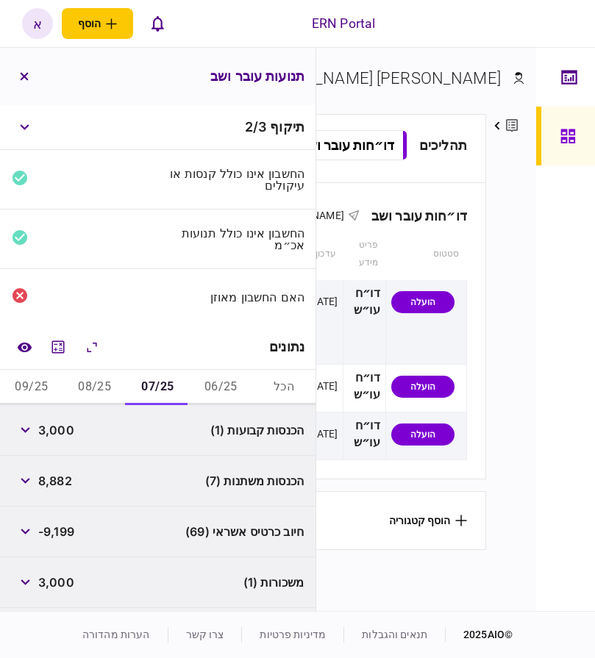
click at [60, 429] on span "3,000" at bounding box center [56, 431] width 36 height 18
copy span "3,000"
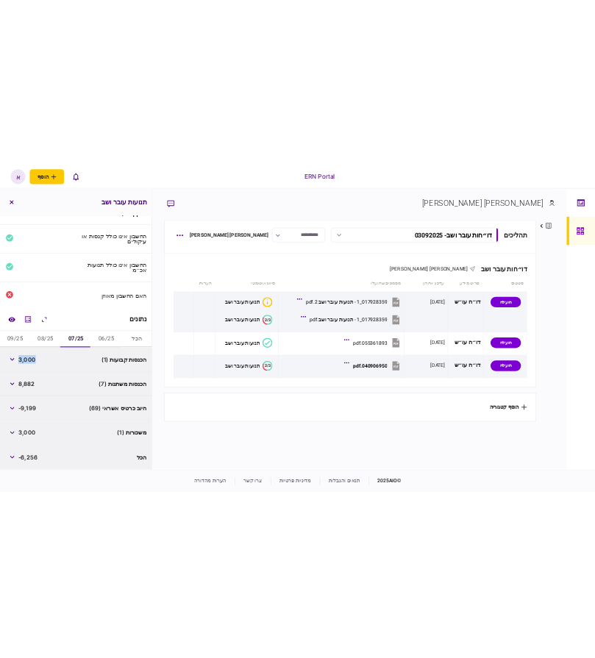
scroll to position [27, 0]
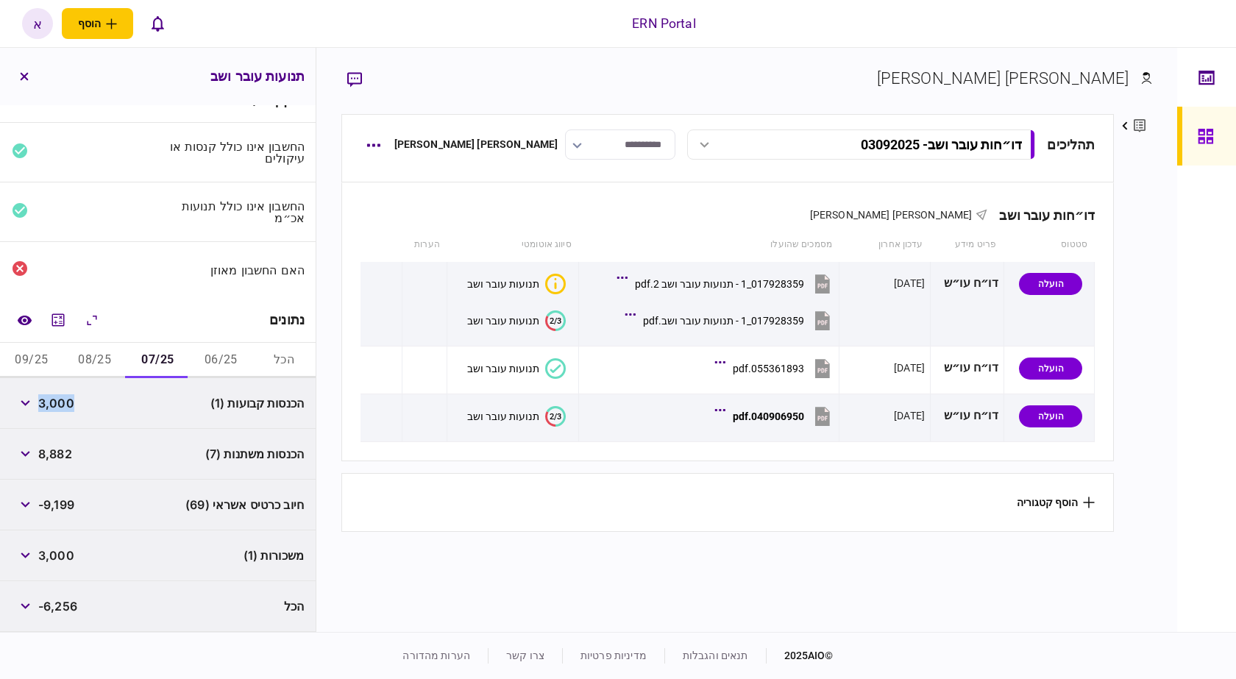
click at [79, 360] on button "08/25" at bounding box center [94, 360] width 63 height 35
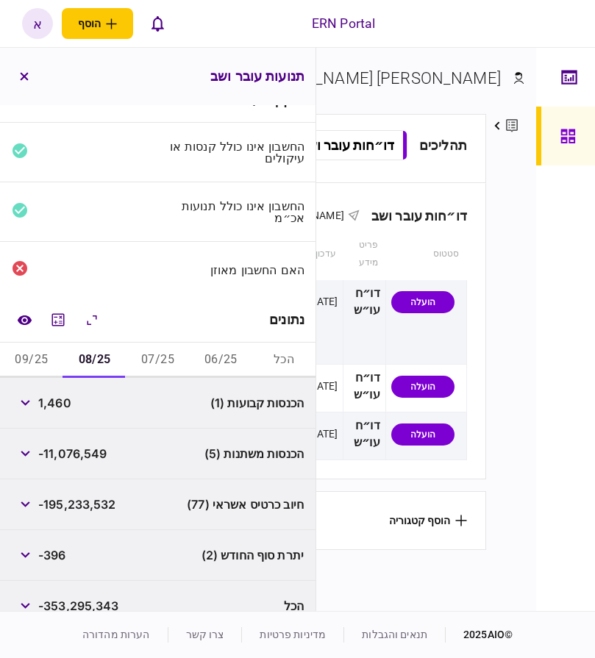
click at [51, 404] on span "1,460" at bounding box center [54, 403] width 33 height 18
copy span "1,460"
click at [26, 454] on button "button" at bounding box center [25, 454] width 26 height 26
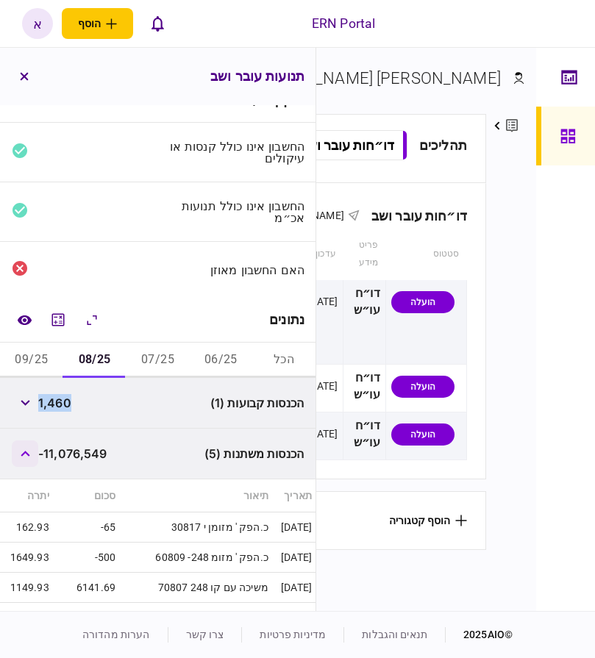
click at [28, 455] on icon "button" at bounding box center [26, 454] width 10 height 6
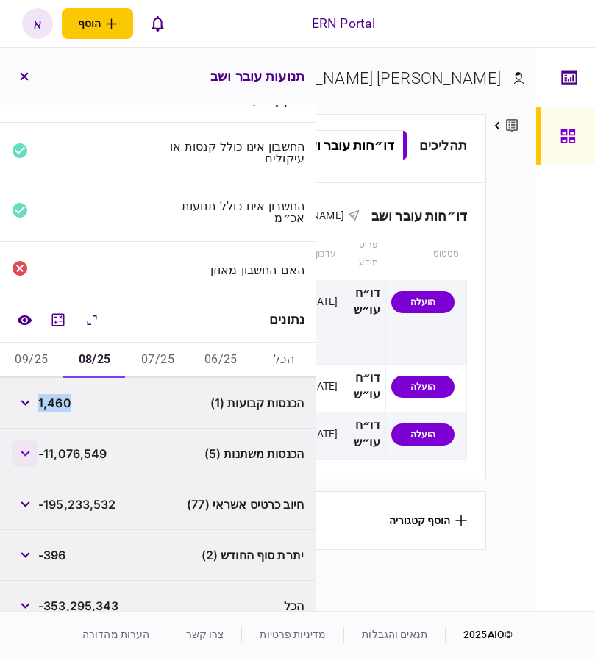
click at [28, 455] on icon "button" at bounding box center [25, 454] width 9 height 6
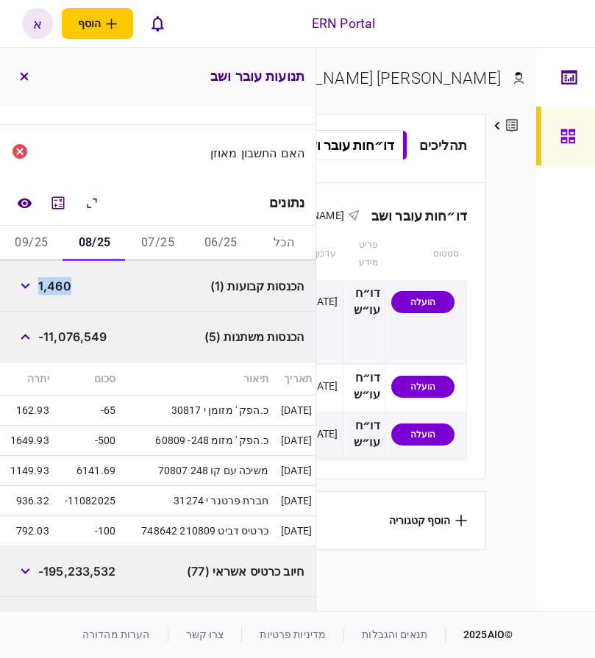
scroll to position [174, 0]
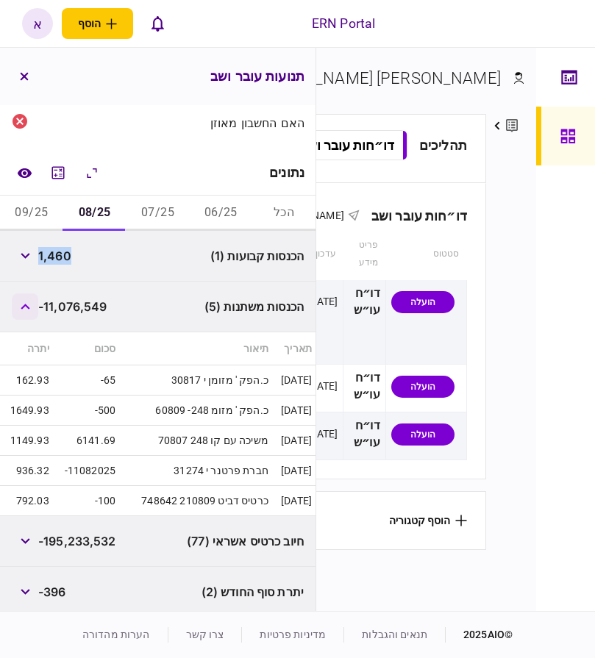
click at [28, 307] on icon "button" at bounding box center [26, 307] width 10 height 6
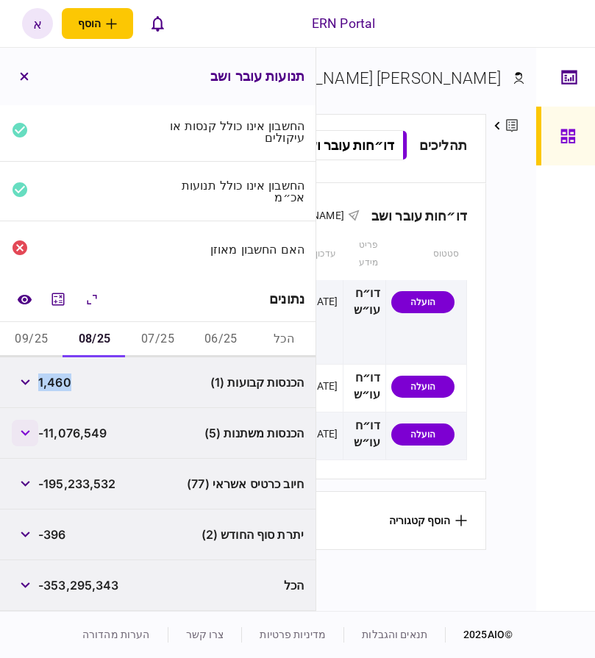
scroll to position [48, 0]
click at [31, 339] on button "09/25" at bounding box center [31, 339] width 63 height 35
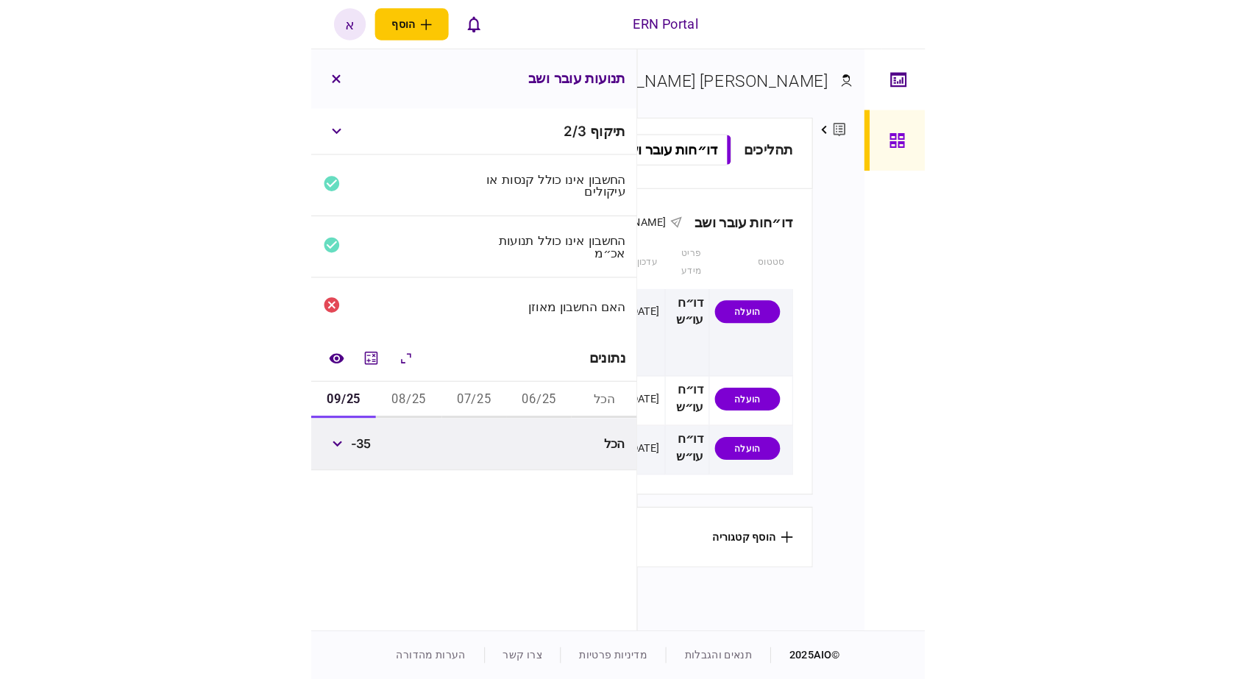
scroll to position [0, 0]
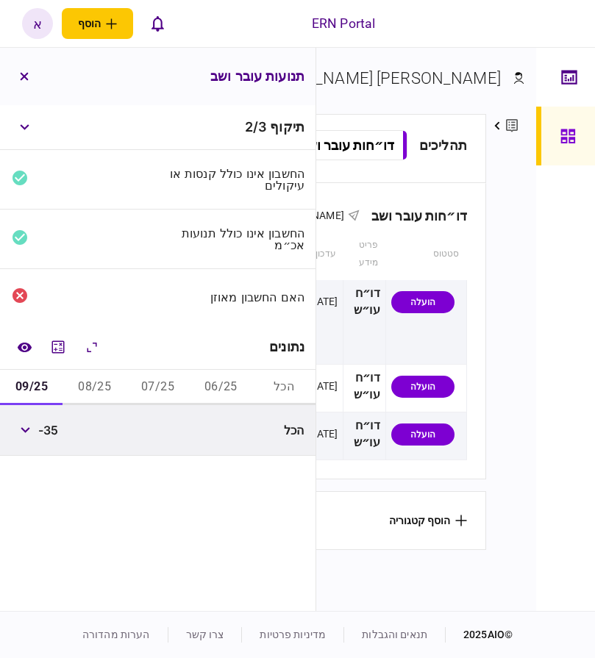
click at [180, 385] on button "07/25" at bounding box center [158, 387] width 63 height 35
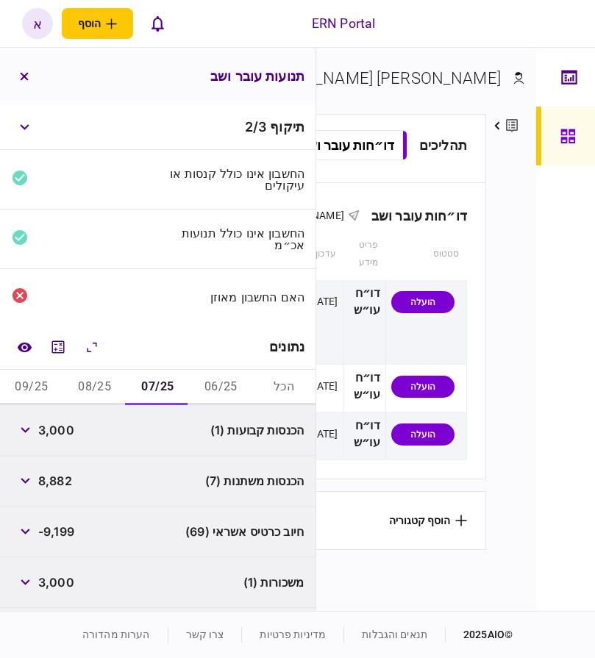
click at [237, 393] on button "06/25" at bounding box center [220, 387] width 63 height 35
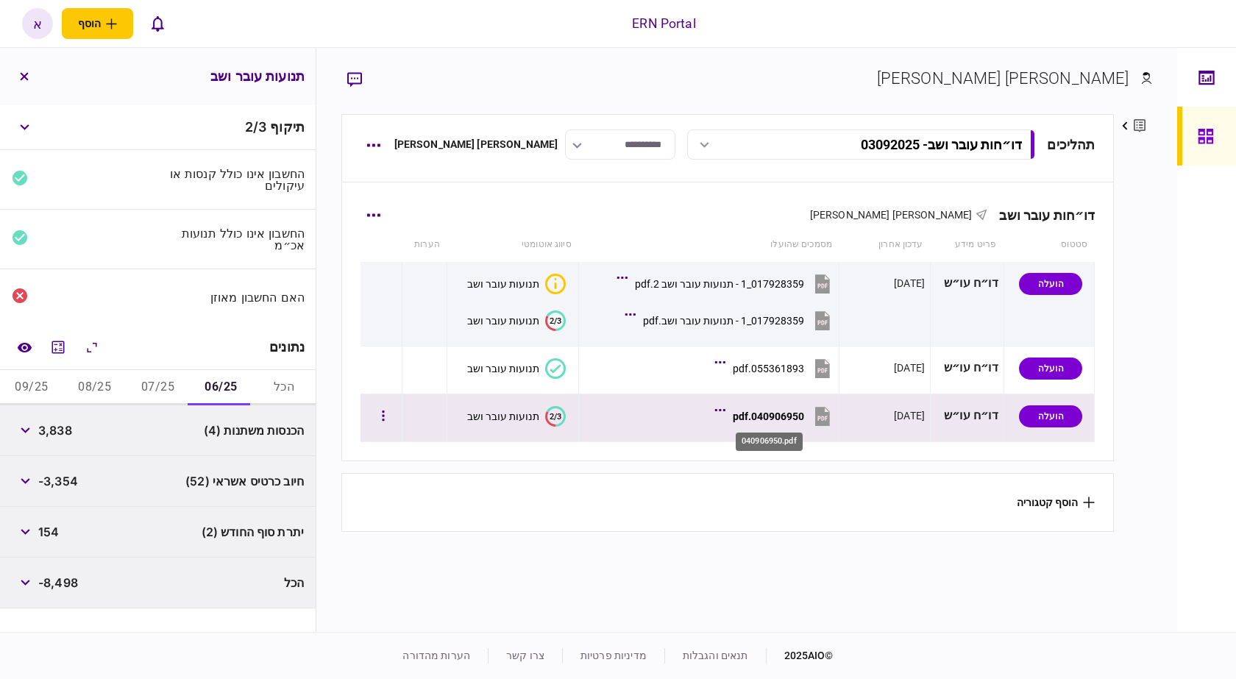
click at [792, 415] on div "040906950.pdf" at bounding box center [768, 417] width 71 height 12
